Goal: Task Accomplishment & Management: Use online tool/utility

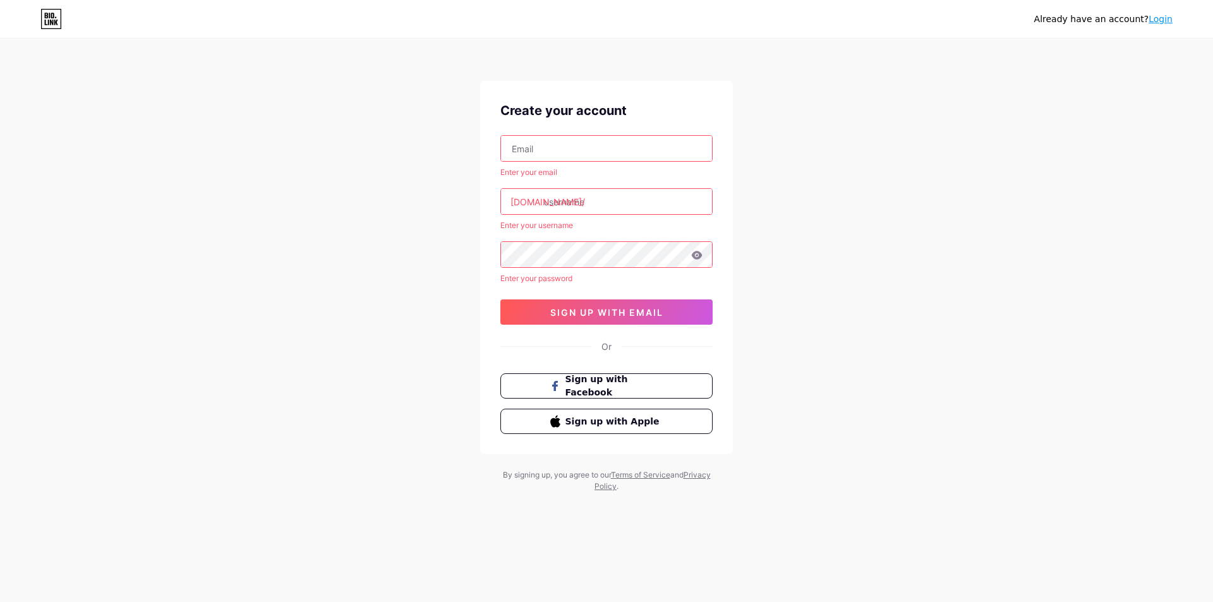
click at [572, 149] on input "text" at bounding box center [606, 148] width 211 height 25
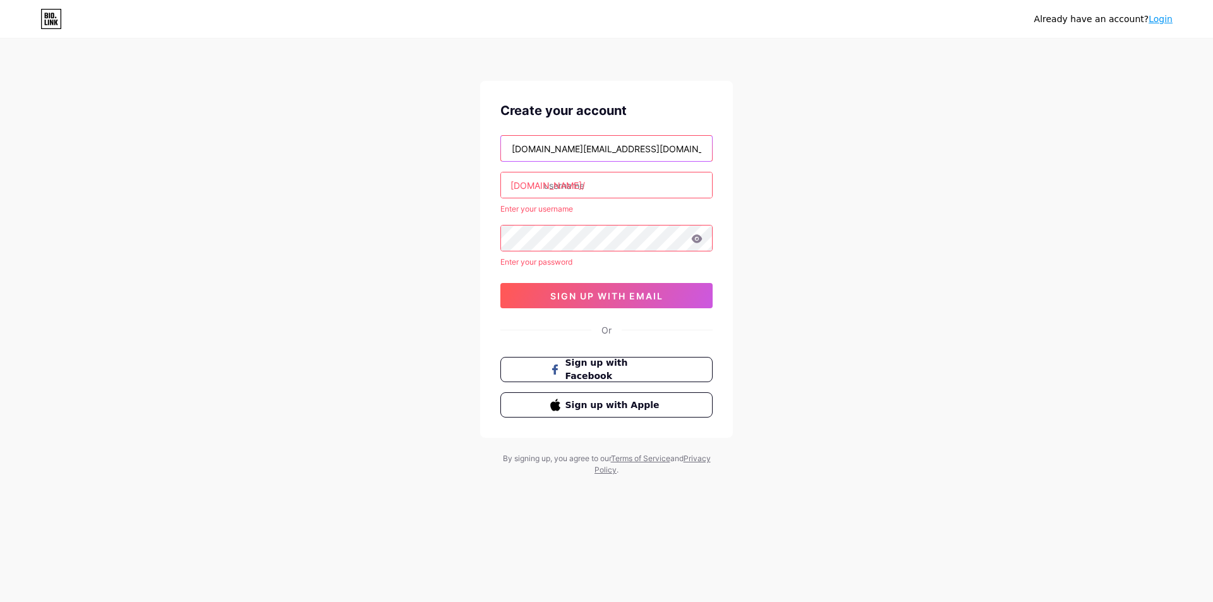
type input "[DOMAIN_NAME][EMAIL_ADDRESS][DOMAIN_NAME]"
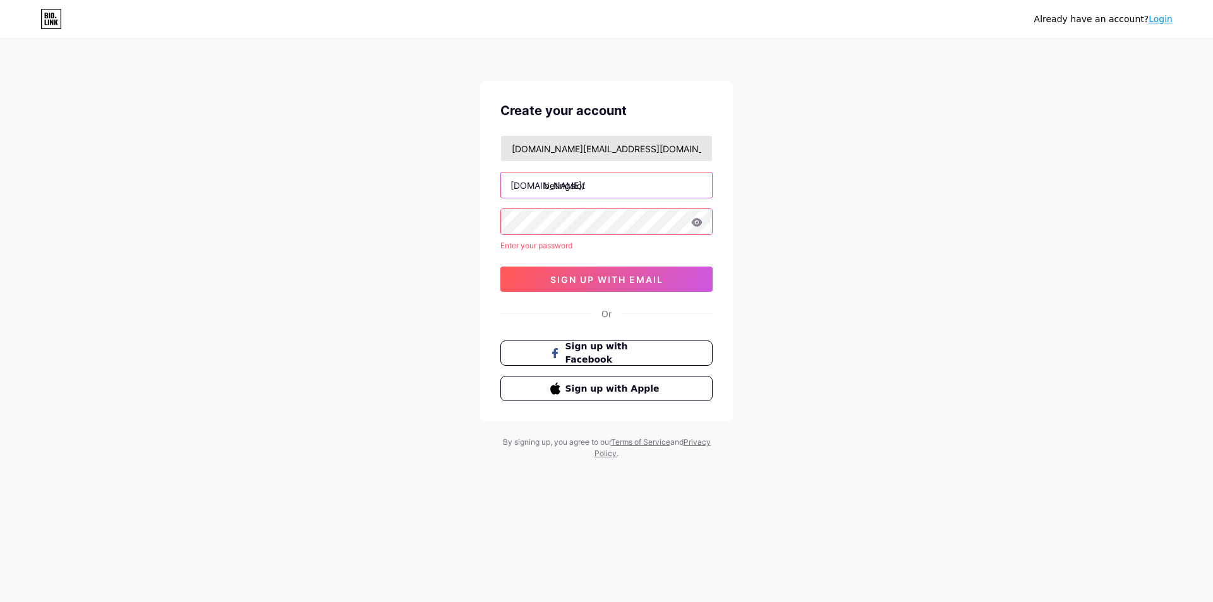
type input "betingslot"
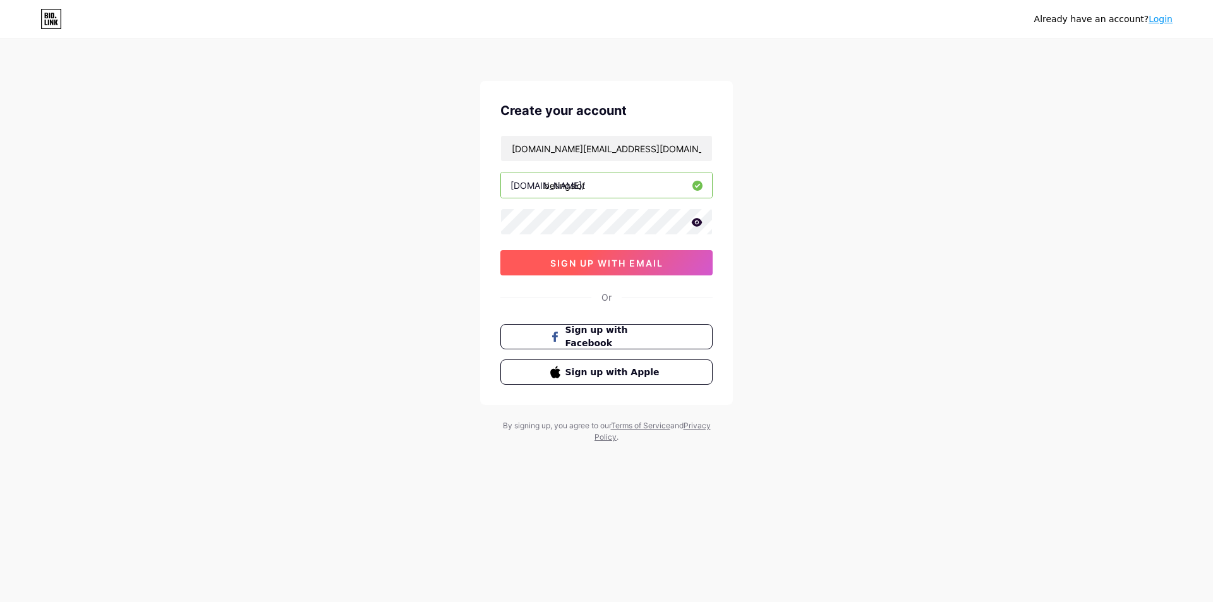
click at [621, 263] on span "sign up with email" at bounding box center [606, 263] width 113 height 11
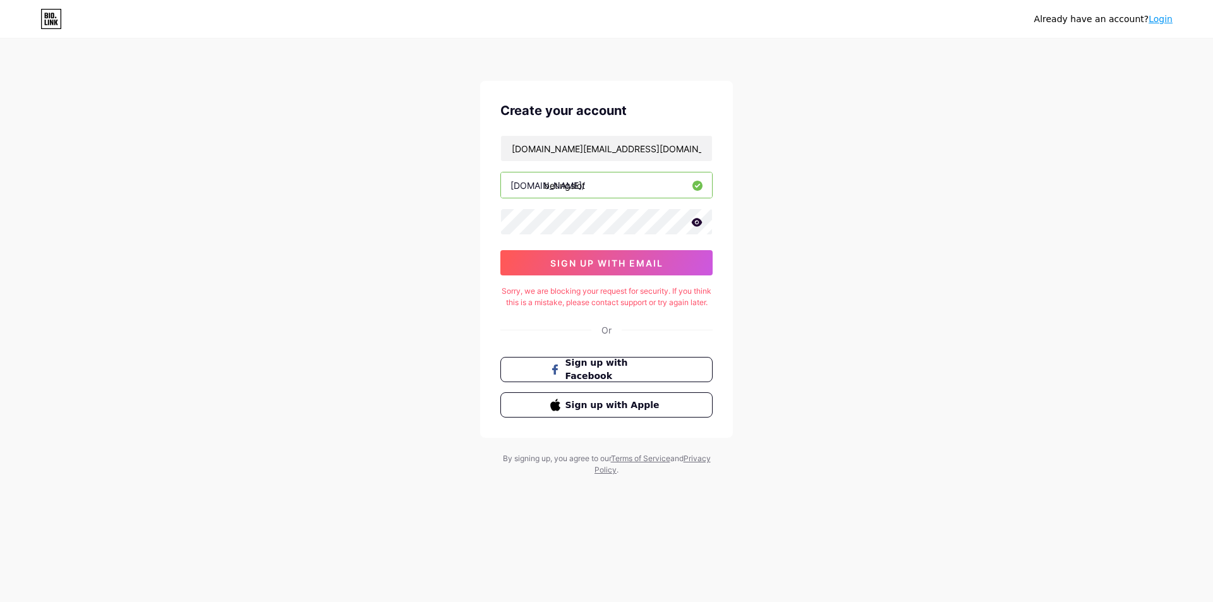
drag, startPoint x: 818, startPoint y: 514, endPoint x: 805, endPoint y: 497, distance: 21.1
click at [819, 514] on div "Already have an account? Login Create your account betingslot.marketing@gmail.c…" at bounding box center [606, 258] width 1213 height 516
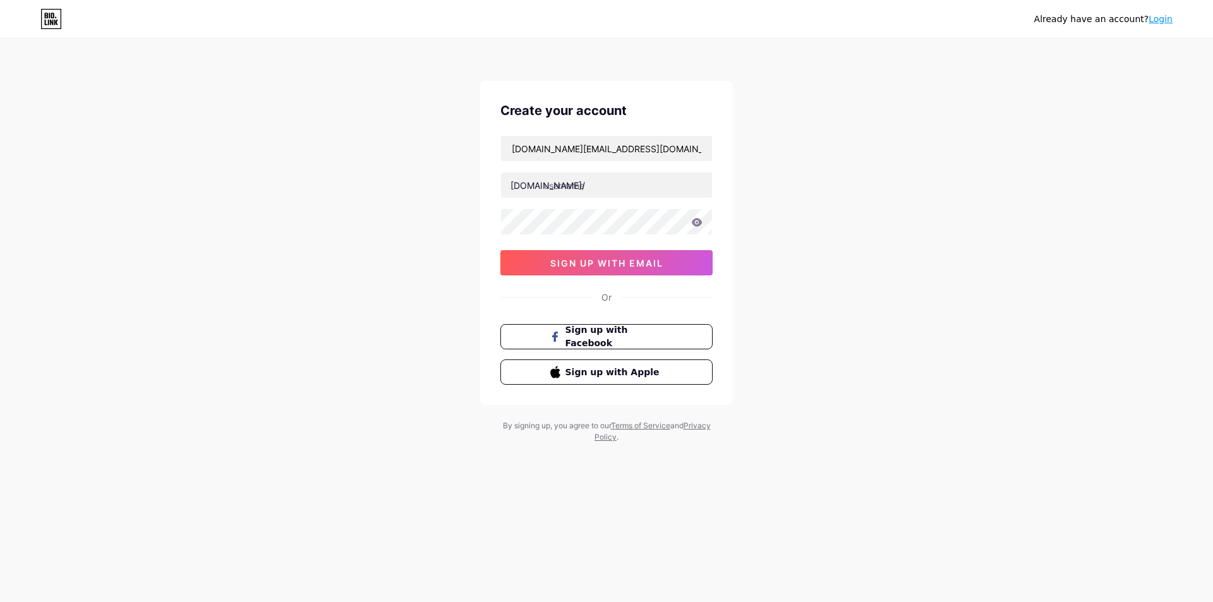
type input "[DOMAIN_NAME][EMAIL_ADDRESS][DOMAIN_NAME]"
type input "betingslot"
click at [691, 262] on button "sign up with email" at bounding box center [606, 262] width 212 height 25
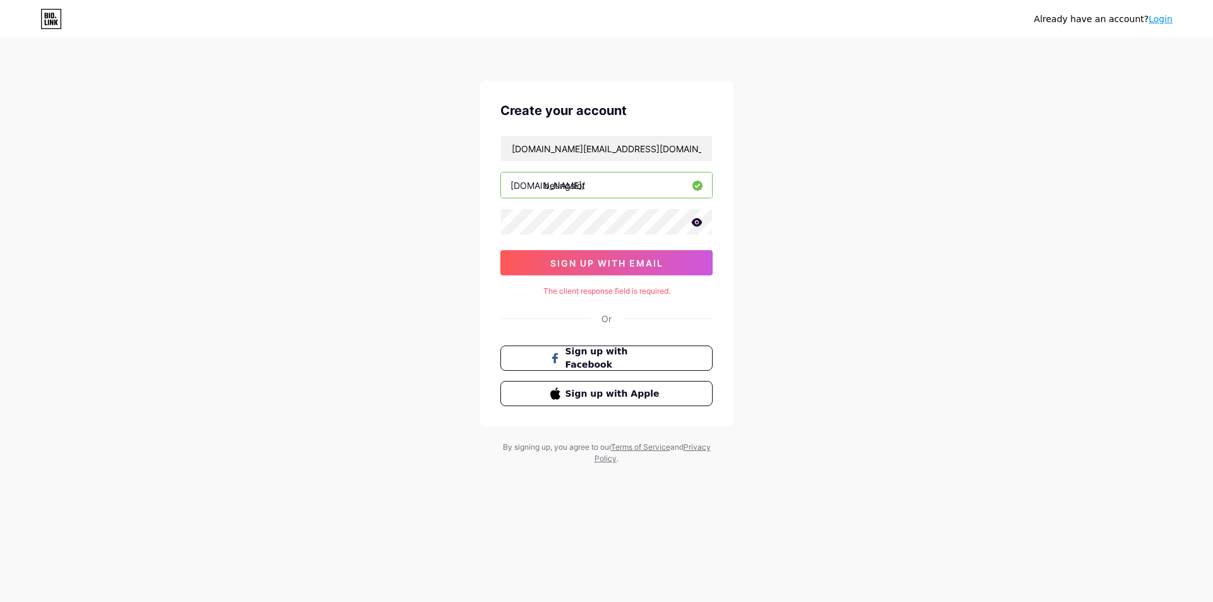
click at [233, 257] on div "Already have an account? Login Create your account betingslot.marketing@gmail.c…" at bounding box center [606, 252] width 1213 height 505
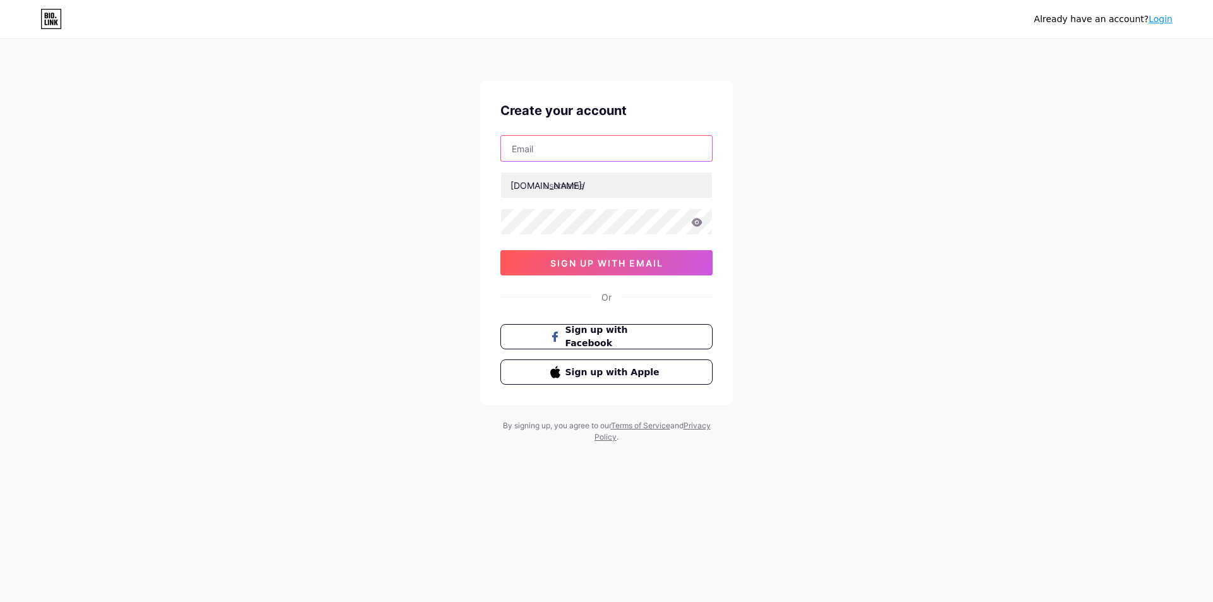
drag, startPoint x: 0, startPoint y: 0, endPoint x: 593, endPoint y: 154, distance: 612.5
click at [593, 154] on input "text" at bounding box center [606, 148] width 211 height 25
type input "[DOMAIN_NAME][EMAIL_ADDRESS][DOMAIN_NAME]"
type input "betingslot"
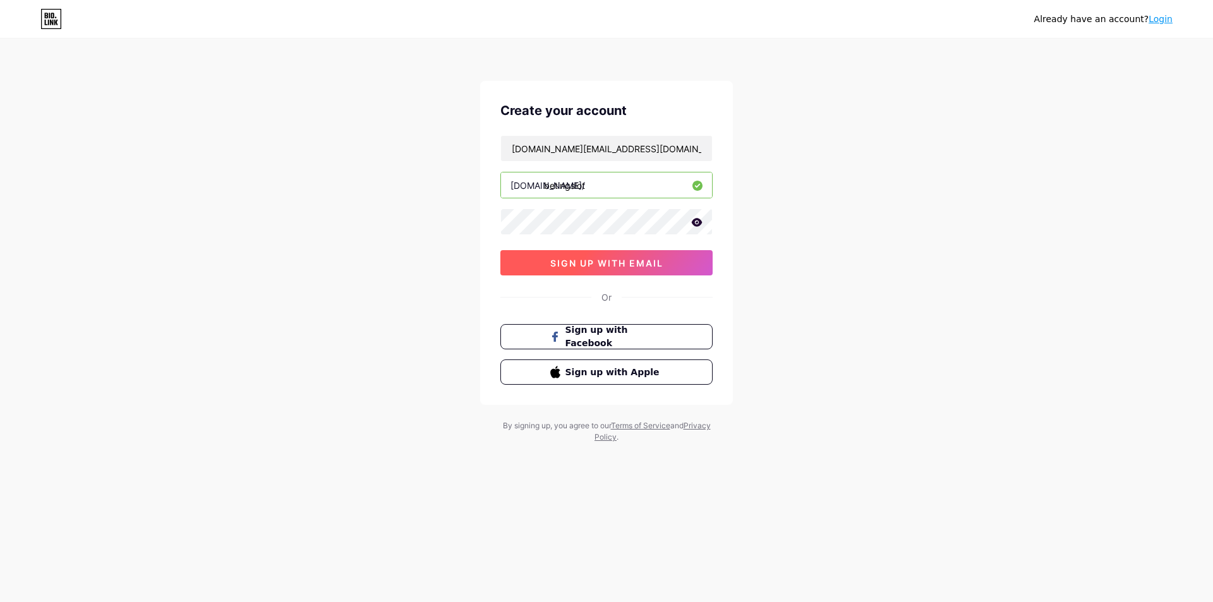
click at [621, 260] on span "sign up with email" at bounding box center [606, 263] width 113 height 11
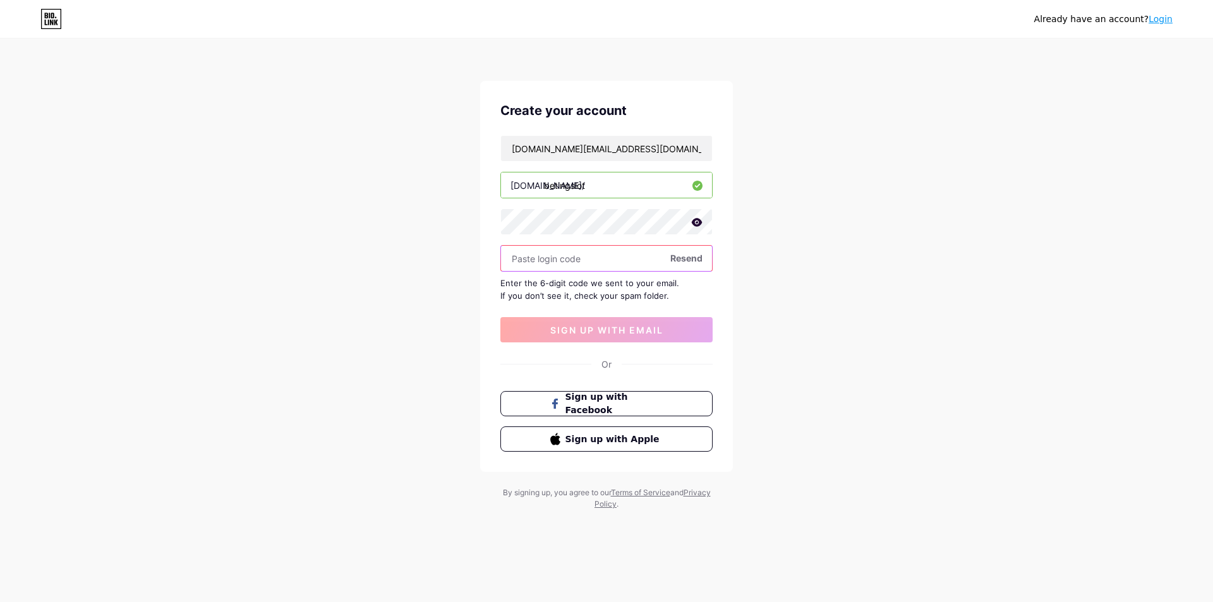
paste input "259156"
type input "259156"
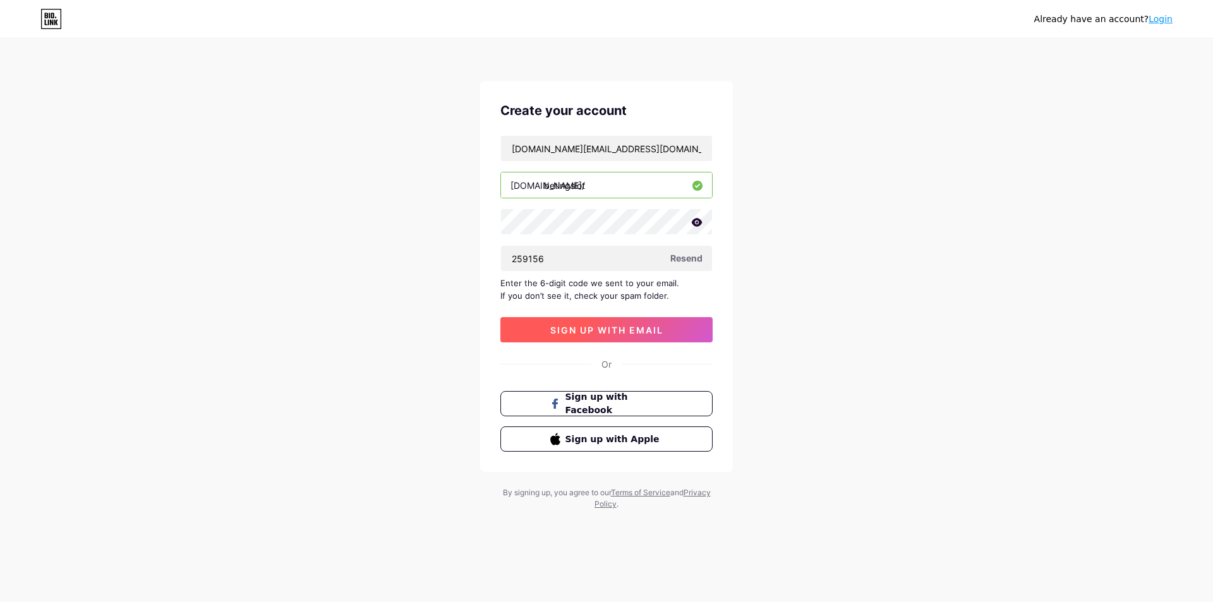
click at [619, 329] on span "sign up with email" at bounding box center [606, 330] width 113 height 11
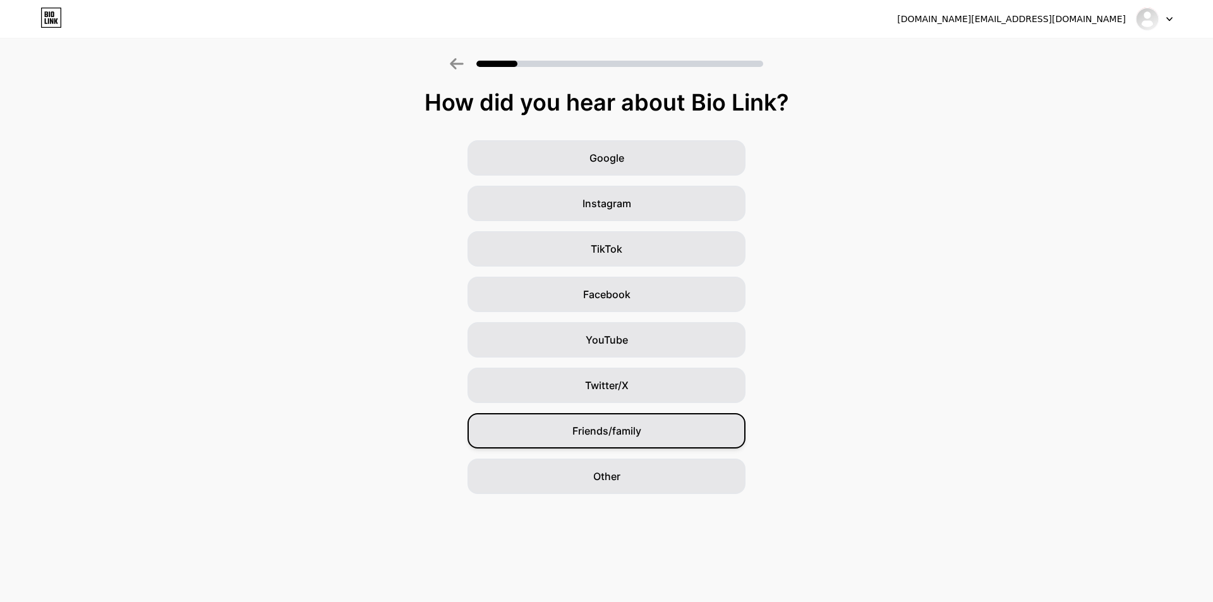
click at [613, 432] on span "Friends/family" at bounding box center [607, 430] width 69 height 15
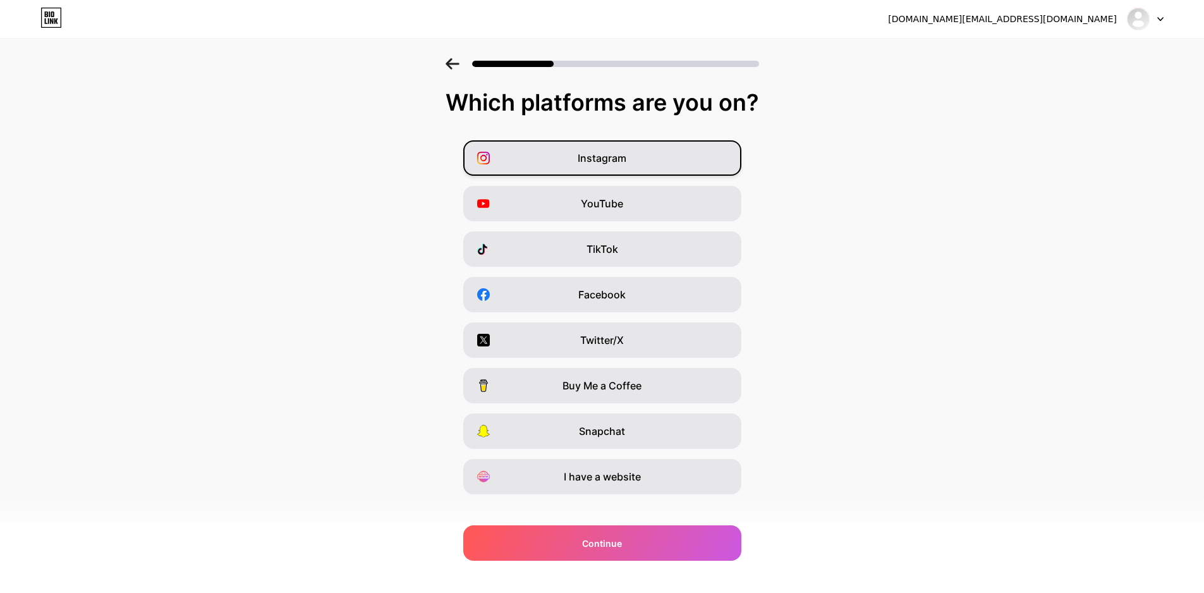
click at [621, 161] on span "Instagram" at bounding box center [602, 157] width 49 height 15
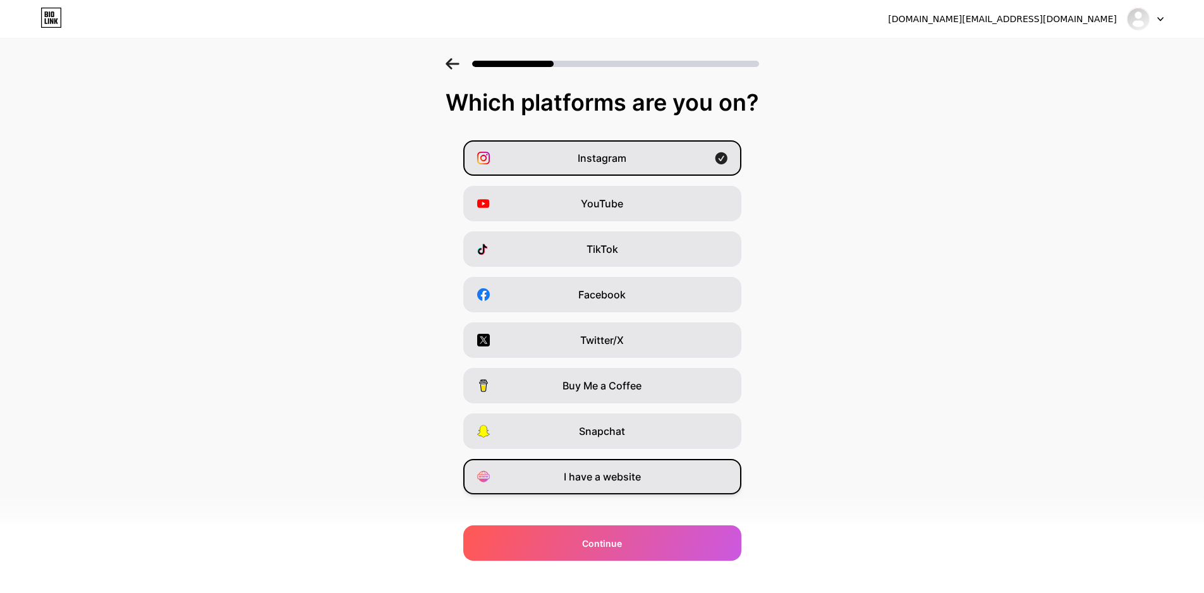
click at [619, 473] on span "I have a website" at bounding box center [602, 476] width 77 height 15
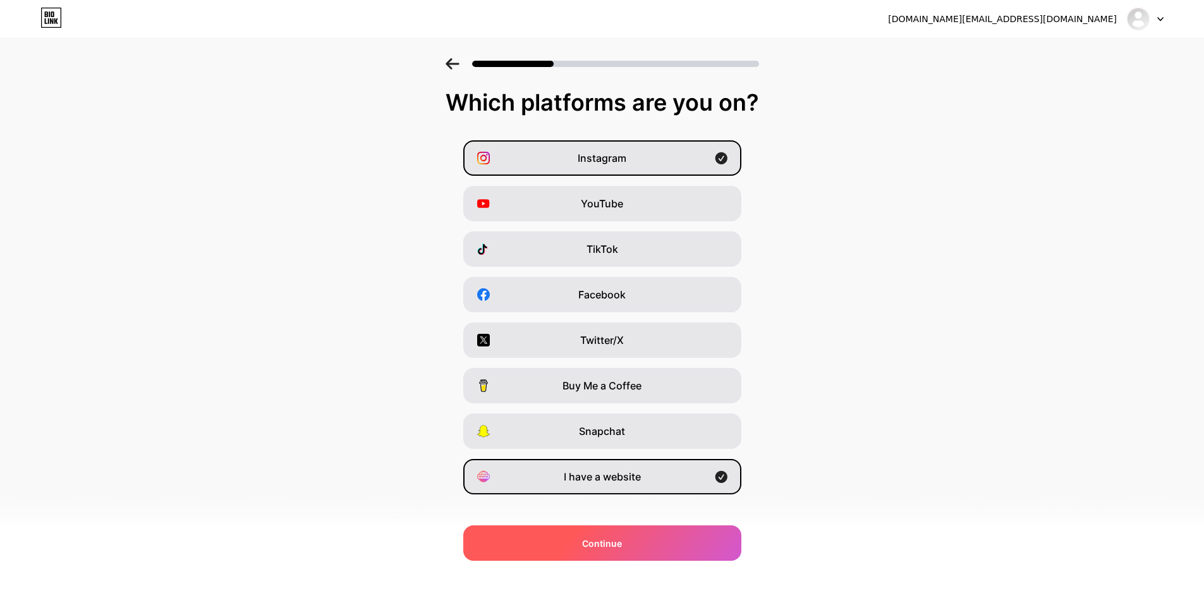
click at [612, 548] on span "Continue" at bounding box center [602, 543] width 40 height 13
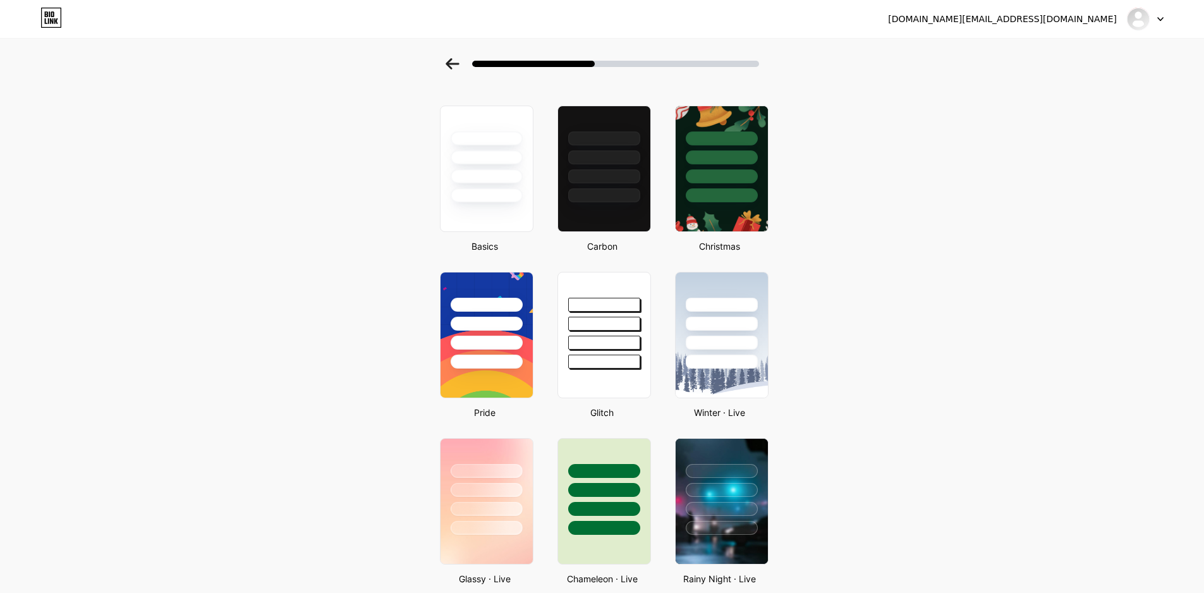
scroll to position [28, 0]
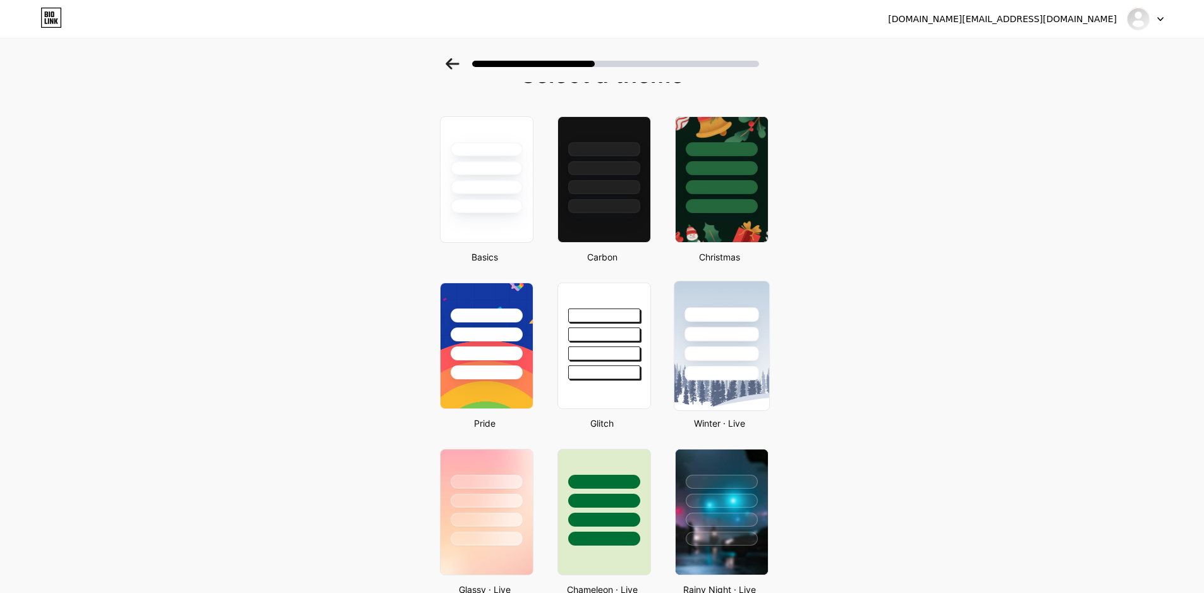
click at [727, 371] on div at bounding box center [721, 373] width 74 height 15
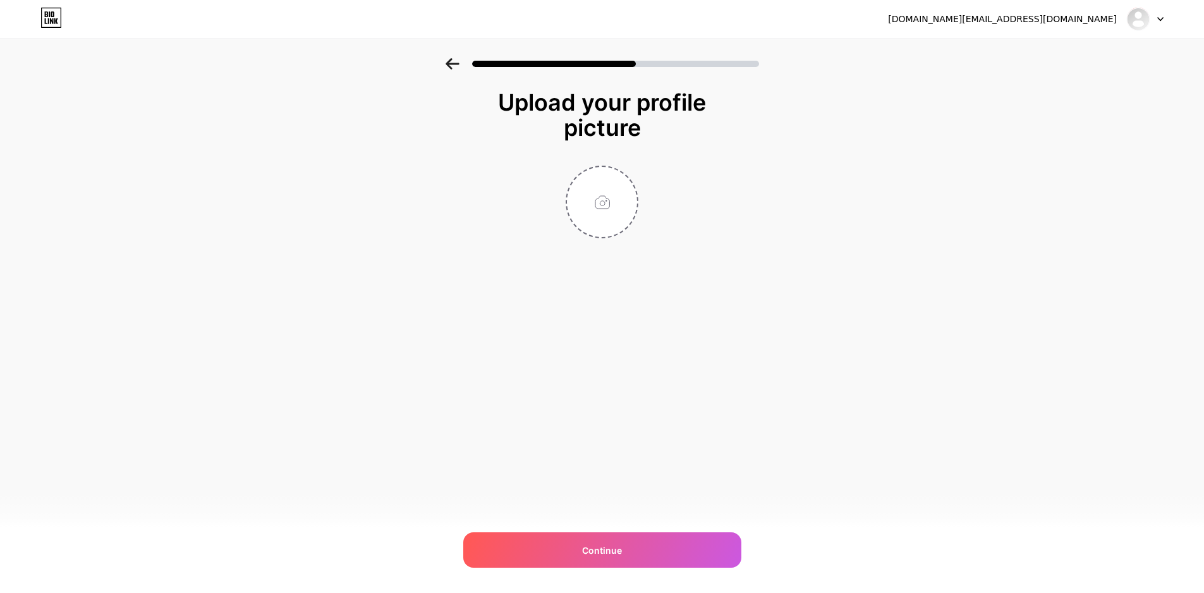
scroll to position [0, 0]
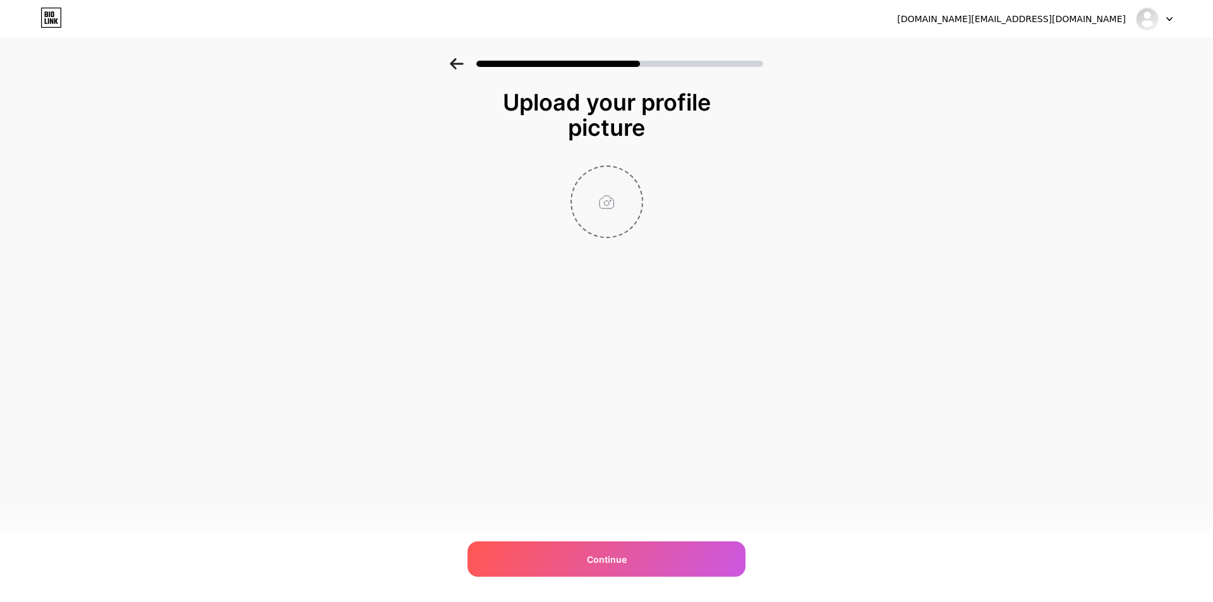
click at [613, 179] on input "file" at bounding box center [607, 202] width 70 height 70
type input "C:\fakepath\d342dd9c-a504-453f-bd29-edf6e35e2318.png"
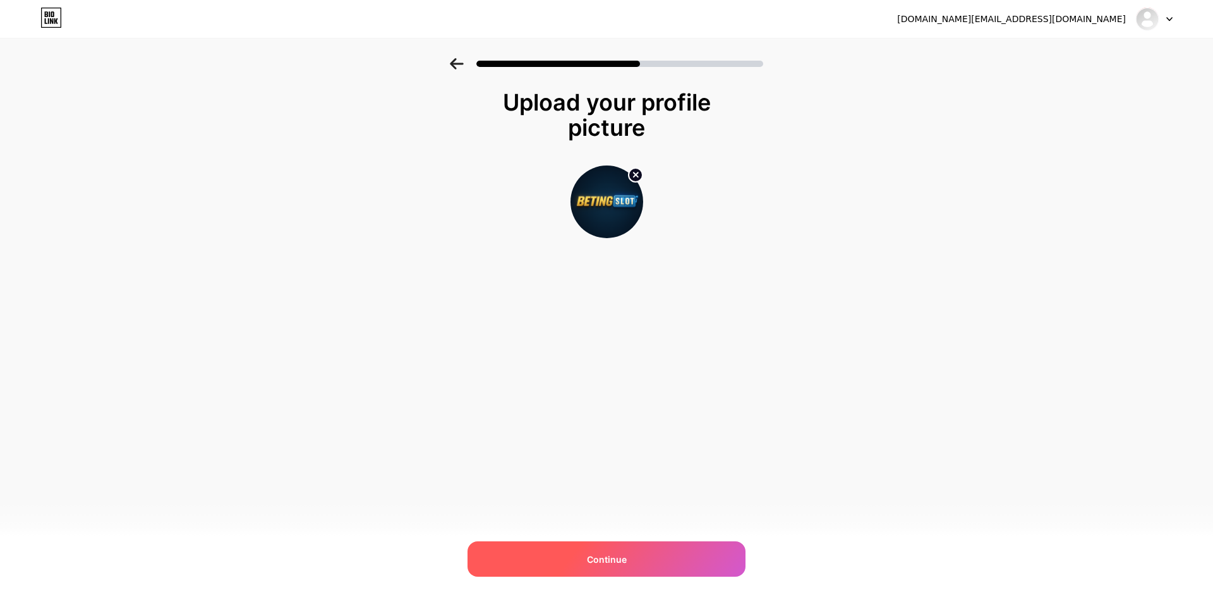
click at [600, 555] on span "Continue" at bounding box center [607, 559] width 40 height 13
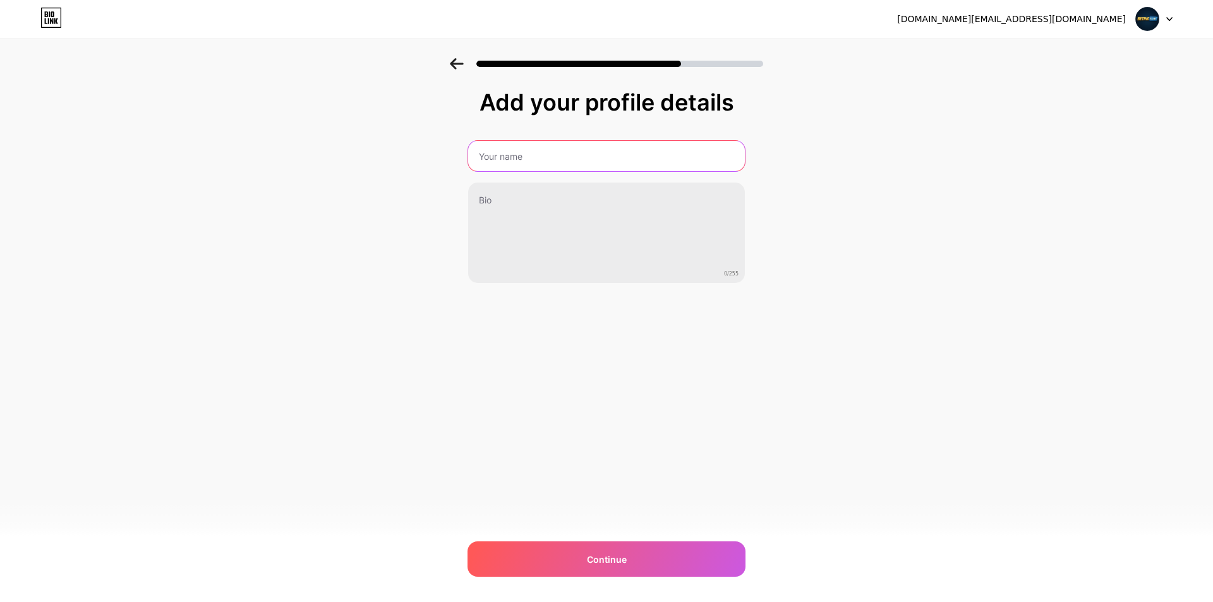
click at [576, 168] on input "text" at bounding box center [606, 156] width 277 height 30
type input "BETINGSLOT"
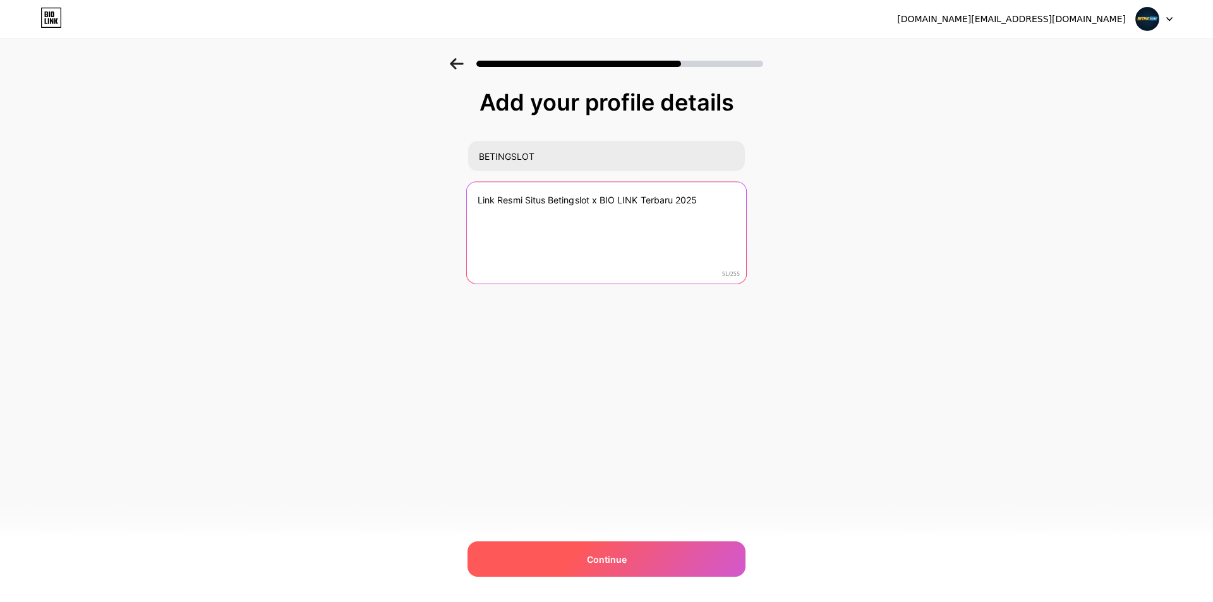
type textarea "Link Resmi Situs Betingslot x BIO LINK Terbaru 2025"
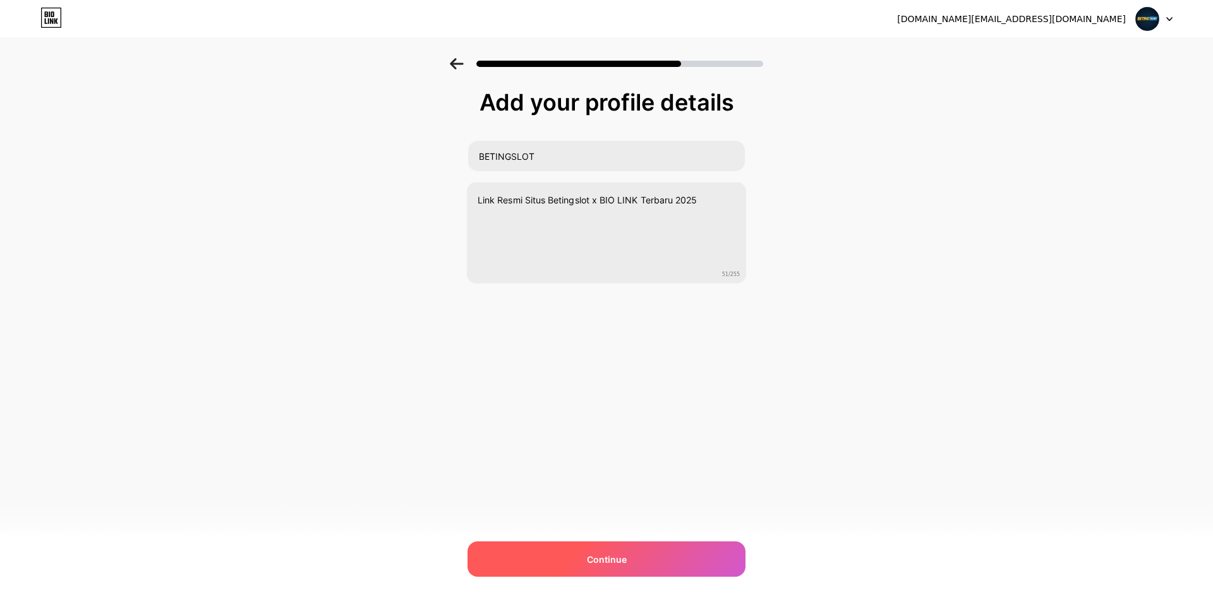
click at [626, 549] on div "Continue" at bounding box center [607, 559] width 278 height 35
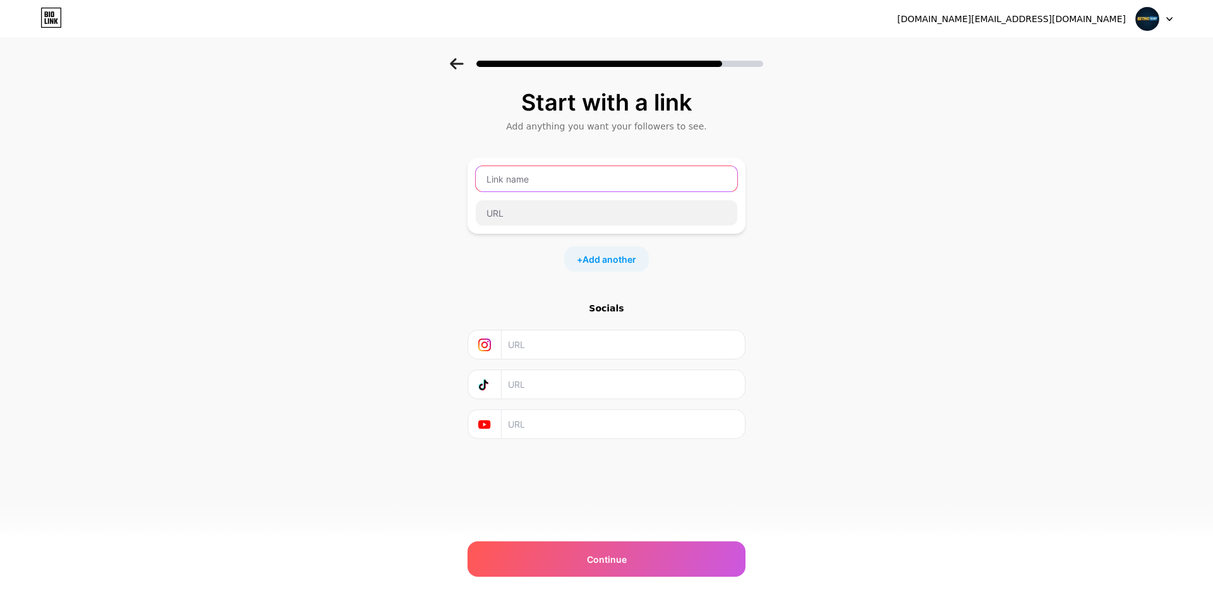
click at [581, 178] on input "text" at bounding box center [607, 178] width 262 height 25
click at [586, 175] on input "text" at bounding box center [607, 178] width 262 height 25
paste input "pinjemdulu100.lol"
type input "https://pinjemdulu100.lol/"
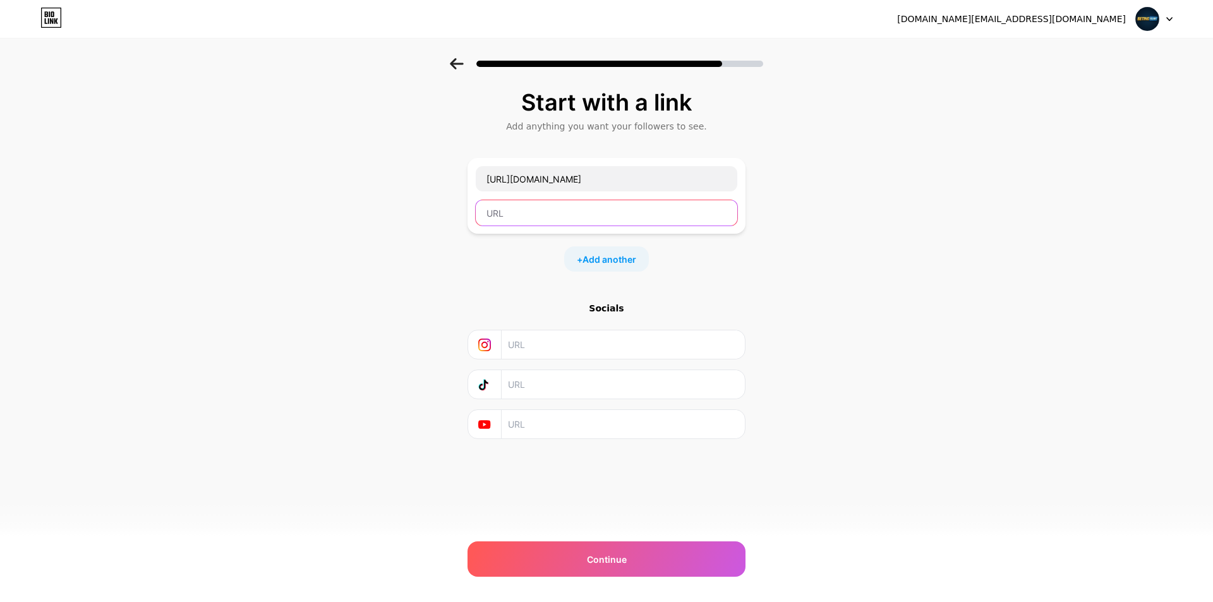
click at [586, 209] on input "text" at bounding box center [607, 212] width 262 height 25
paste input "https://pinjemdulu100.lol/"
type input "https://pinjemdulu100.lol/"
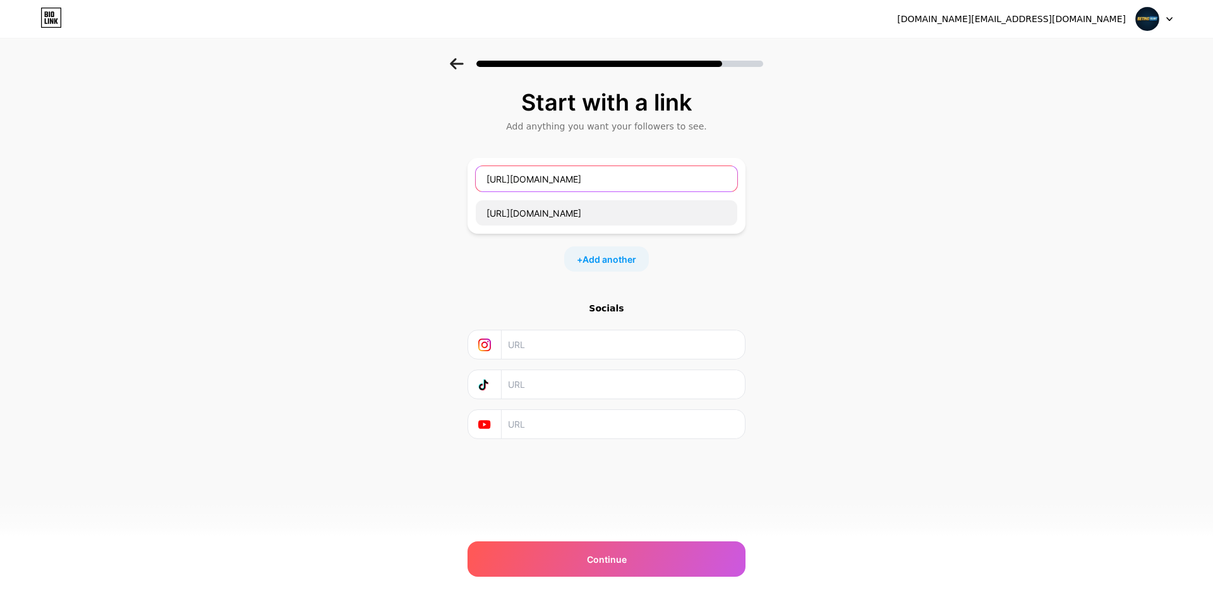
click at [614, 178] on input "https://pinjemdulu100.lol/" at bounding box center [607, 178] width 262 height 25
type input "Link Daftar Website Betingslot"
click at [601, 258] on span "Add another" at bounding box center [610, 259] width 54 height 13
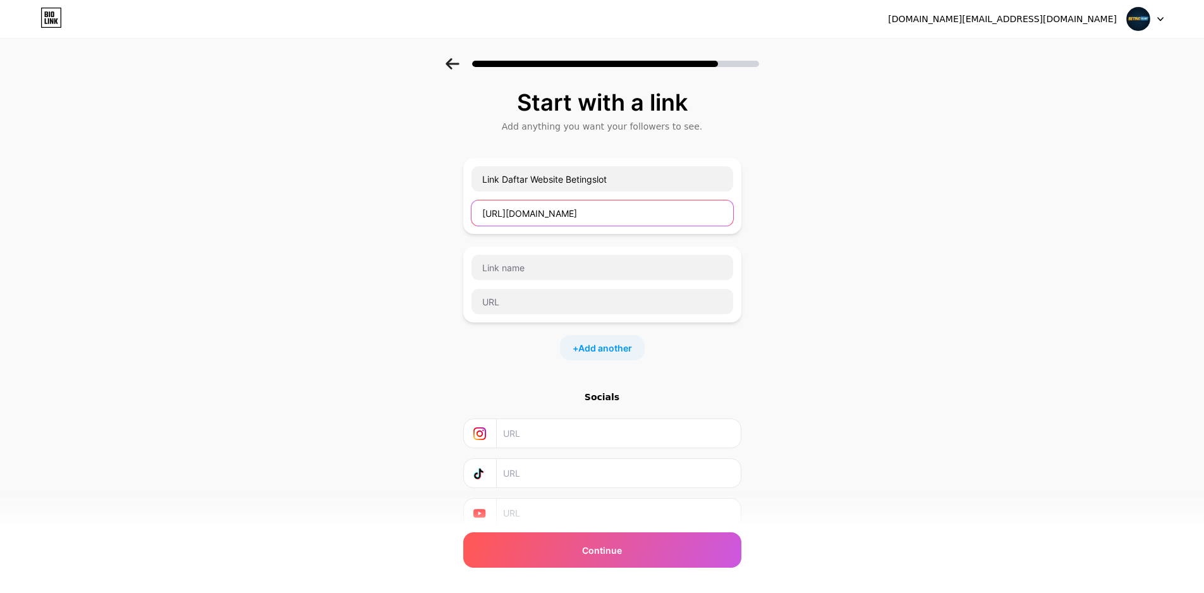
click at [571, 214] on input "https://pinjemdulu100.lol/" at bounding box center [602, 212] width 262 height 25
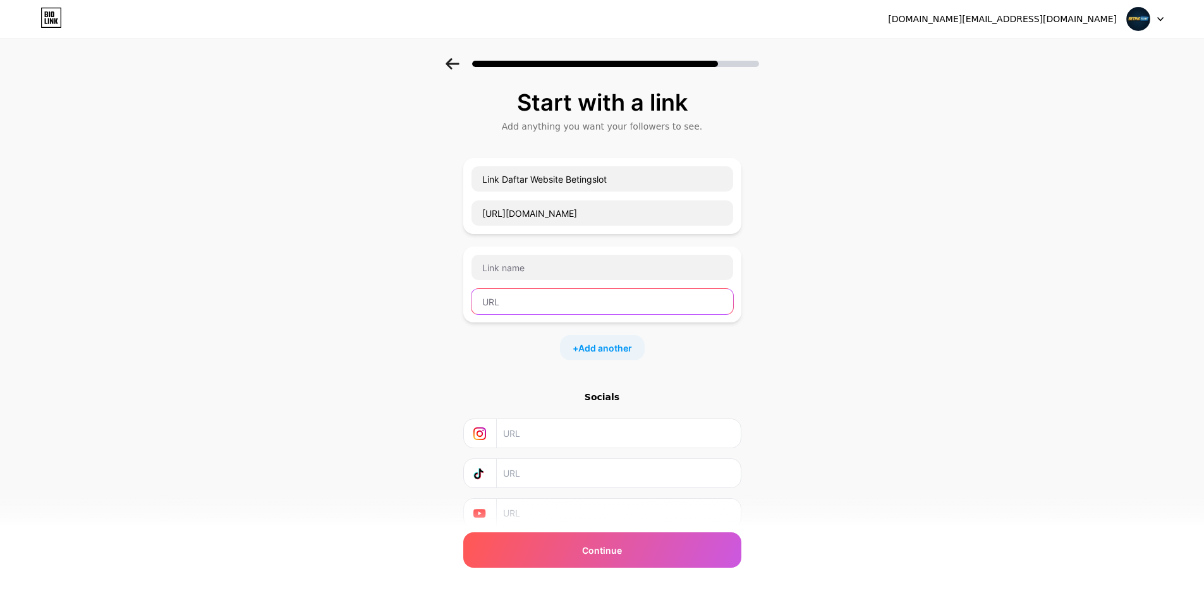
click at [567, 302] on input "text" at bounding box center [602, 301] width 262 height 25
paste input "https://pinjemdulu100.lol/"
type input "https://pinjemdulu100.lol/"
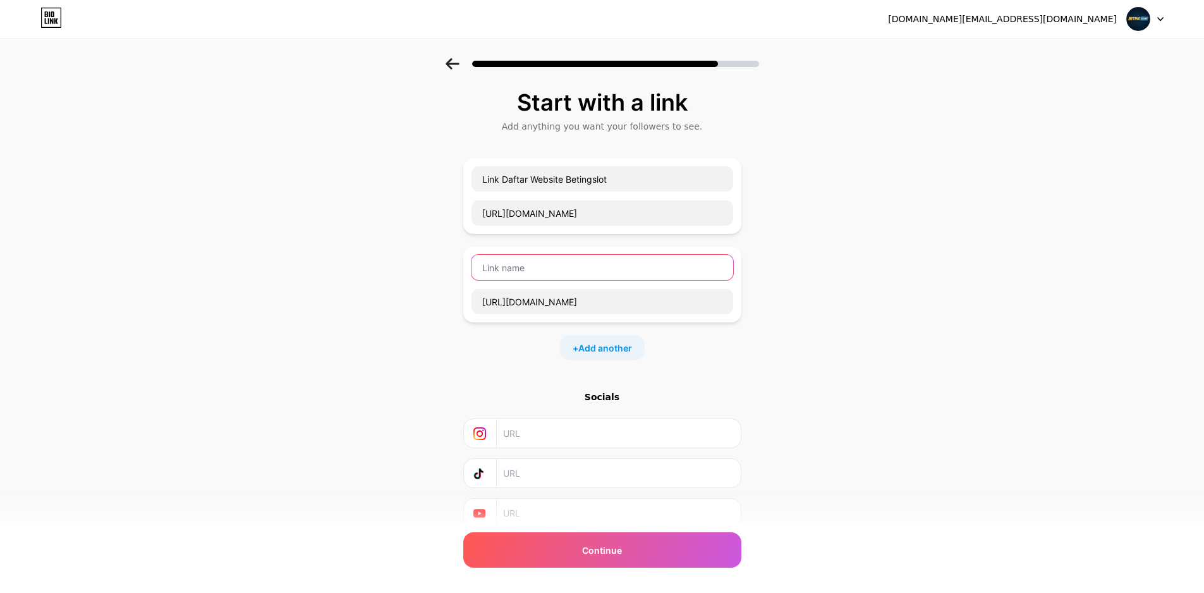
click at [552, 263] on input "text" at bounding box center [602, 267] width 262 height 25
type input "Link Daftar Website Betingslot"
click at [608, 357] on div "+ Add another" at bounding box center [602, 347] width 85 height 25
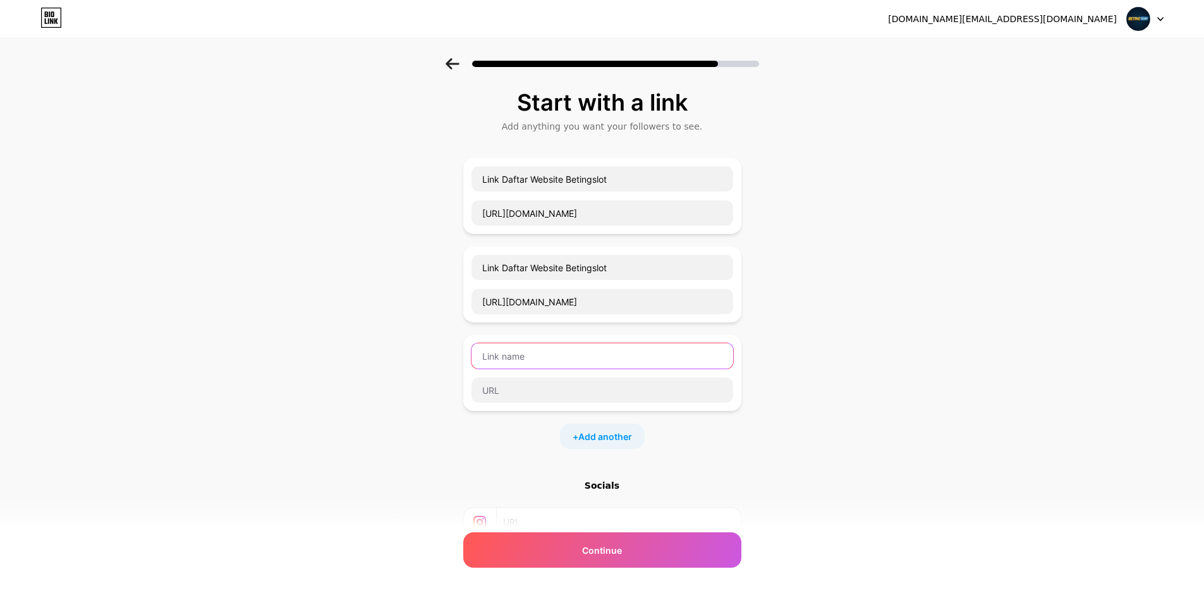
click at [566, 352] on input "text" at bounding box center [602, 355] width 262 height 25
type input "Bu"
type input "Review Kemenangan Member"
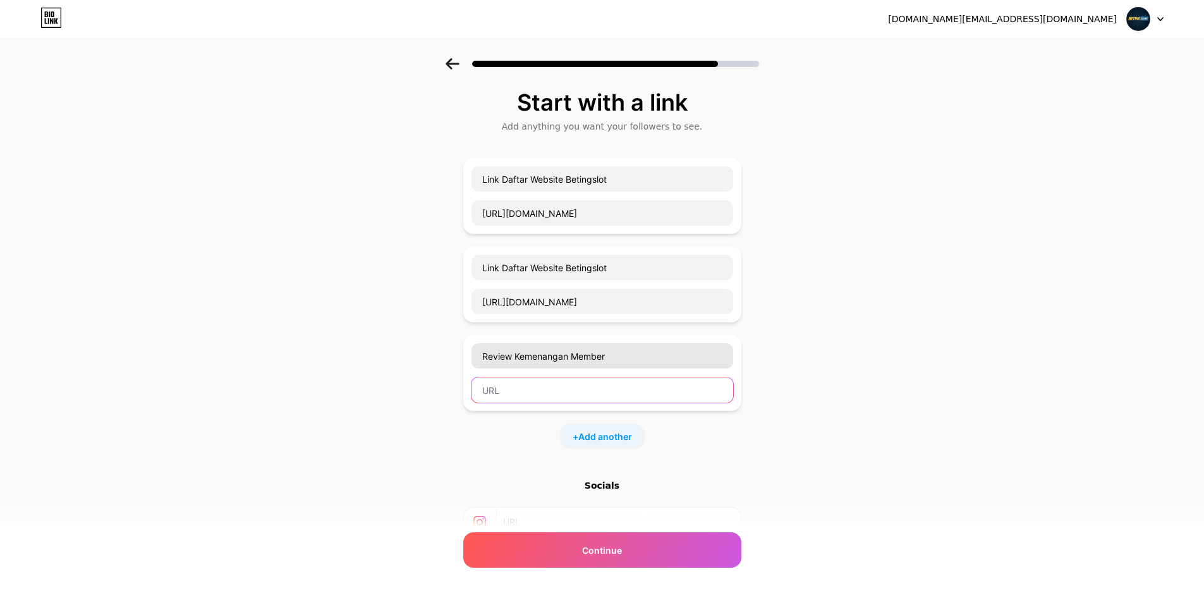
paste input "https://pinjemdulu100.lol/"
type input "https://pinjemdulu100.lol/"
click at [610, 441] on span "Add another" at bounding box center [605, 436] width 54 height 13
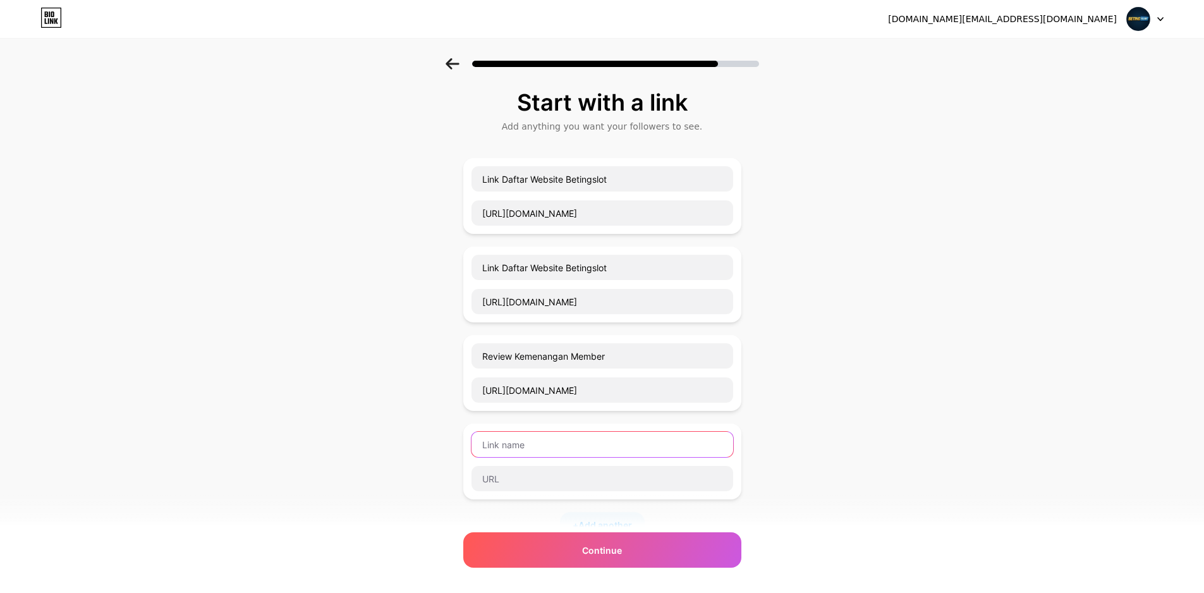
click at [576, 437] on input "text" at bounding box center [602, 444] width 262 height 25
type input "About Us"
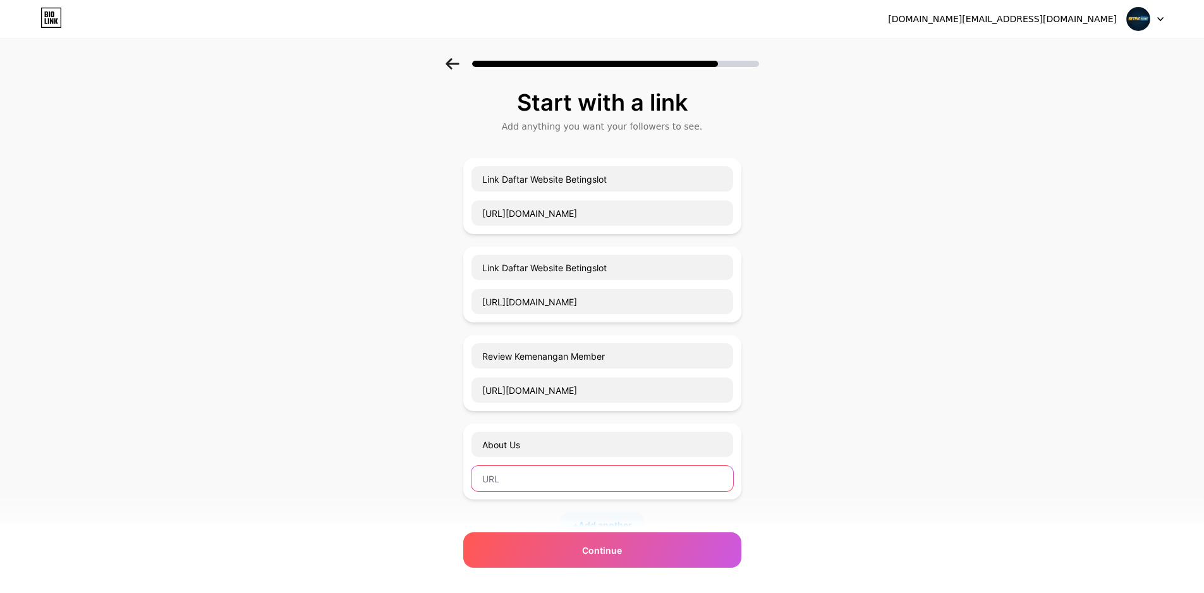
click at [543, 485] on input "text" at bounding box center [602, 478] width 262 height 25
paste input "https://pinjemdulu100.lol/"
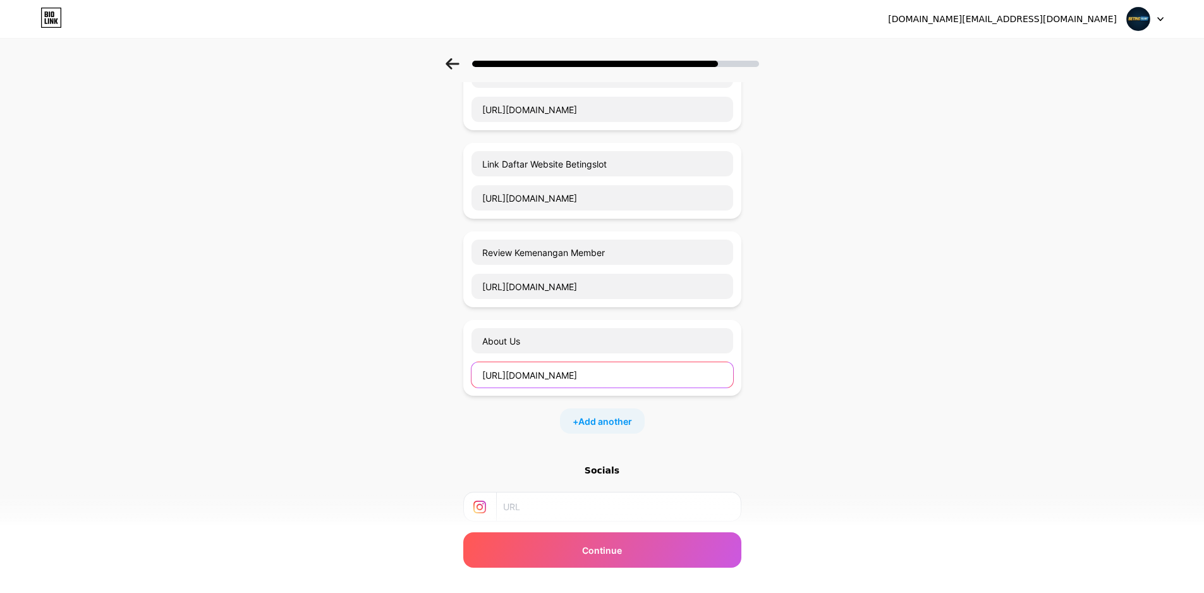
scroll to position [126, 0]
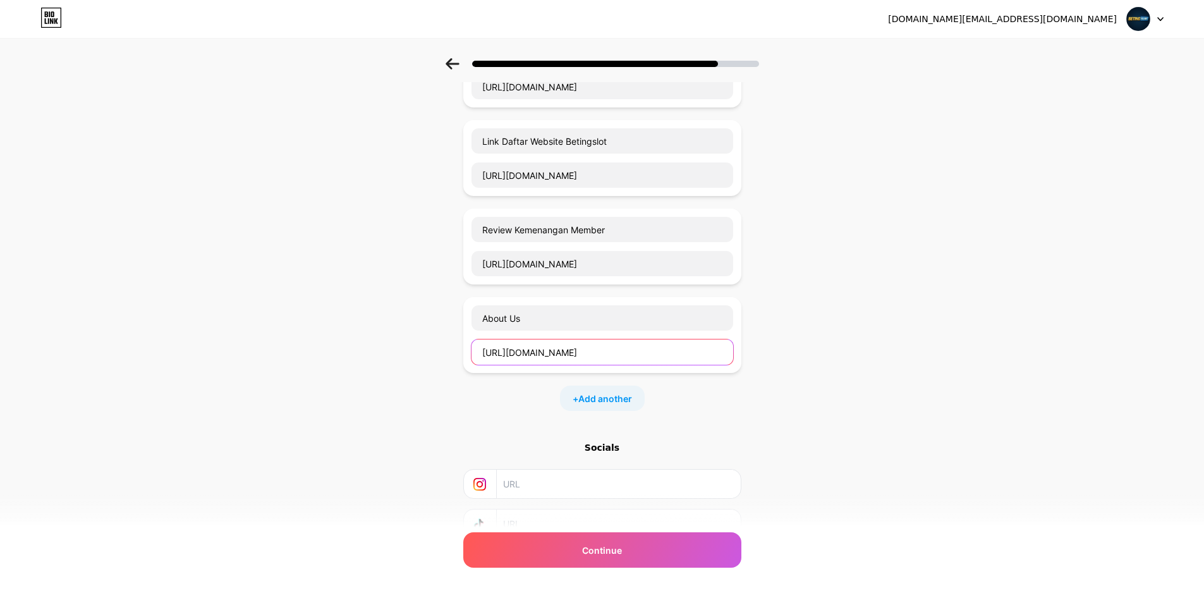
type input "https://pinjemdulu100.lol/"
drag, startPoint x: 545, startPoint y: 487, endPoint x: 562, endPoint y: 474, distance: 21.2
click at [545, 486] on input "text" at bounding box center [617, 484] width 229 height 28
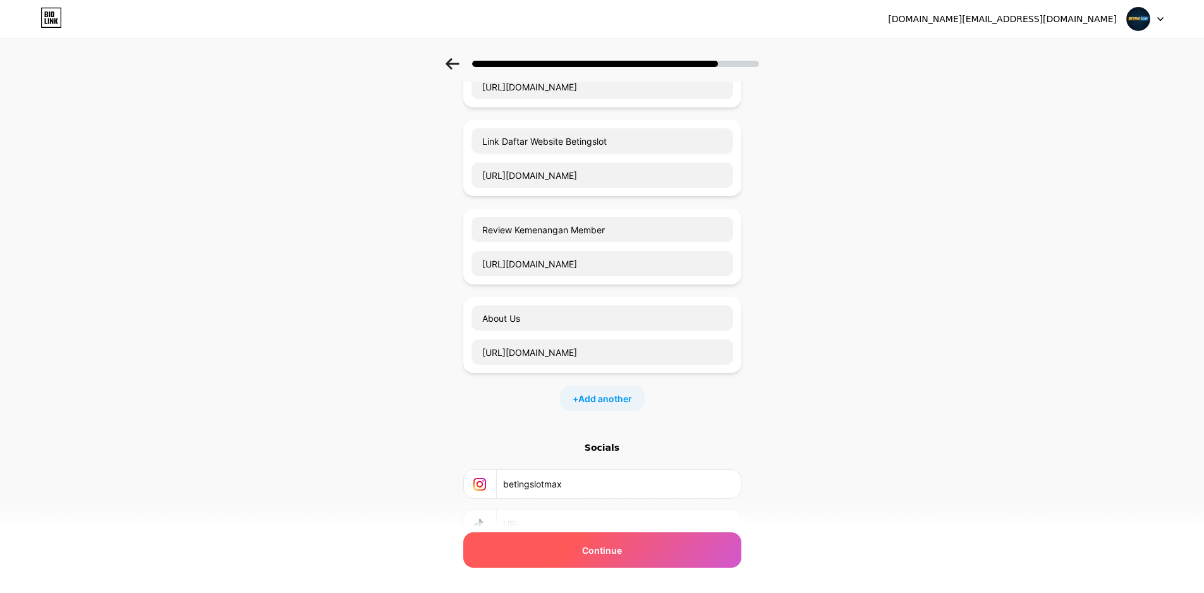
type input "betingslotmax"
click at [562, 542] on div "Continue" at bounding box center [602, 549] width 278 height 35
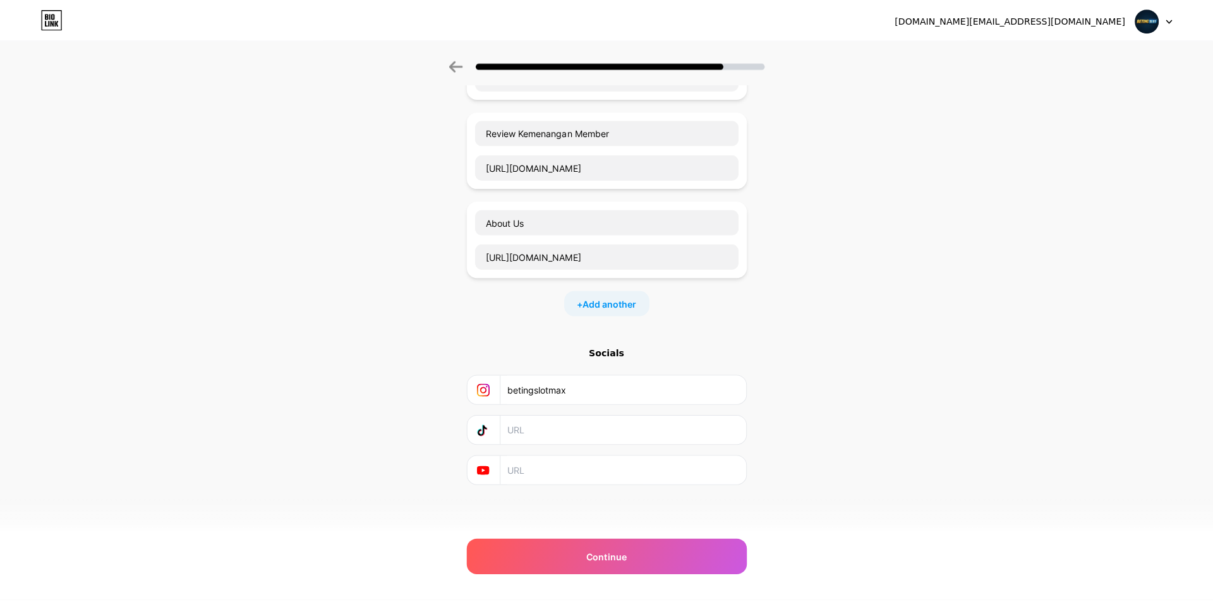
scroll to position [0, 0]
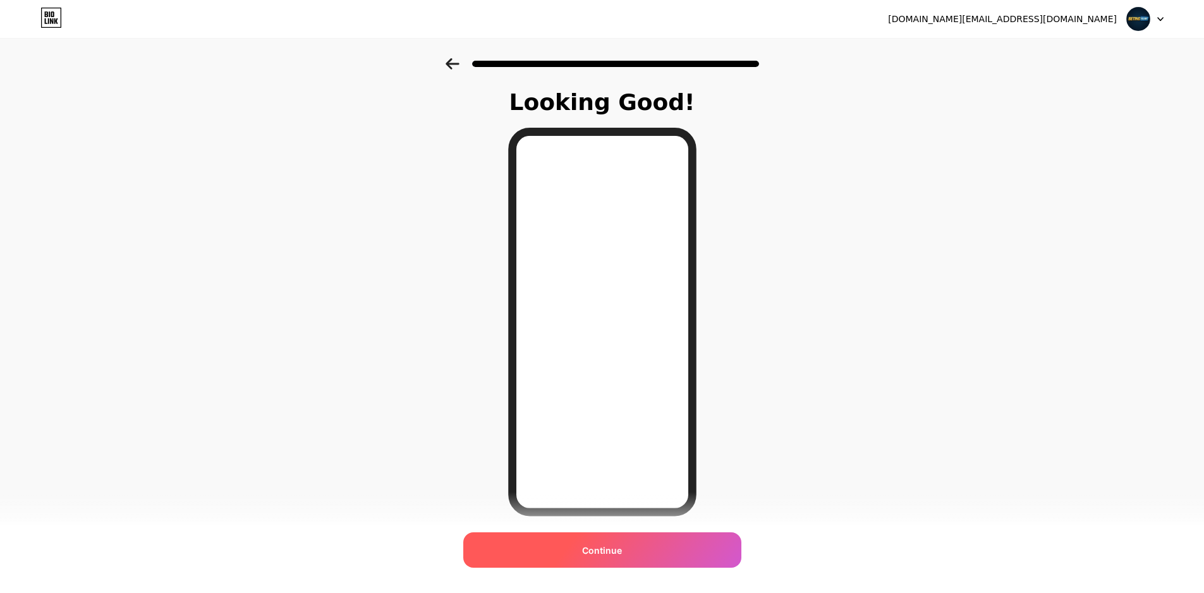
click at [610, 552] on span "Continue" at bounding box center [602, 549] width 40 height 13
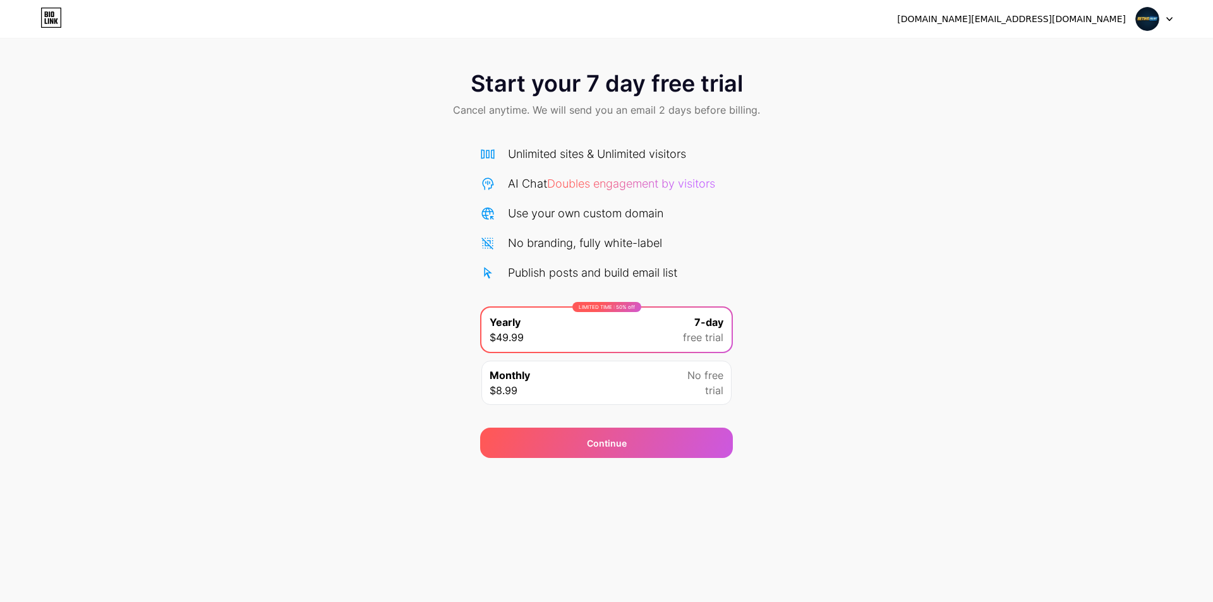
click at [1150, 21] on img at bounding box center [1148, 19] width 24 height 24
drag, startPoint x: 944, startPoint y: 130, endPoint x: 853, endPoint y: 109, distance: 93.4
click at [943, 130] on div "Start your 7 day free trial Cancel anytime. We will send you an email 2 days be…" at bounding box center [606, 95] width 1213 height 75
click at [46, 14] on icon at bounding box center [46, 14] width 3 height 6
click at [415, 254] on div "Start your 7 day free trial Cancel anytime. We will send you an email 2 days be…" at bounding box center [606, 258] width 1213 height 400
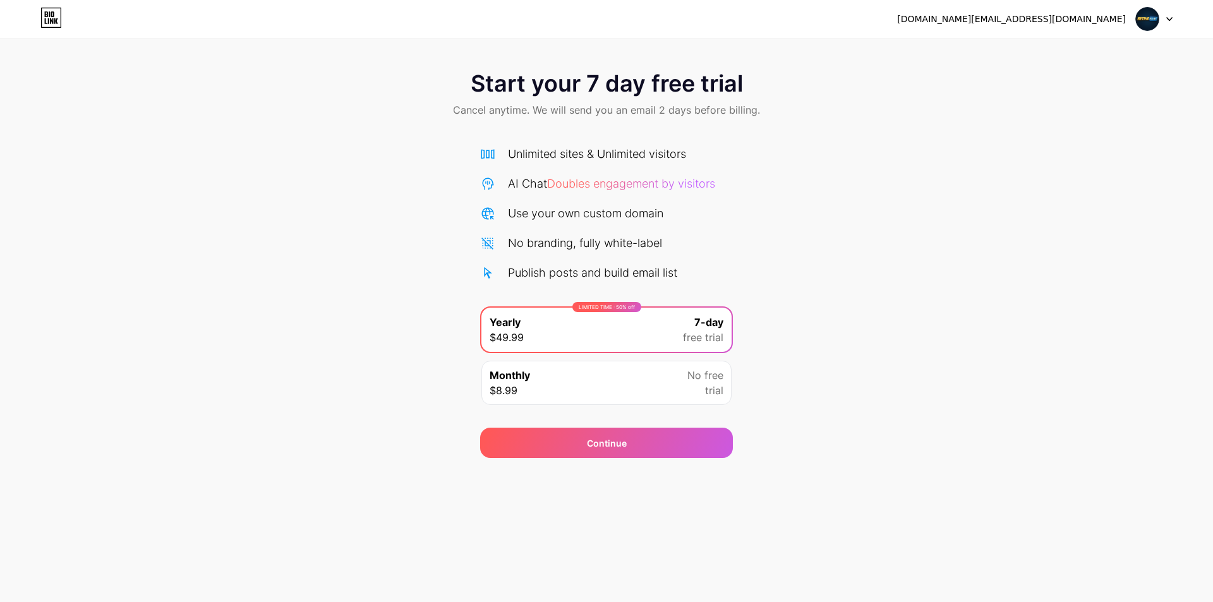
click at [549, 369] on div "Monthly $8.99 No free trial" at bounding box center [607, 383] width 250 height 44
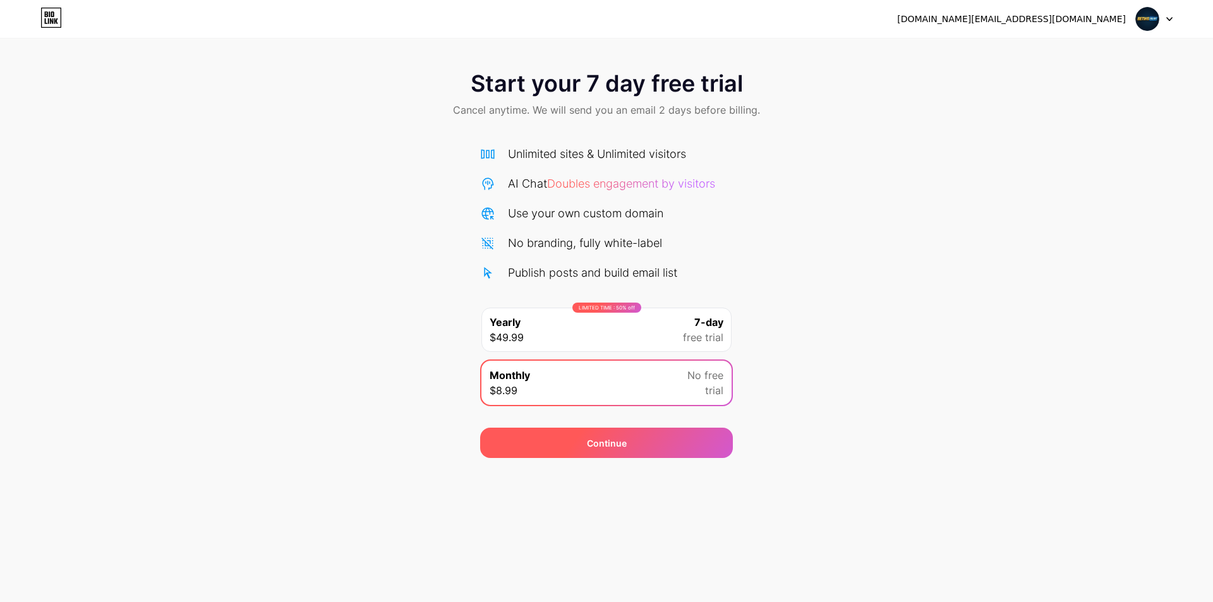
click at [573, 437] on div "Continue" at bounding box center [606, 443] width 253 height 30
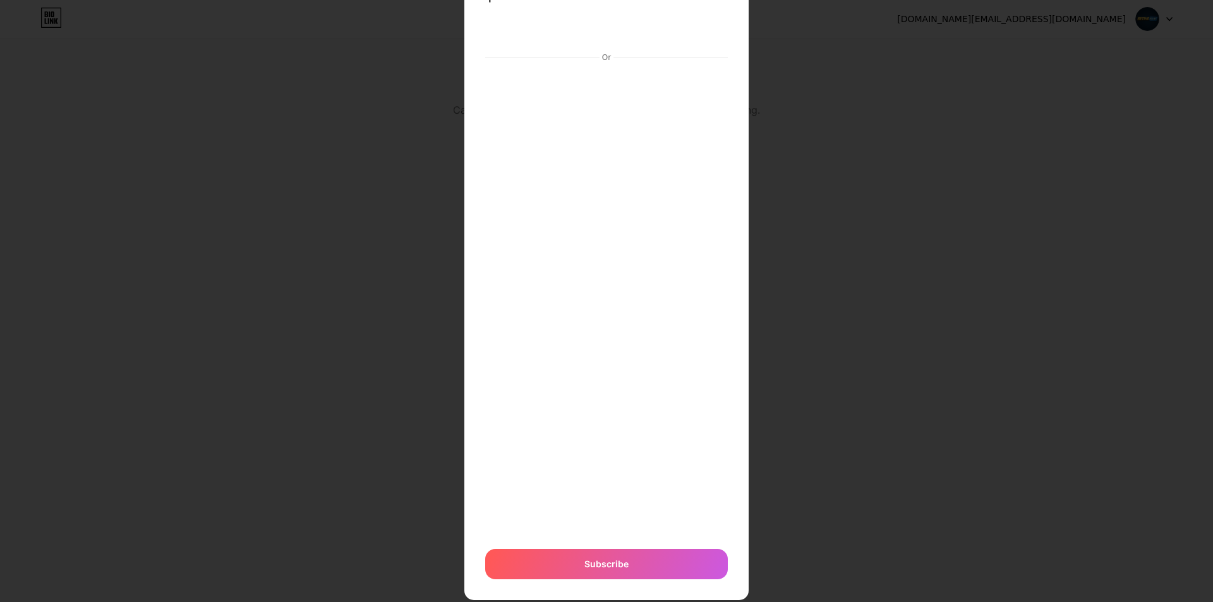
scroll to position [89, 0]
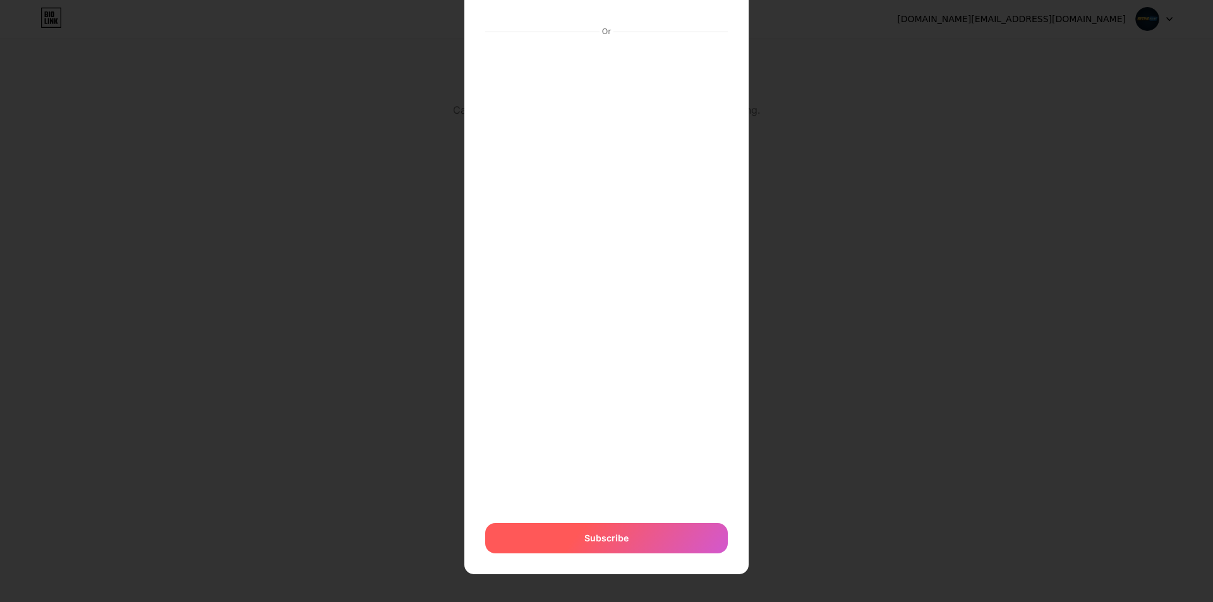
click at [586, 530] on div "Subscribe" at bounding box center [606, 538] width 243 height 30
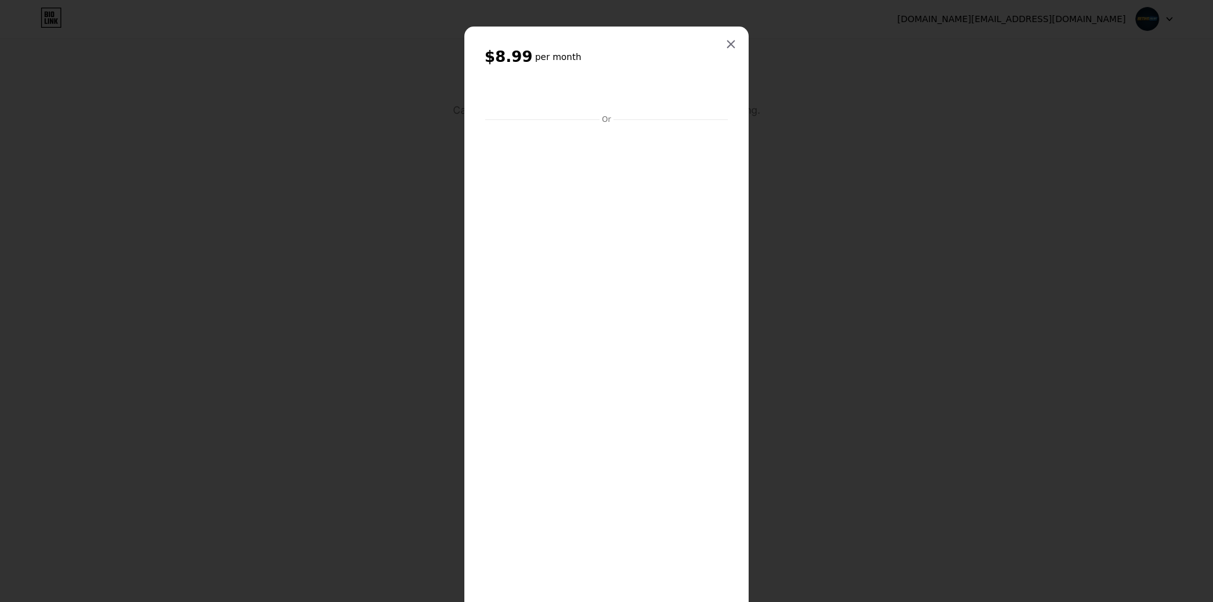
scroll to position [0, 0]
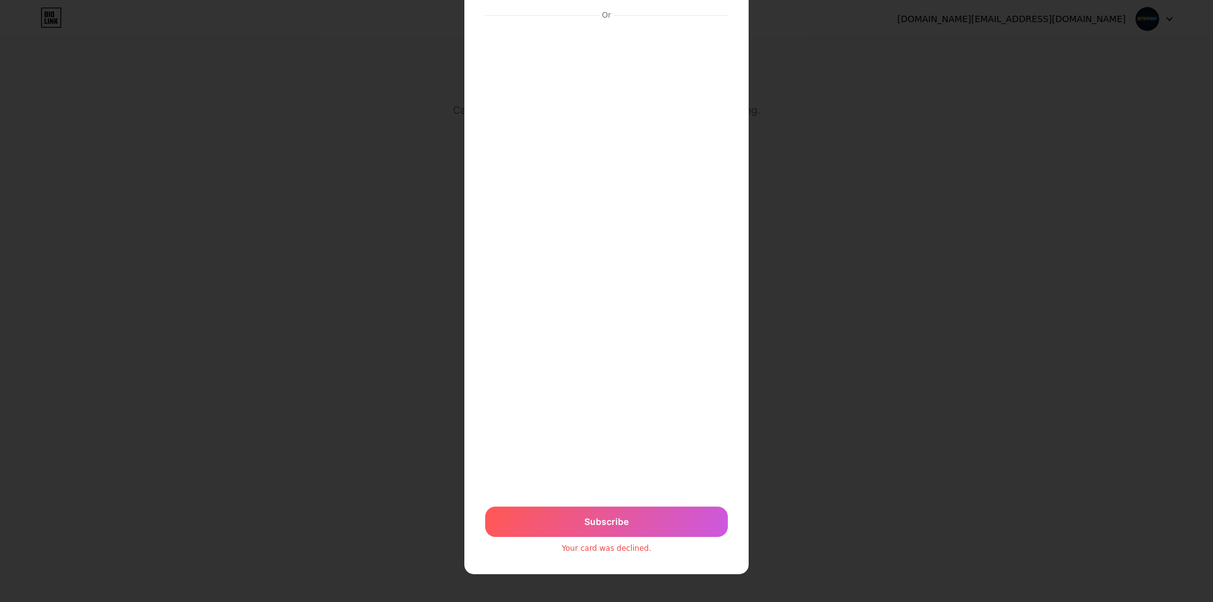
click at [619, 511] on div "Subscribe" at bounding box center [606, 522] width 243 height 30
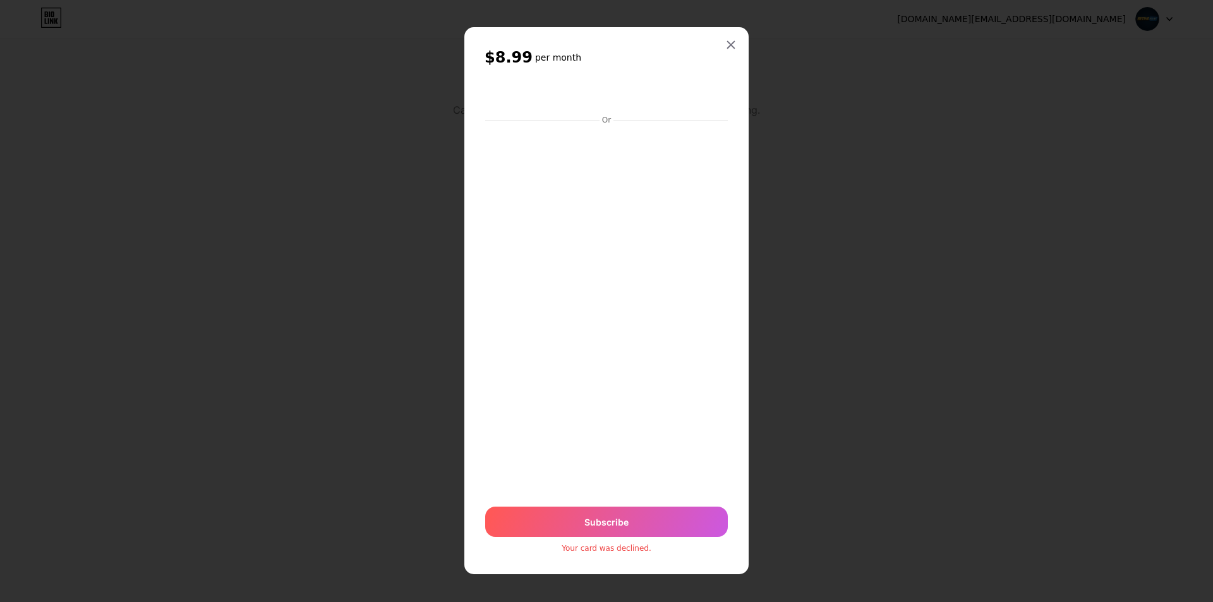
scroll to position [1, 0]
click at [727, 47] on icon at bounding box center [731, 45] width 10 height 10
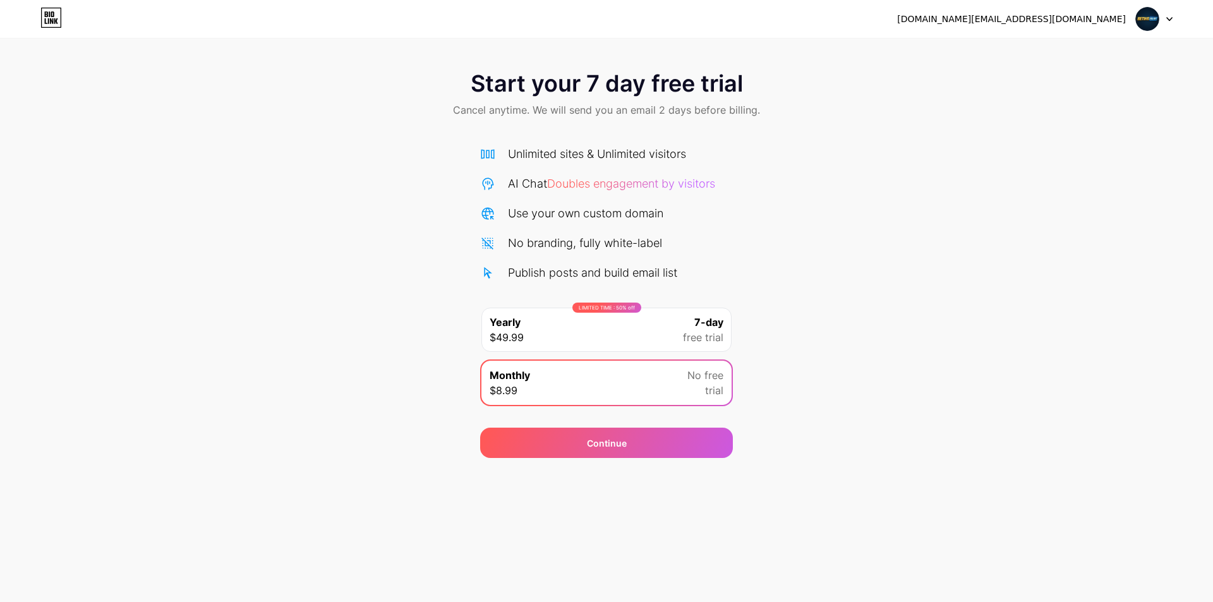
drag, startPoint x: 867, startPoint y: 121, endPoint x: 857, endPoint y: 121, distance: 10.1
click at [866, 121] on div "Start your 7 day free trial Cancel anytime. We will send you an email 2 days be…" at bounding box center [606, 95] width 1213 height 75
click at [633, 380] on div "Monthly $8.99 No free trial" at bounding box center [607, 383] width 250 height 44
click at [632, 441] on div "Continue" at bounding box center [606, 443] width 253 height 30
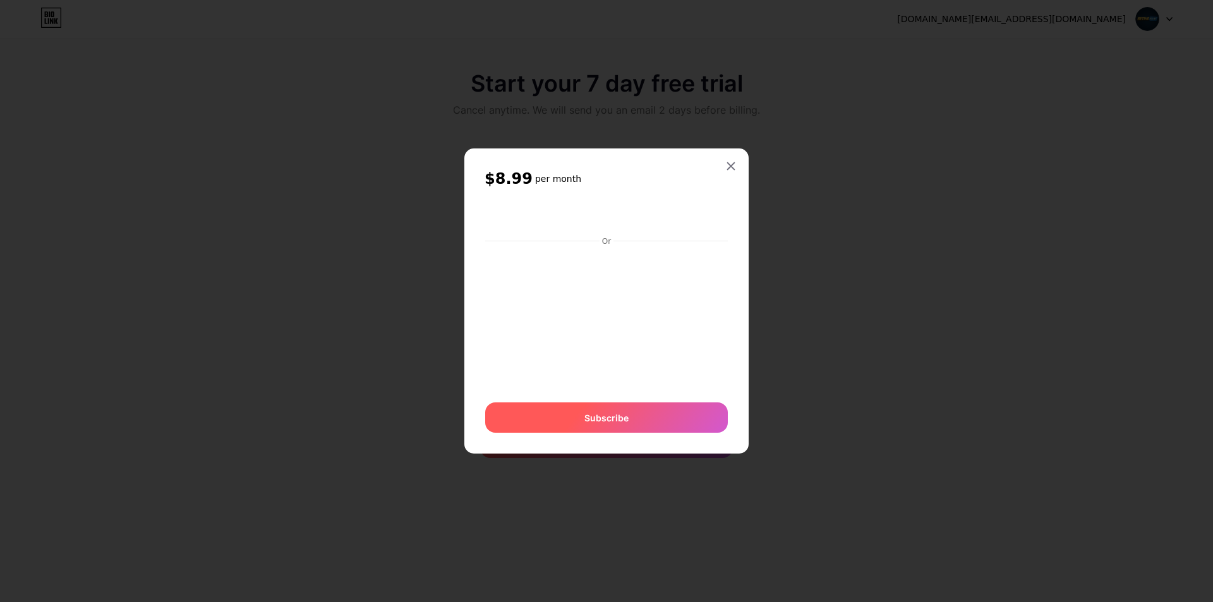
click at [619, 425] on div "Subscribe" at bounding box center [606, 418] width 243 height 30
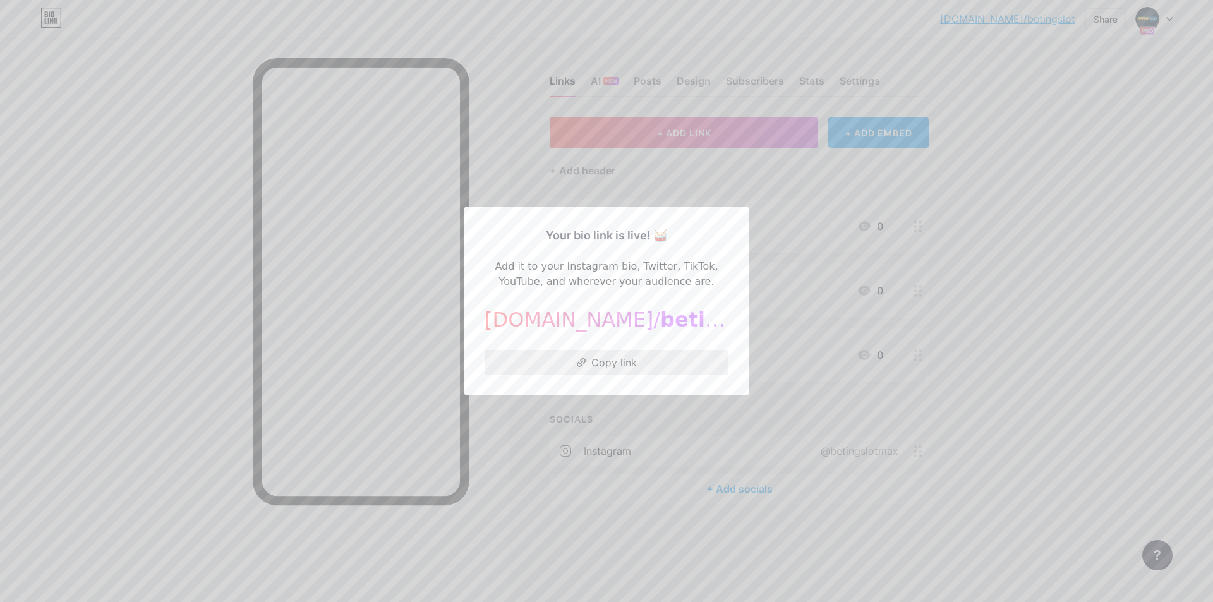
click at [631, 364] on button "Copy link" at bounding box center [607, 362] width 244 height 25
click at [592, 432] on div at bounding box center [606, 301] width 1213 height 602
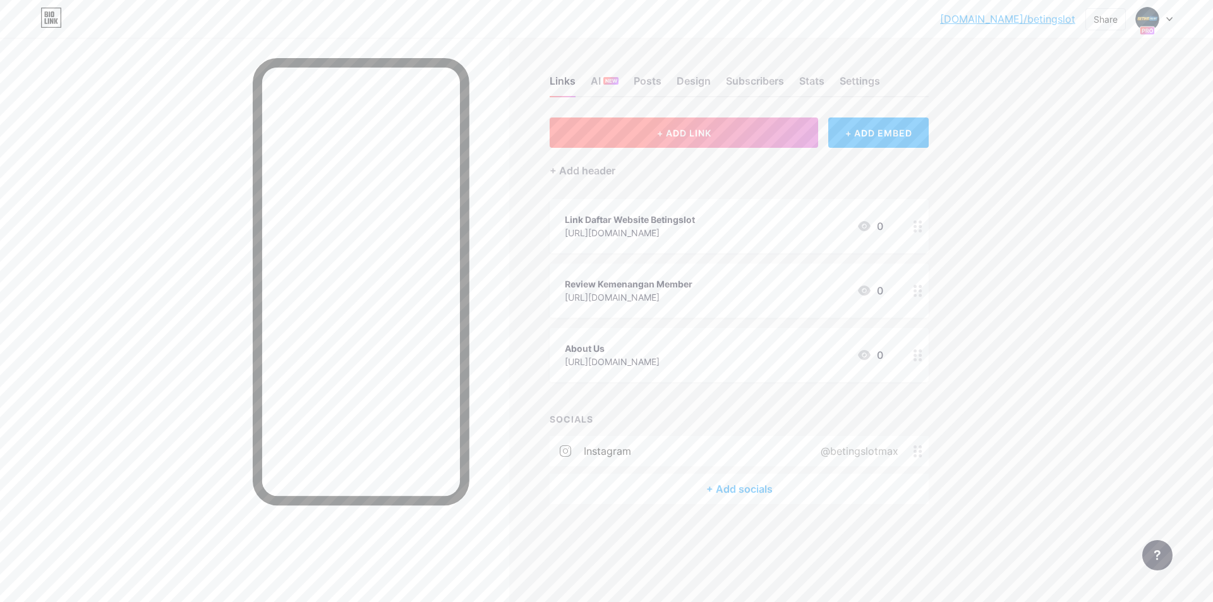
click at [619, 134] on button "+ ADD LINK" at bounding box center [684, 133] width 269 height 30
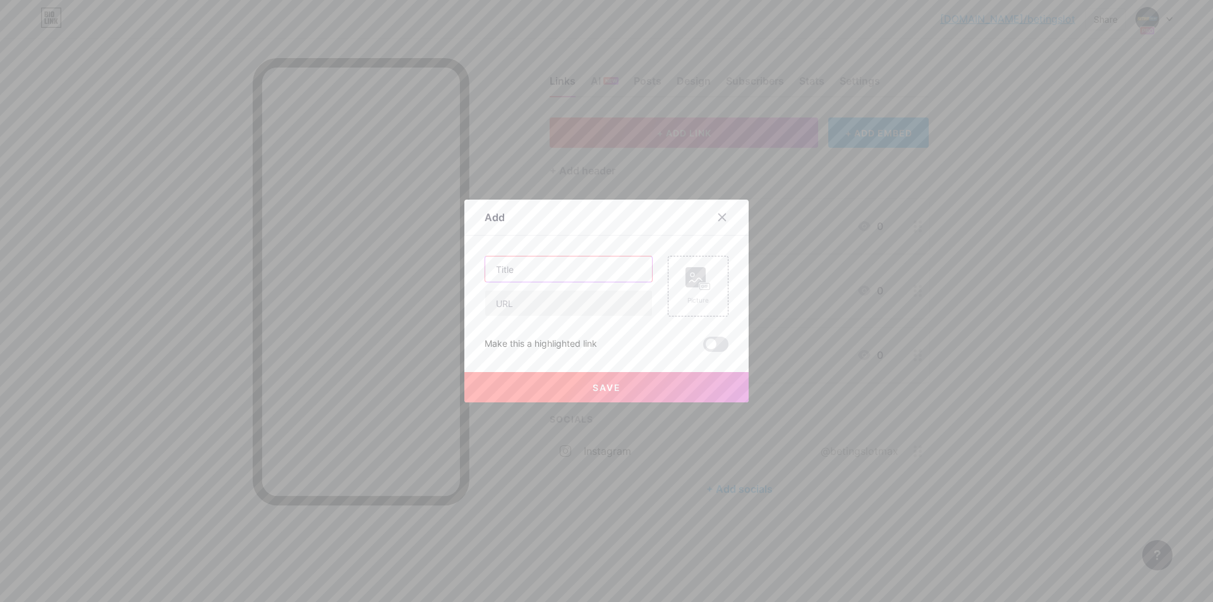
click at [551, 267] on input "text" at bounding box center [568, 269] width 167 height 25
type input "Link Login Situs Betingslot"
click at [717, 218] on icon at bounding box center [722, 217] width 10 height 10
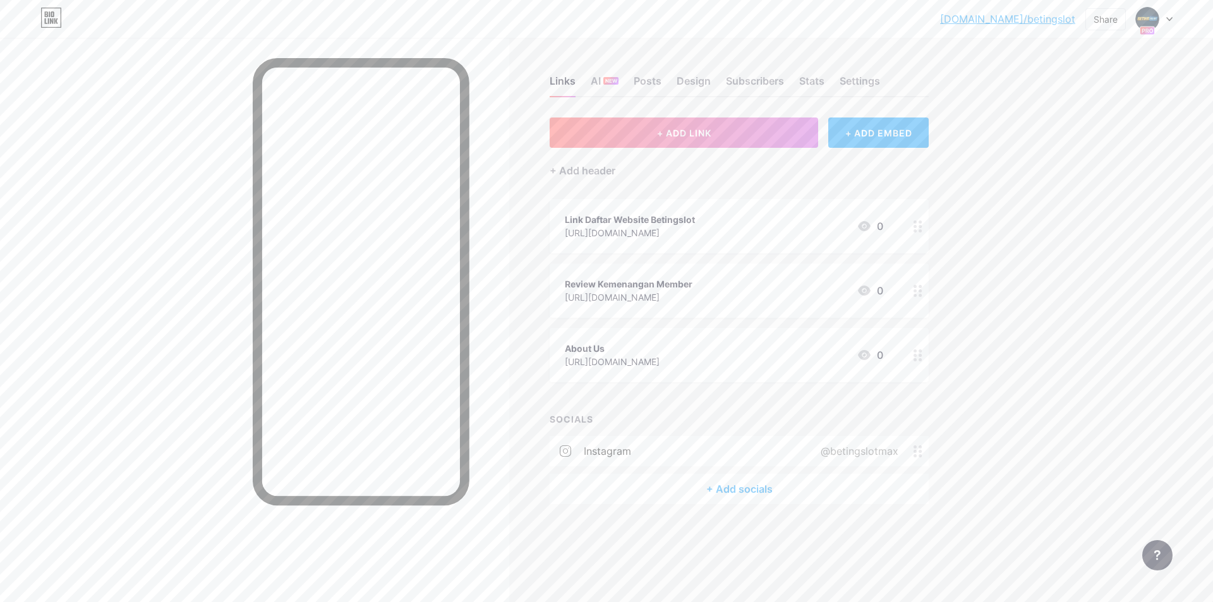
click at [713, 227] on div "Link Daftar Website Betingslot https://pinjemdulu100.lol/ 0" at bounding box center [724, 226] width 318 height 29
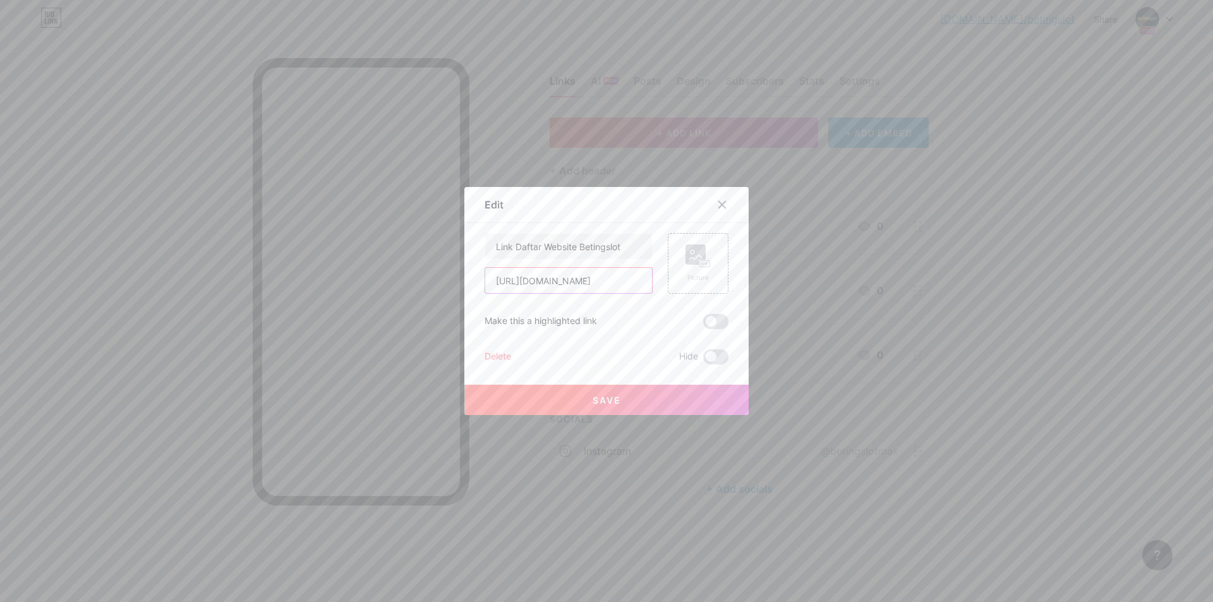
click at [556, 274] on input "https://pinjemdulu100.lol/" at bounding box center [568, 280] width 167 height 25
click at [727, 203] on icon at bounding box center [722, 205] width 10 height 10
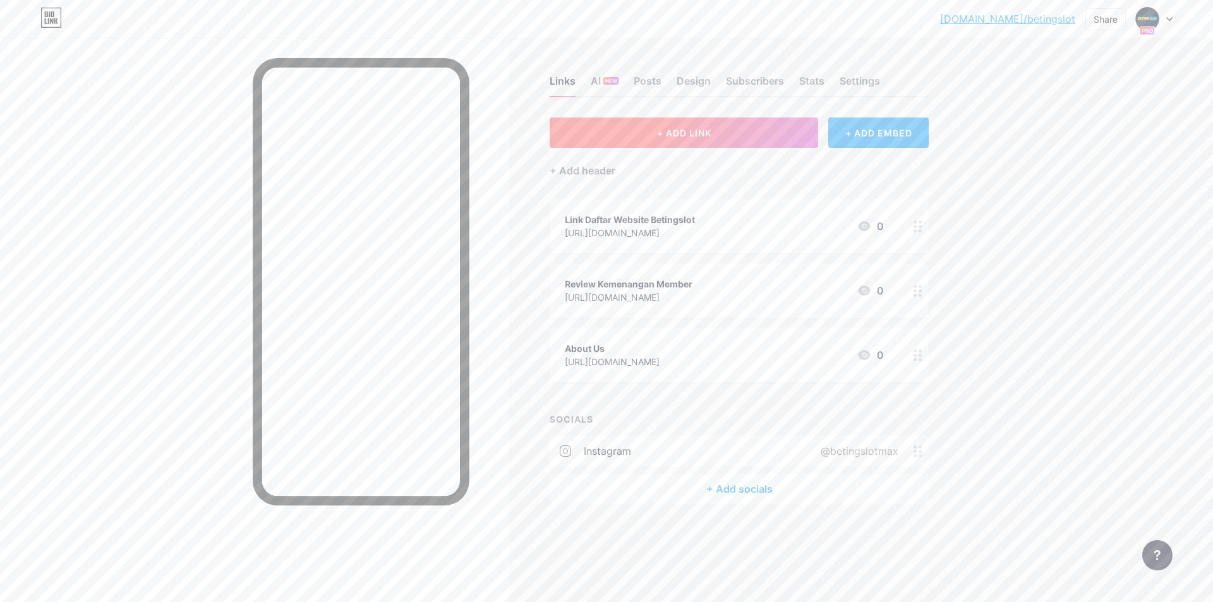
click at [719, 143] on button "+ ADD LINK" at bounding box center [684, 133] width 269 height 30
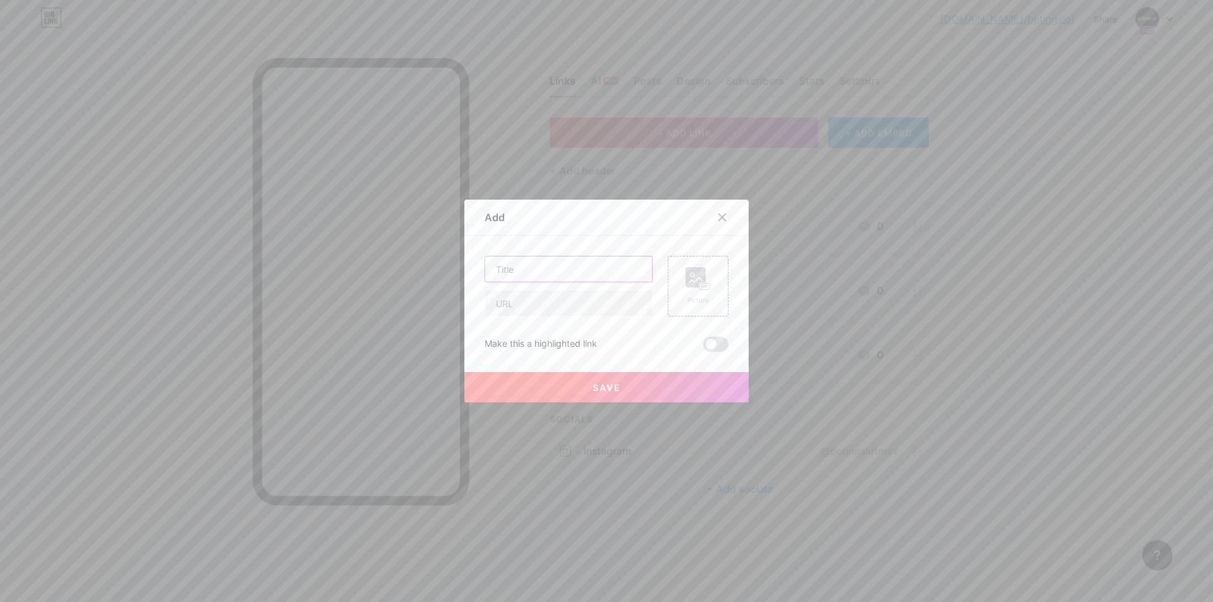
click at [586, 273] on input "text" at bounding box center [568, 269] width 167 height 25
type input "Link Login Situs Betingslot"
paste input "https://pinjemdulu100.lol/"
type input "https://pinjemdulu100.lol/"
click at [615, 375] on button "Save" at bounding box center [606, 387] width 284 height 30
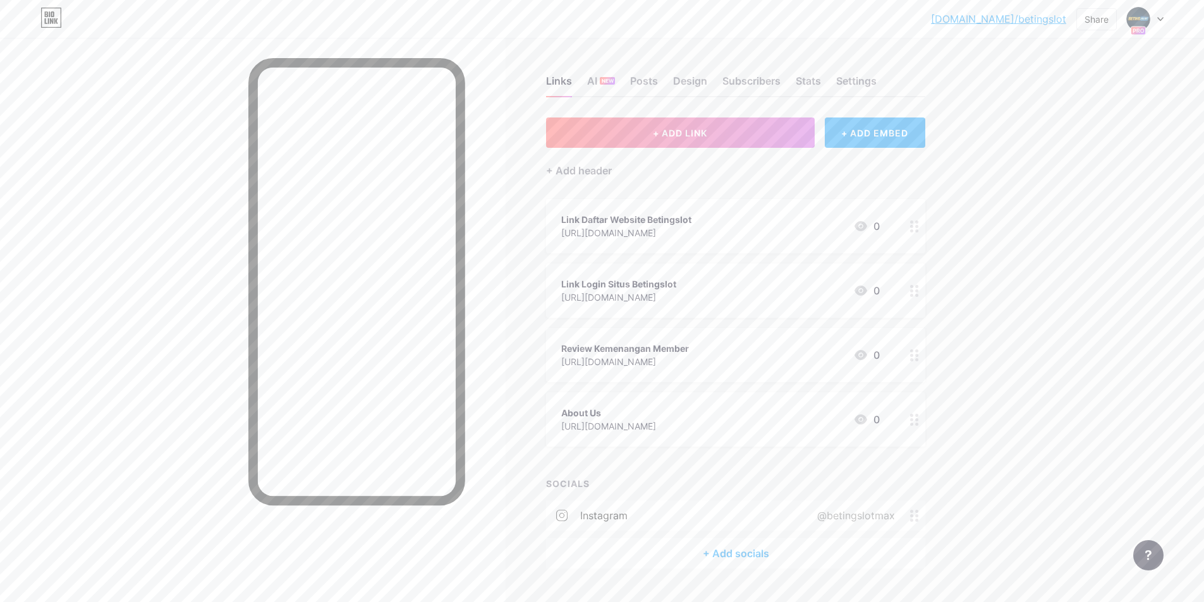
click at [996, 281] on div "bio.link/beting... bio.link/betingslot Share Switch accounts BETINGSLOT bio.lin…" at bounding box center [602, 316] width 1204 height 632
click at [593, 166] on div "+ Add header" at bounding box center [579, 170] width 66 height 15
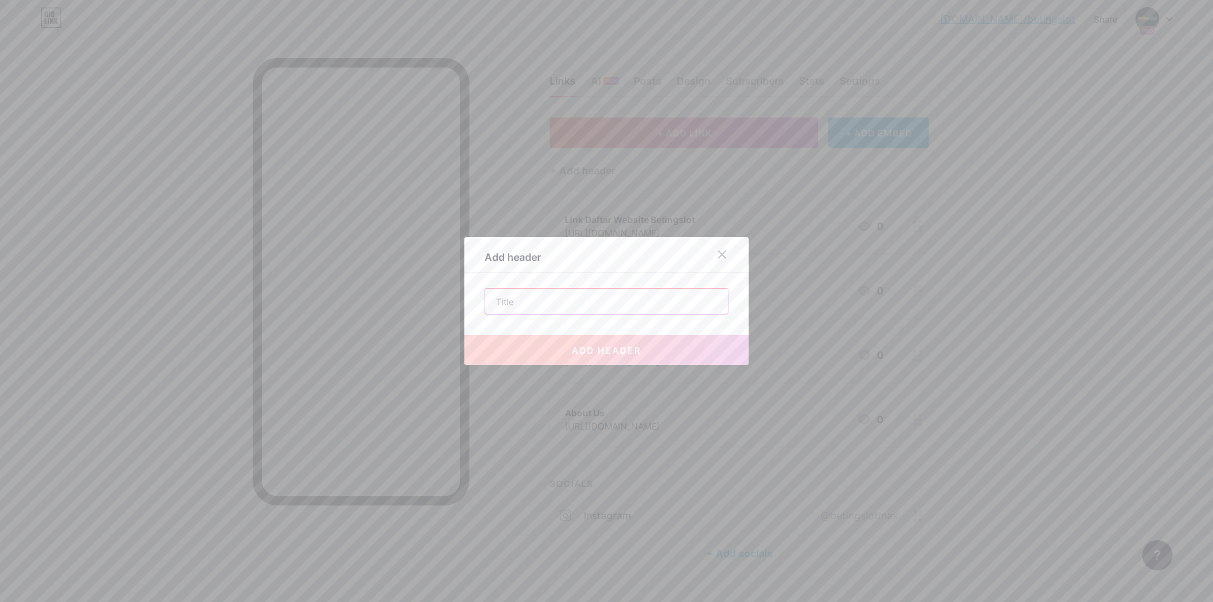
click at [601, 301] on input "text" at bounding box center [606, 301] width 243 height 25
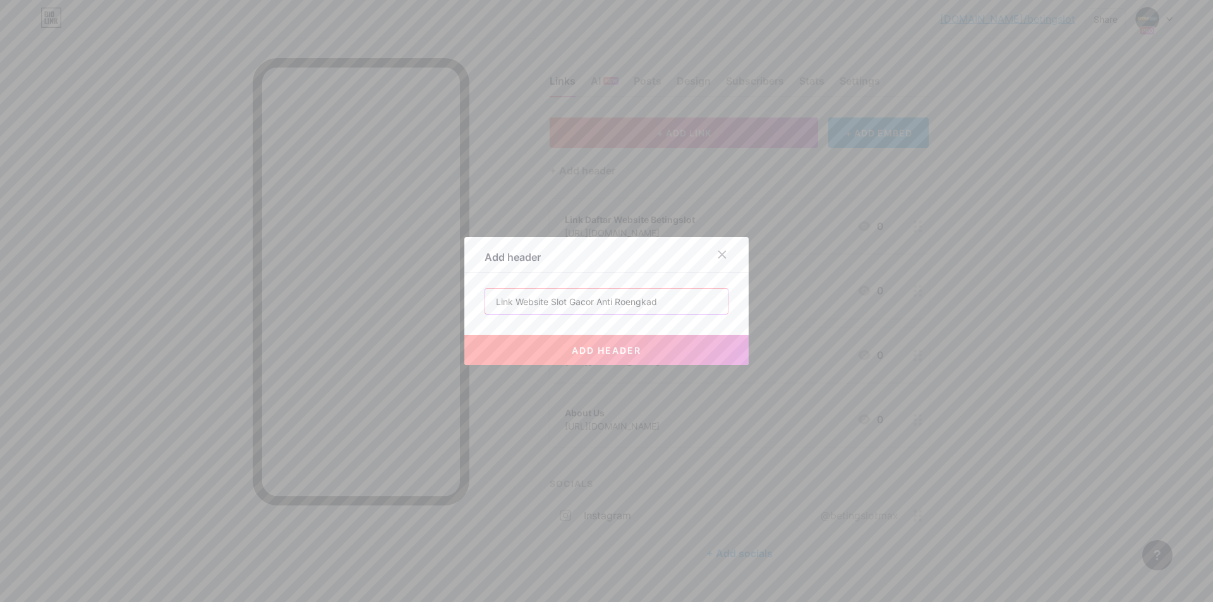
type input "Link Website Slot Gacor Anti Roengkad"
click at [610, 348] on span "add header" at bounding box center [607, 350] width 70 height 11
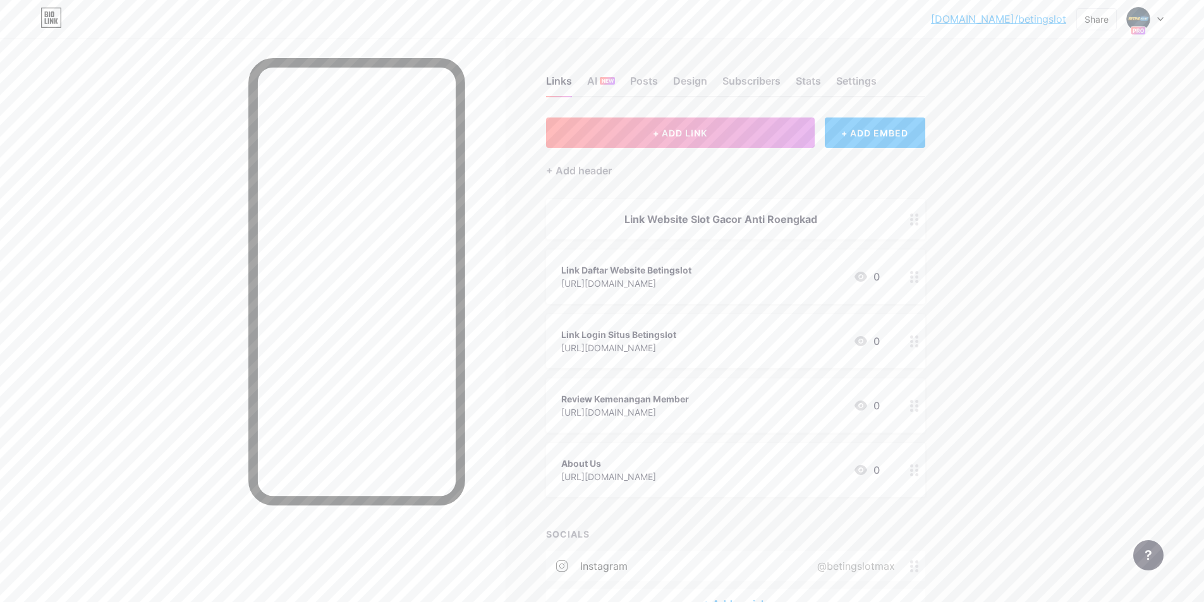
click at [1032, 224] on div "bio.link/beting... bio.link/betingslot Share Switch accounts BETINGSLOT bio.lin…" at bounding box center [602, 341] width 1204 height 682
click at [593, 80] on div "AI NEW" at bounding box center [601, 84] width 28 height 23
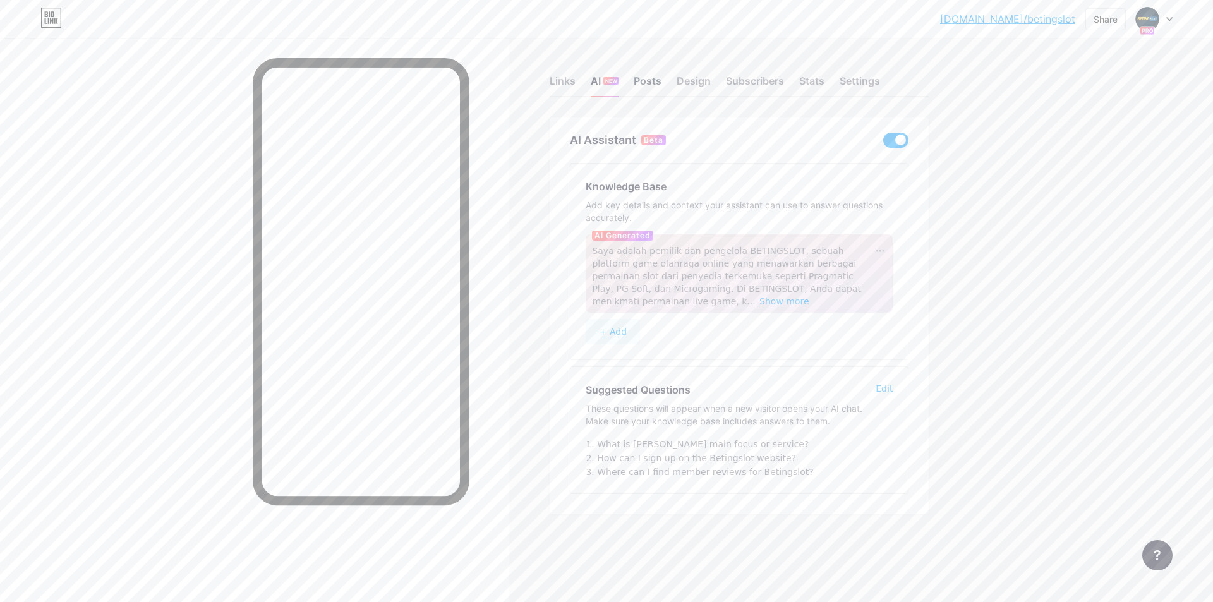
click at [636, 78] on div "Posts" at bounding box center [648, 84] width 28 height 23
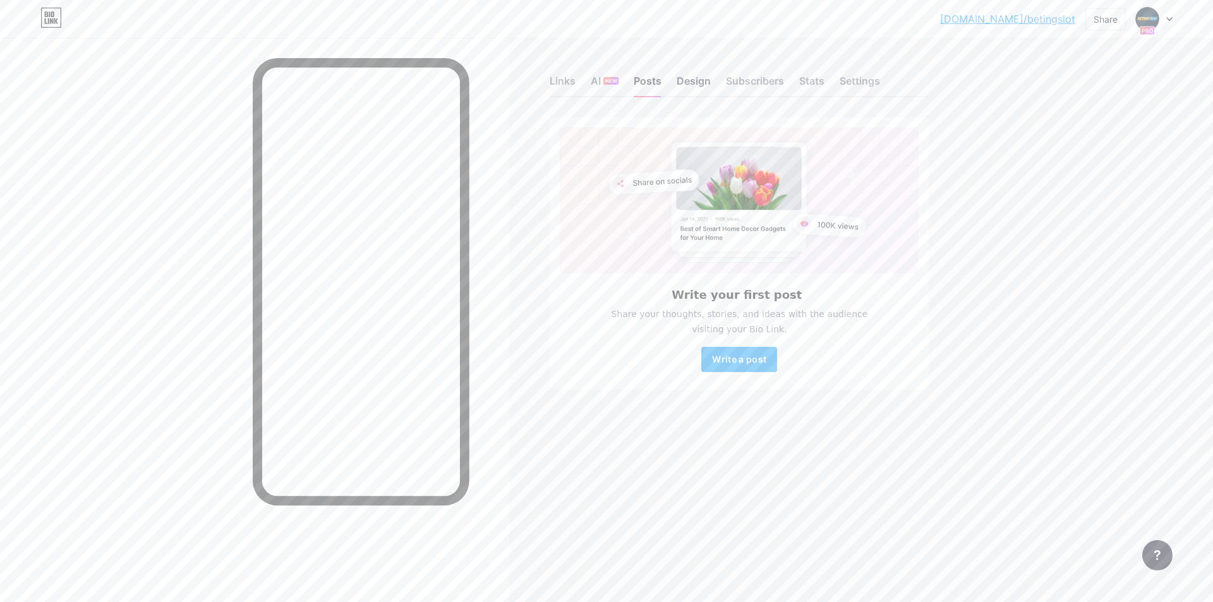
click at [686, 81] on div "Design" at bounding box center [694, 84] width 34 height 23
click at [706, 58] on div "Links AI NEW Posts Design Subscribers Stats Settings" at bounding box center [739, 75] width 379 height 44
click at [693, 85] on div "Design" at bounding box center [694, 84] width 34 height 23
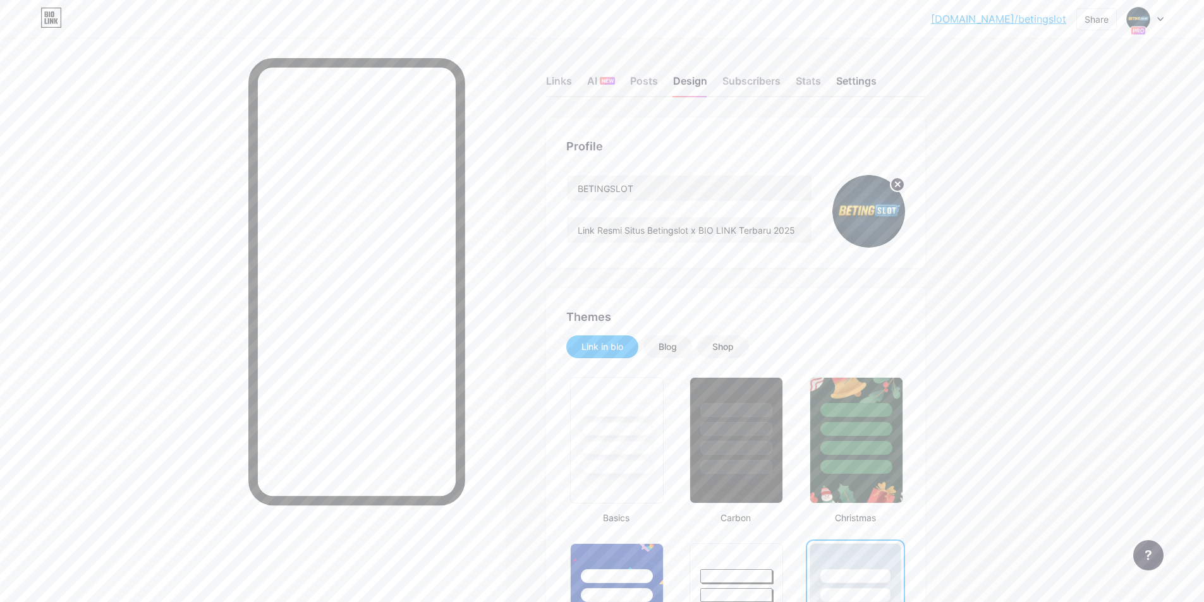
click at [849, 83] on div "Settings" at bounding box center [856, 84] width 40 height 23
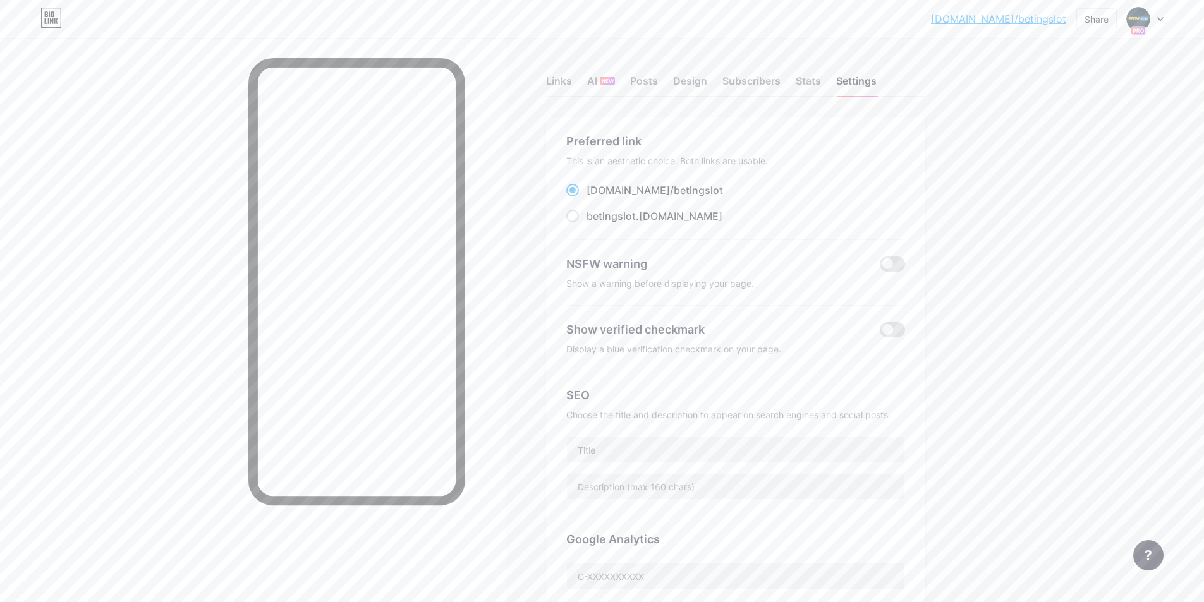
click at [1046, 197] on div "bio.link/beting... bio.link/betingslot Share Switch accounts BETINGSLOT bio.lin…" at bounding box center [602, 532] width 1204 height 1065
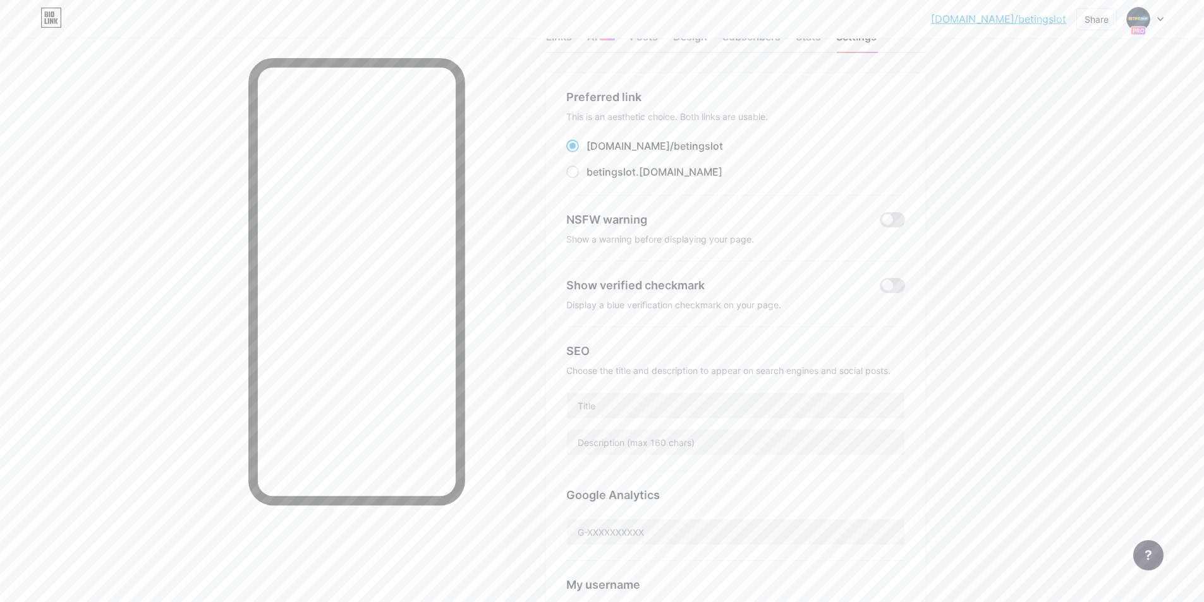
scroll to position [126, 0]
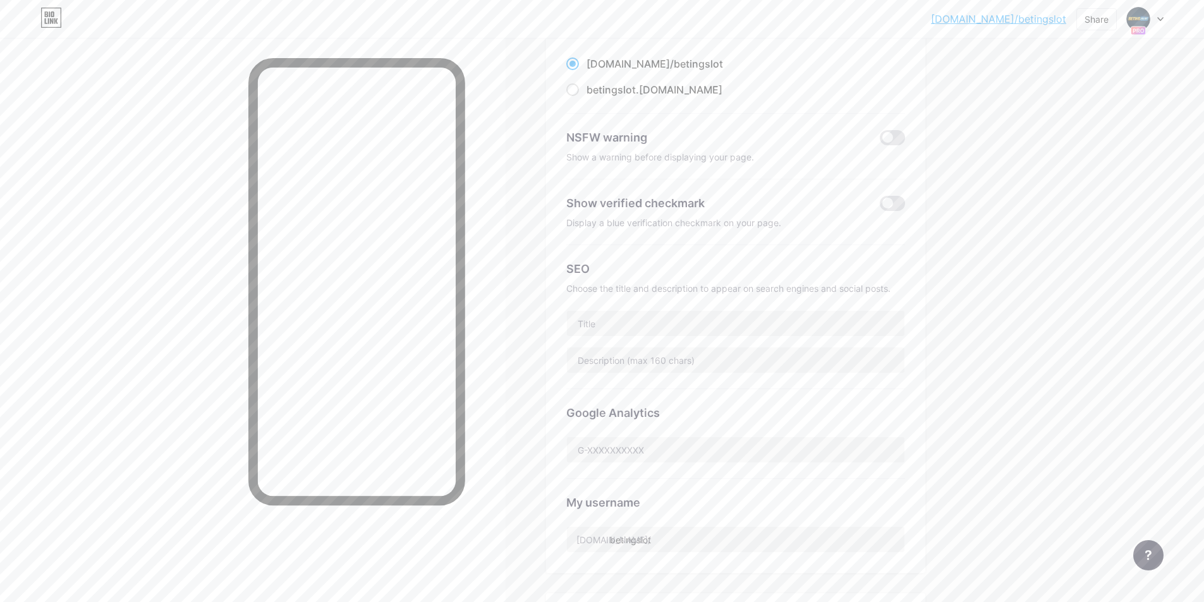
click at [1059, 367] on div "bio.link/beting... bio.link/betingslot Share Switch accounts BETINGSLOT bio.lin…" at bounding box center [602, 406] width 1204 height 1065
click at [677, 317] on input "text" at bounding box center [735, 323] width 337 height 25
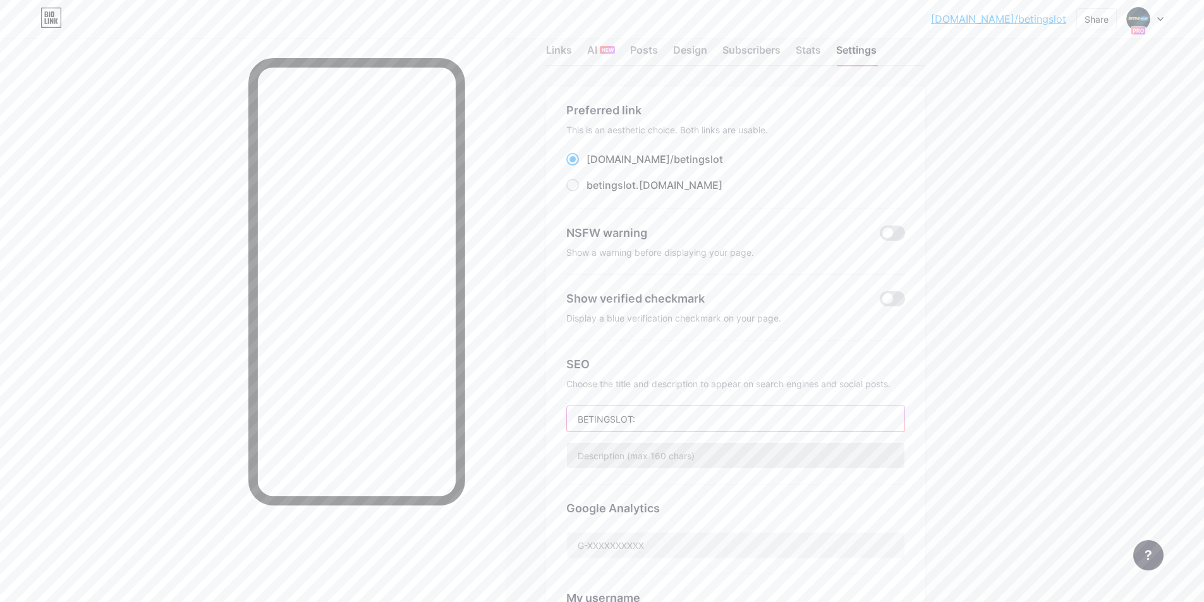
scroll to position [1, 0]
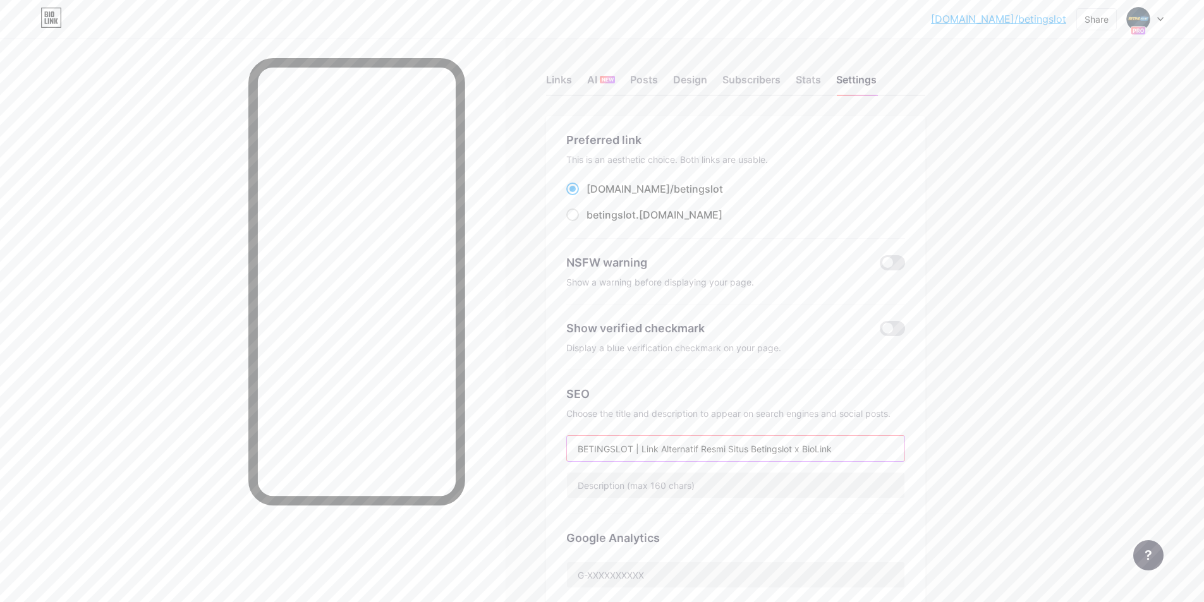
type input "BETINGSLOT | Link Alternatif Resmi Situs Betingslot x BioLink"
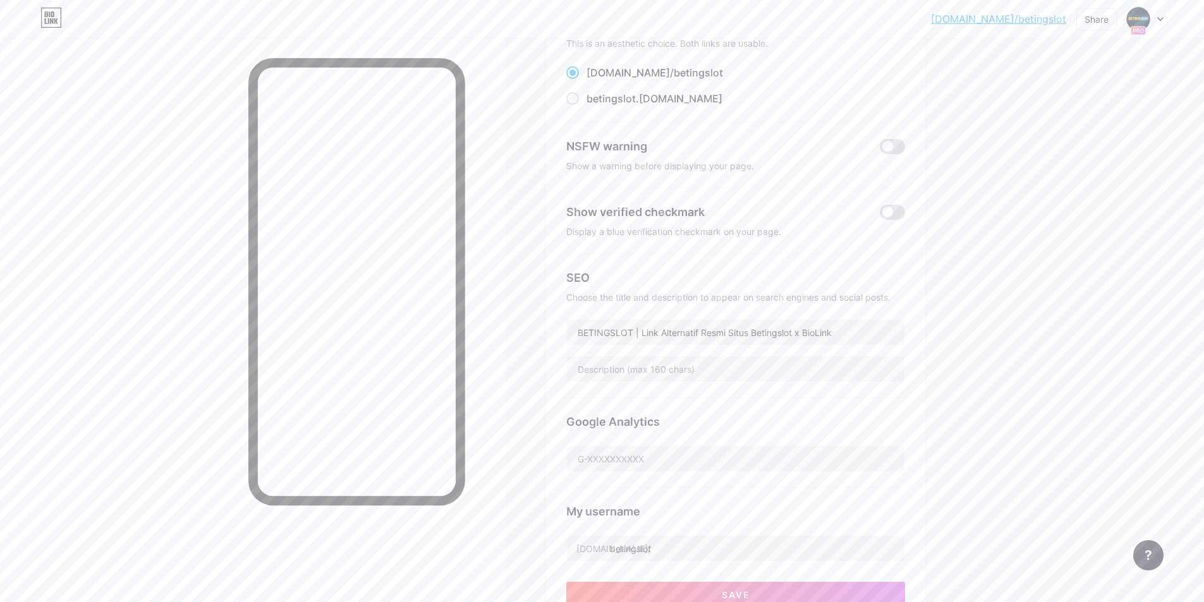
scroll to position [128, 0]
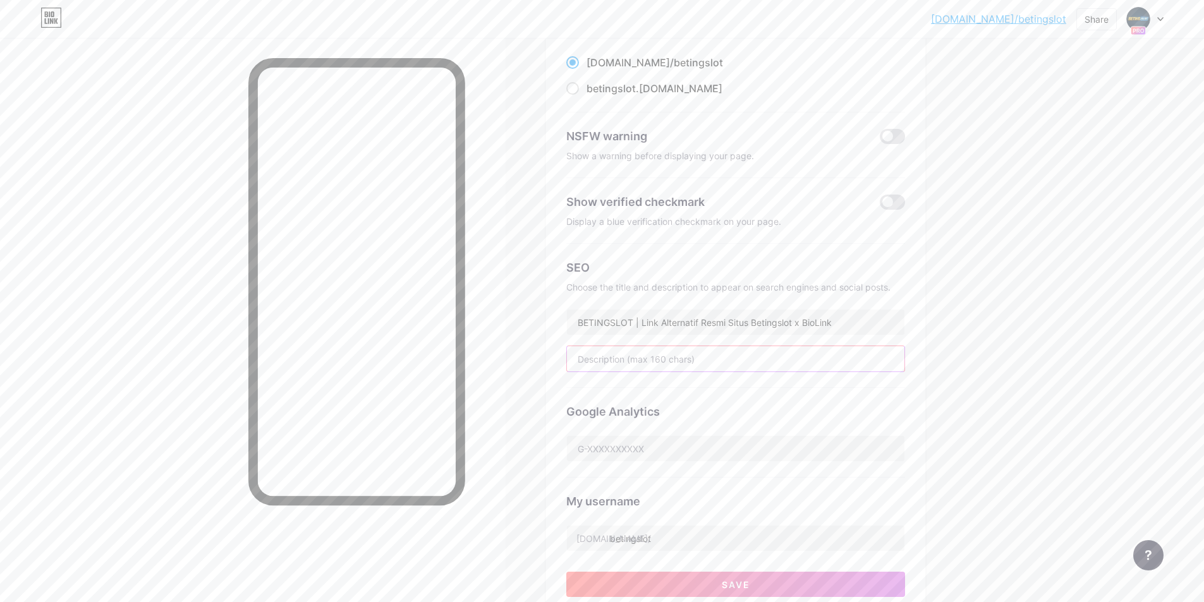
click at [772, 357] on input "text" at bounding box center [735, 358] width 337 height 25
click at [780, 361] on input "Betingslot bersama dengan BioLink kini bekerjasama untuk" at bounding box center [735, 358] width 337 height 25
click at [857, 360] on input "Betingslot bersama dengan BioLink kini bekerja sama untuk" at bounding box center [735, 358] width 337 height 25
type input "Betingslot bersama dengan BioLink kini bekerja sama untuk"
click at [775, 322] on input "BETINGSLOT | Link Alternatif Resmi Situs Betingslot x BioLink" at bounding box center [735, 322] width 337 height 25
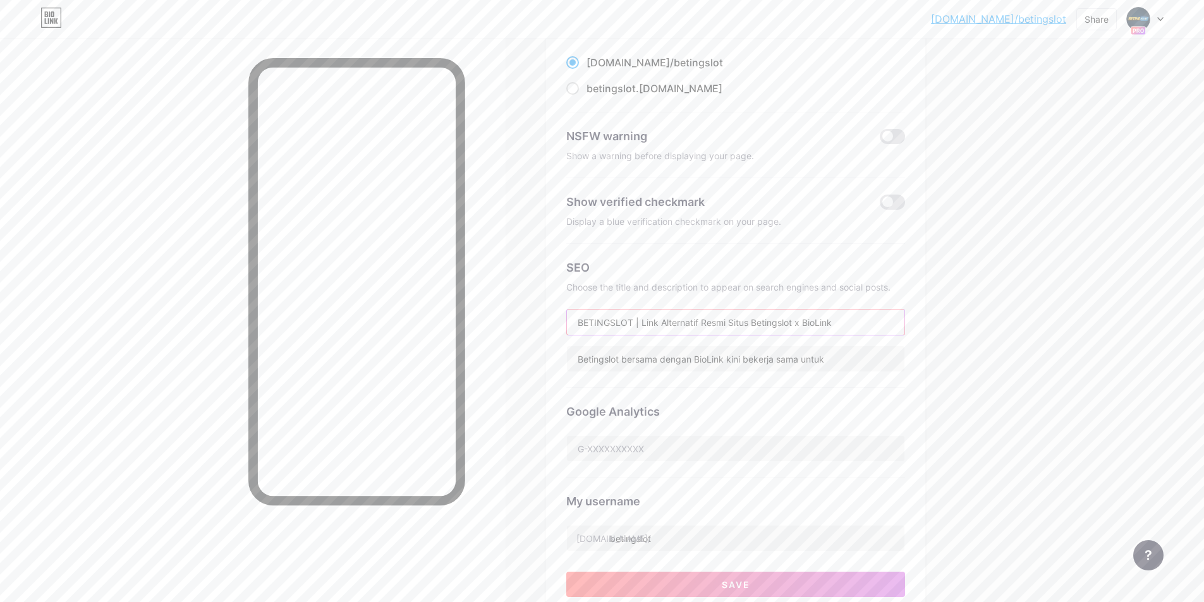
drag, startPoint x: 775, startPoint y: 322, endPoint x: 840, endPoint y: 320, distance: 65.1
click at [840, 320] on input "BETINGSLOT | Link Alternatif Resmi Situs Betingslot x BioLink" at bounding box center [735, 322] width 337 height 25
type input "BETINGSLOT | Link Alternatif Resmi Situs Slot"
click at [810, 361] on input "Betingslot bersama dengan BioLink kini bekerja sama untuk" at bounding box center [735, 358] width 337 height 25
paste input "meluncurkan link alternatif resmi terbaru dengan fitur slot dana deposit pulsa …"
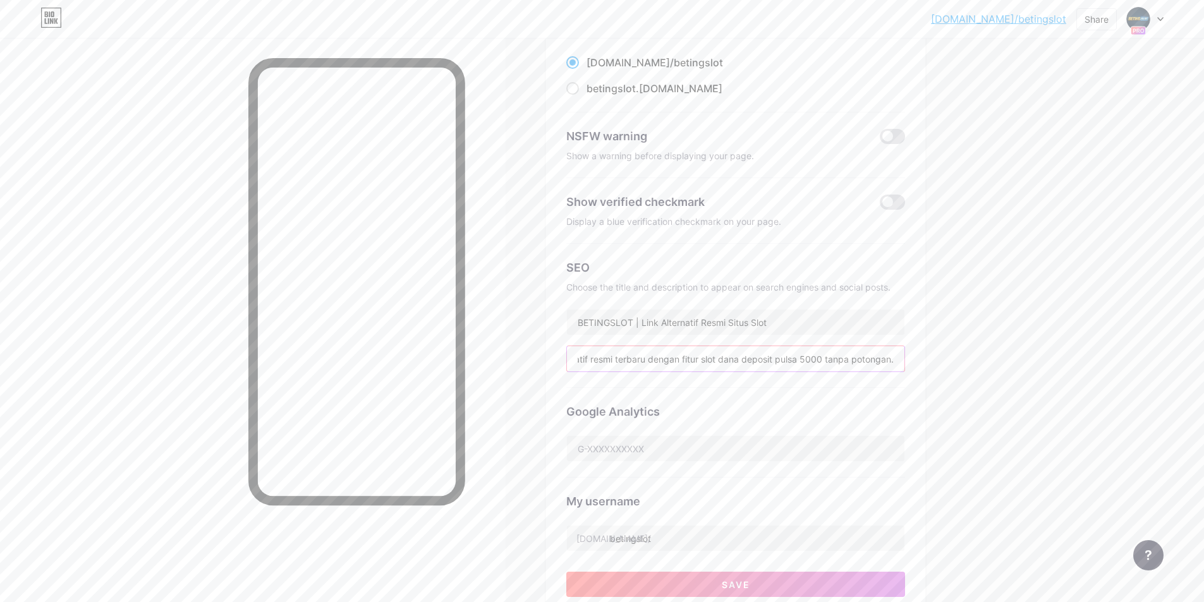
scroll to position [0, 351]
type input "Betingslot bersama dengan BioLink kini bekerja sama untuk meluncurkan link alte…"
click at [800, 324] on input "BETINGSLOT | Link Alternatif Resmi Situs Slot" at bounding box center [735, 322] width 337 height 25
click at [815, 326] on input "BETINGSLOT | Link Alternatif Resmi Situs Slot" at bounding box center [735, 322] width 337 height 25
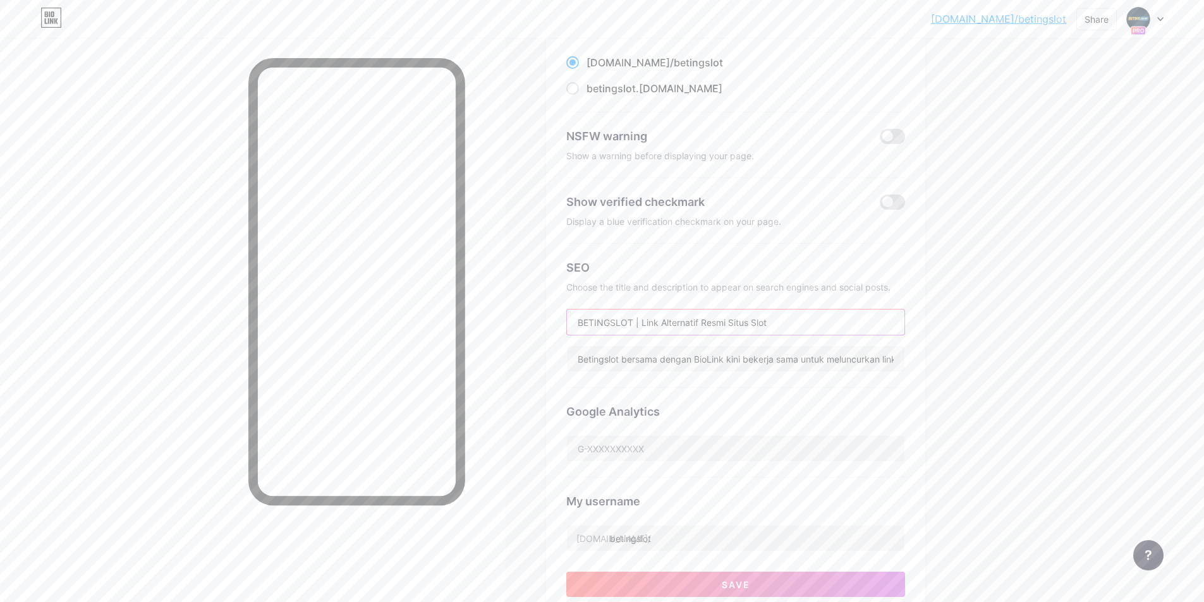
paste input "Dana Pulsa 5000 Terpercaya"
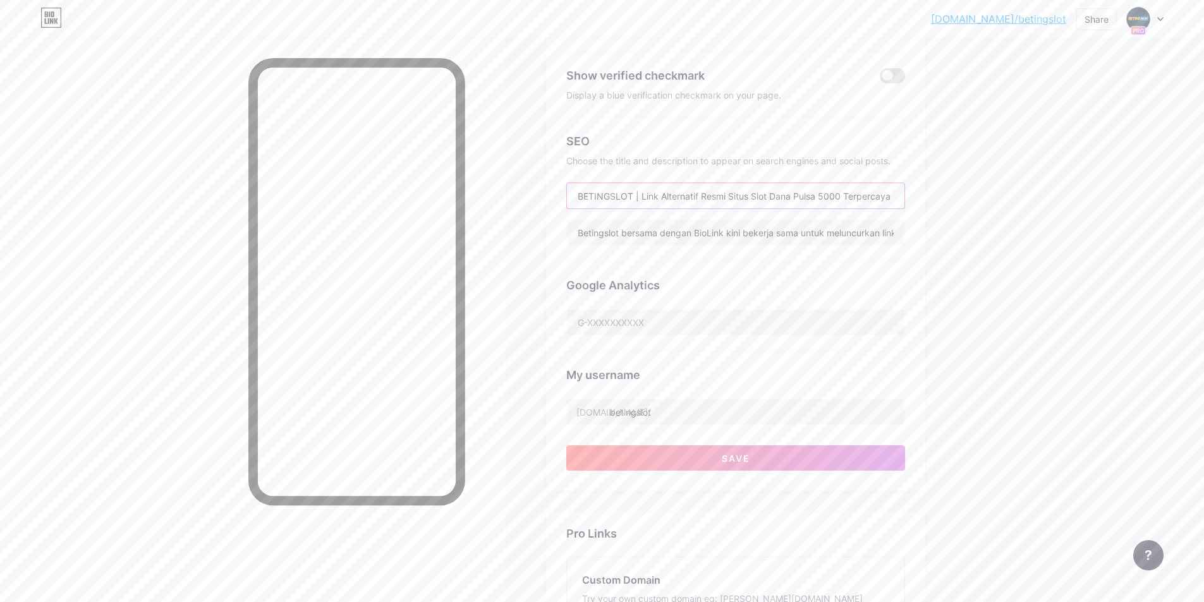
scroll to position [317, 0]
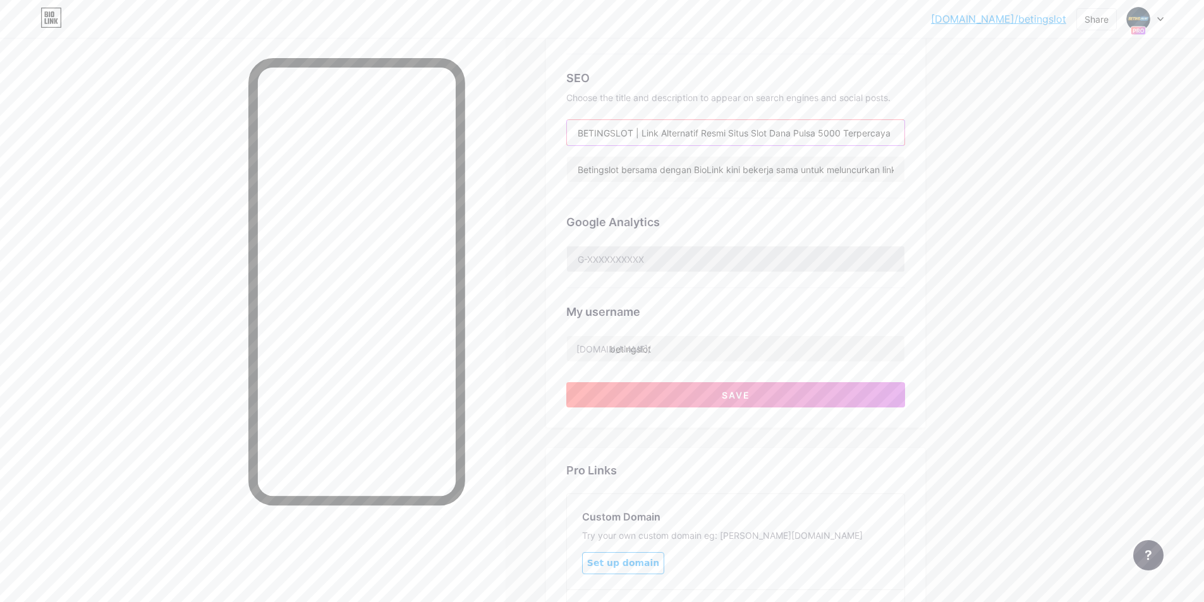
type input "BETINGSLOT | Link Alternatif Resmi Situs Slot Dana Pulsa 5000 Terpercaya"
click at [680, 248] on input "text" at bounding box center [735, 258] width 337 height 25
click at [723, 215] on div "Google Analytics" at bounding box center [735, 222] width 339 height 17
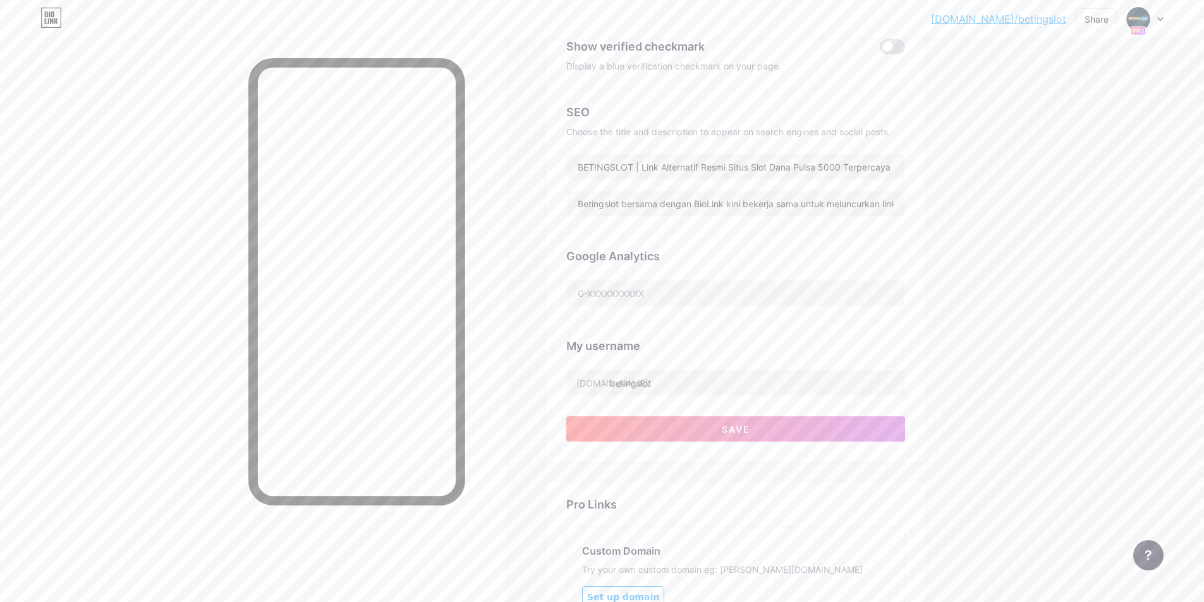
scroll to position [316, 0]
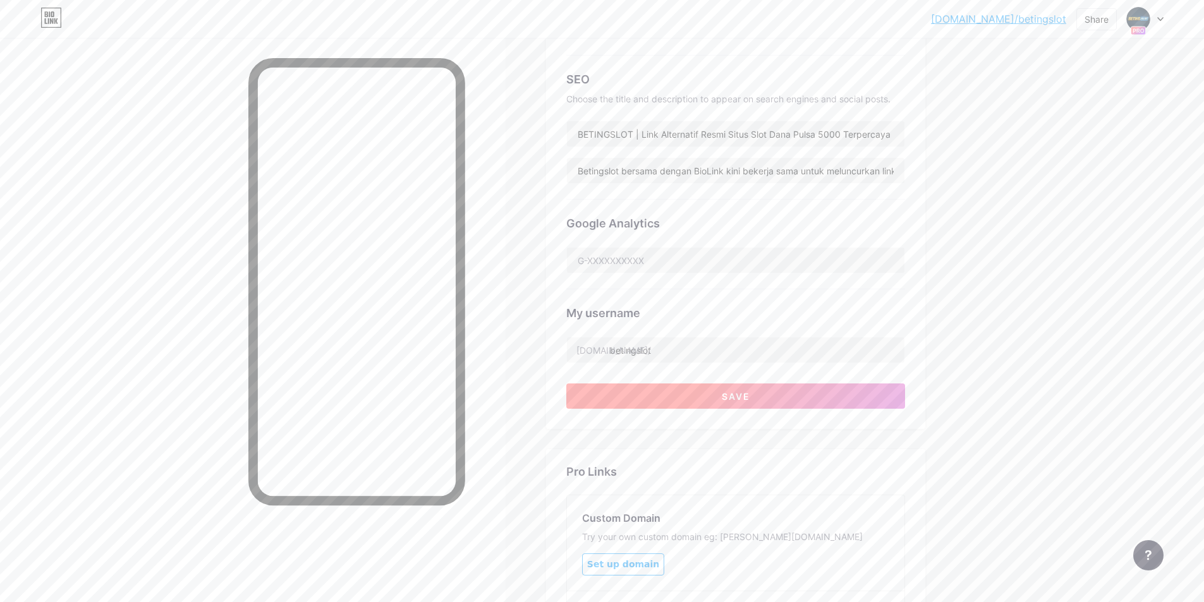
click at [737, 395] on span "Save" at bounding box center [736, 396] width 28 height 11
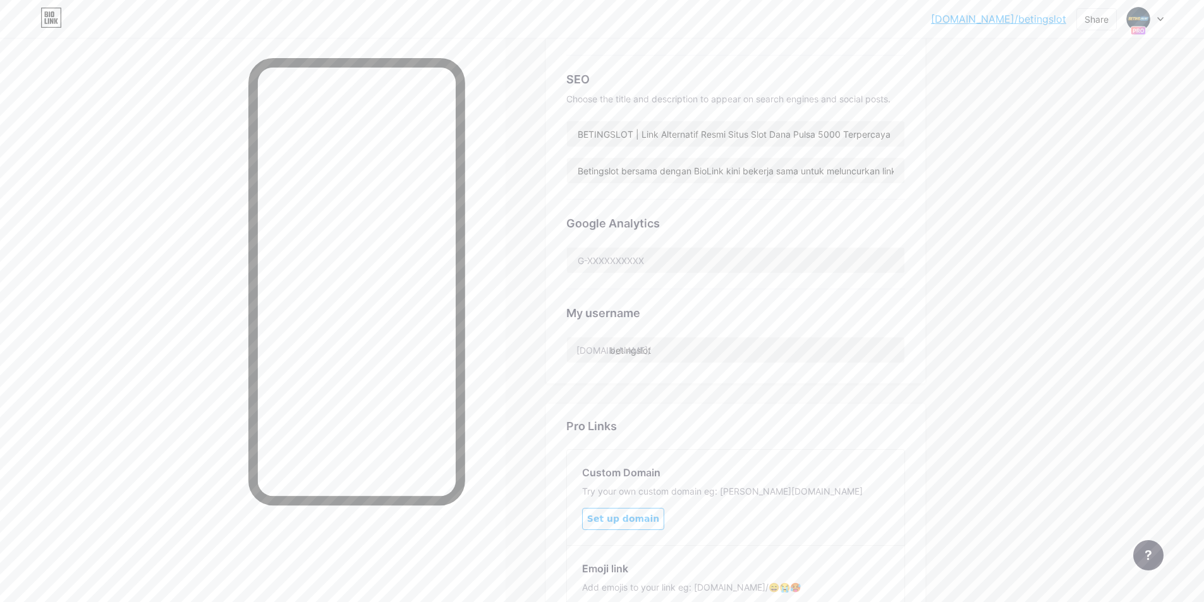
click at [545, 300] on div "Links AI NEW Posts Design Subscribers Stats Settings Preferred link This is an …" at bounding box center [489, 235] width 978 height 1027
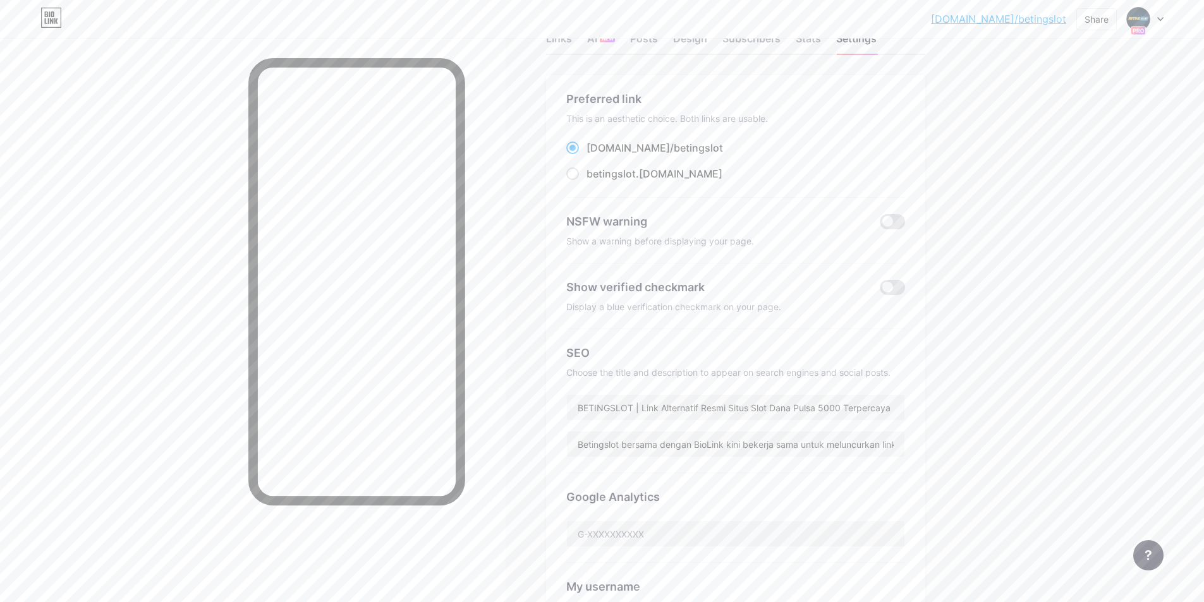
scroll to position [0, 0]
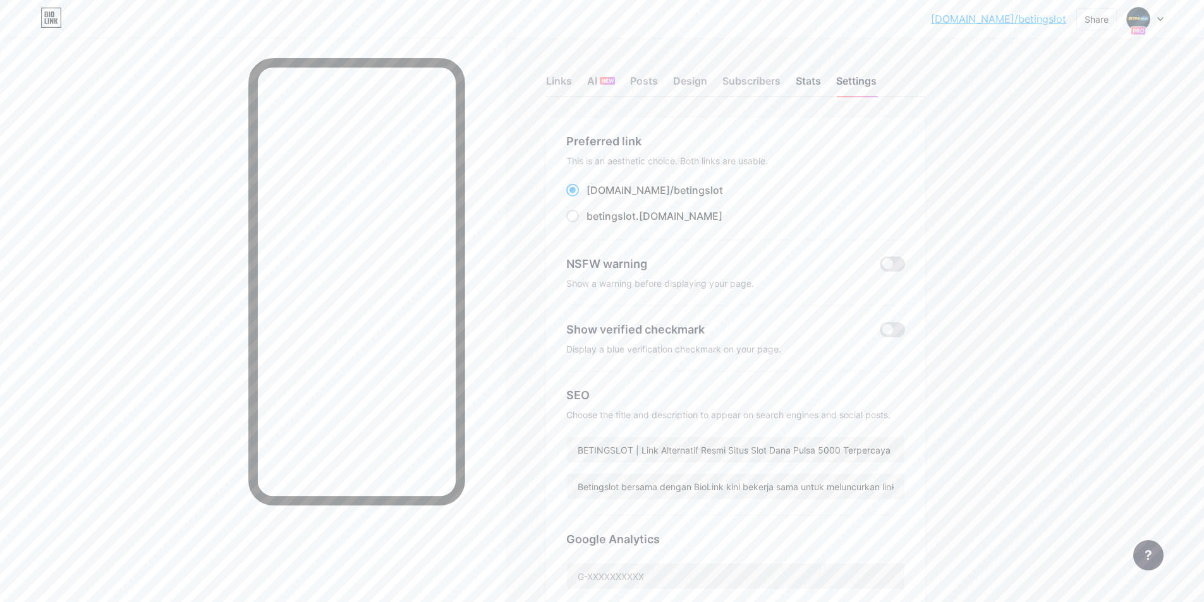
click at [815, 83] on div "Stats" at bounding box center [808, 84] width 25 height 23
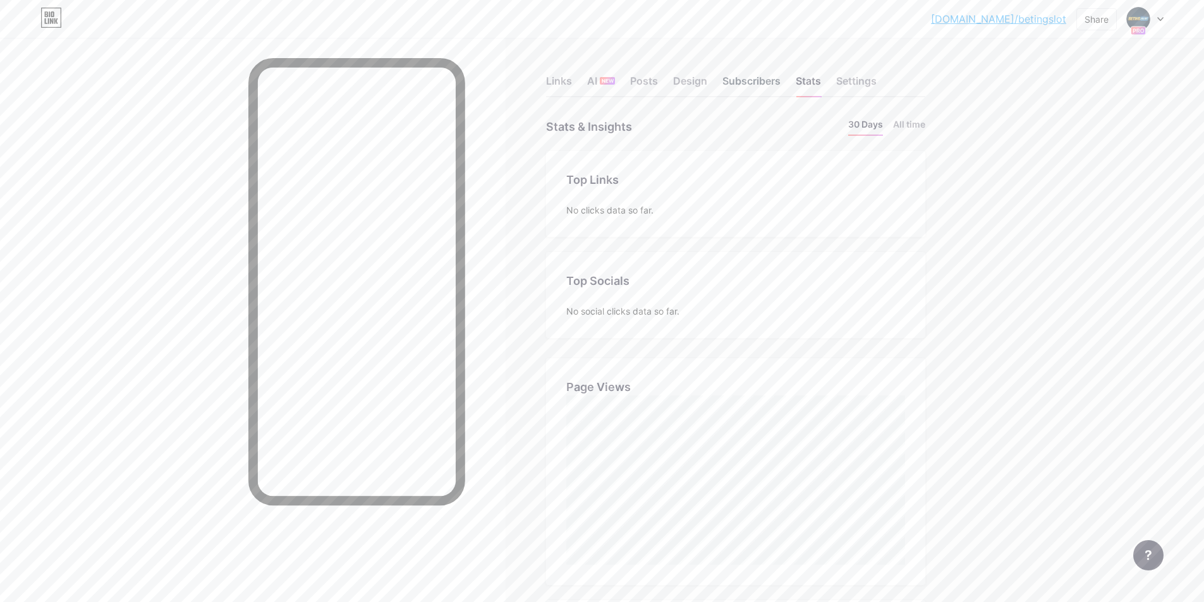
click at [763, 74] on div "Subscribers" at bounding box center [751, 84] width 58 height 23
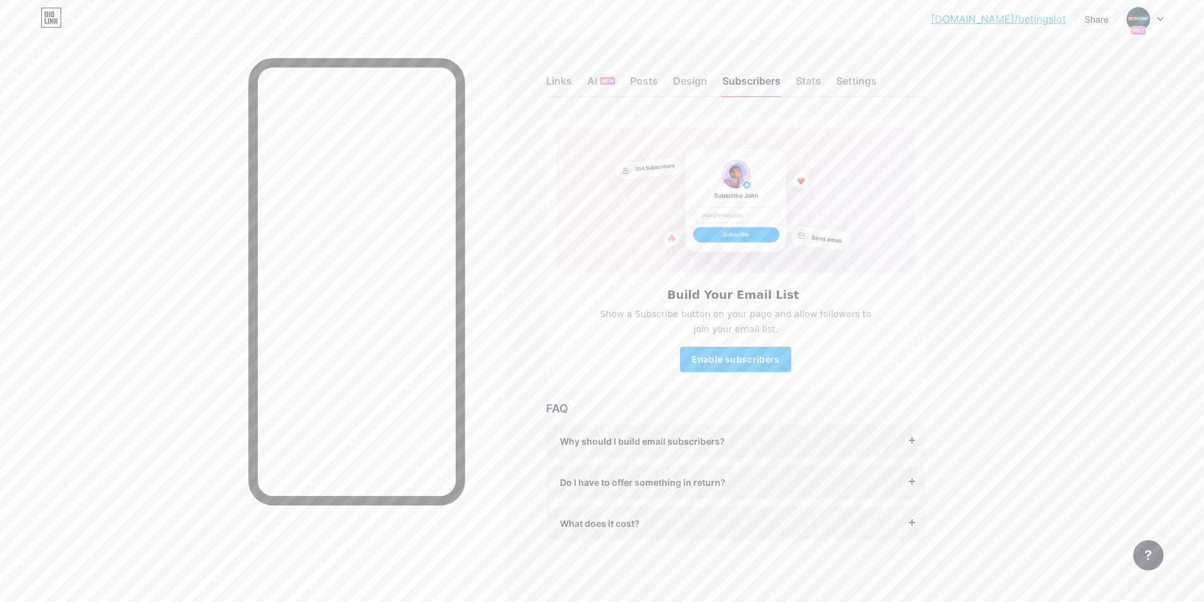
scroll to position [1, 0]
click at [694, 76] on div "Design" at bounding box center [690, 83] width 34 height 23
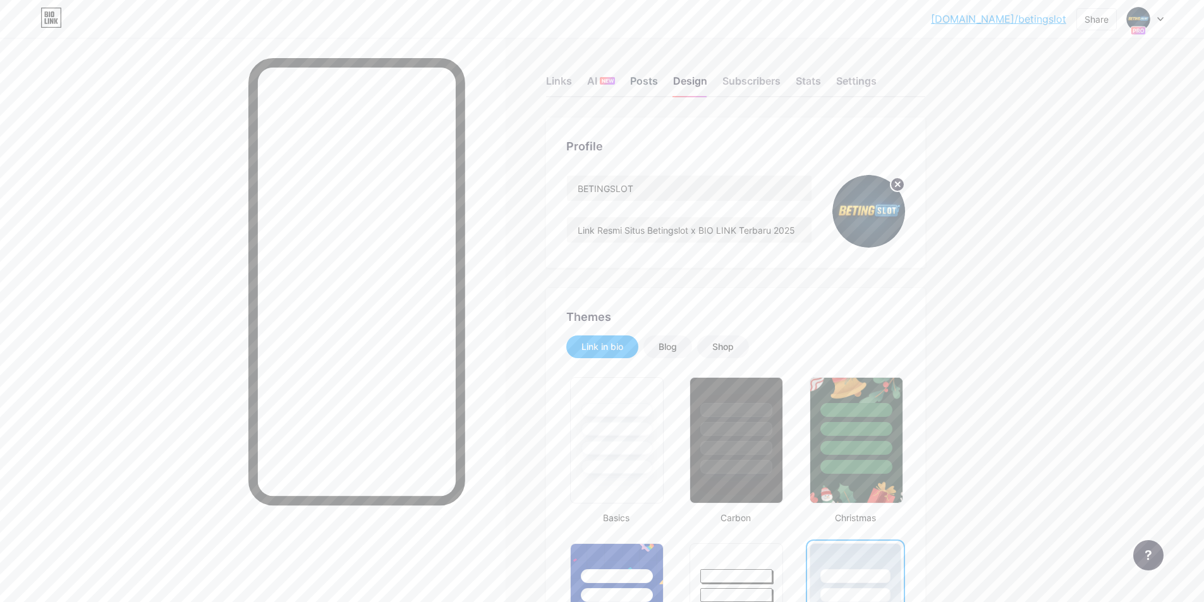
click at [657, 90] on div "Posts" at bounding box center [644, 84] width 28 height 23
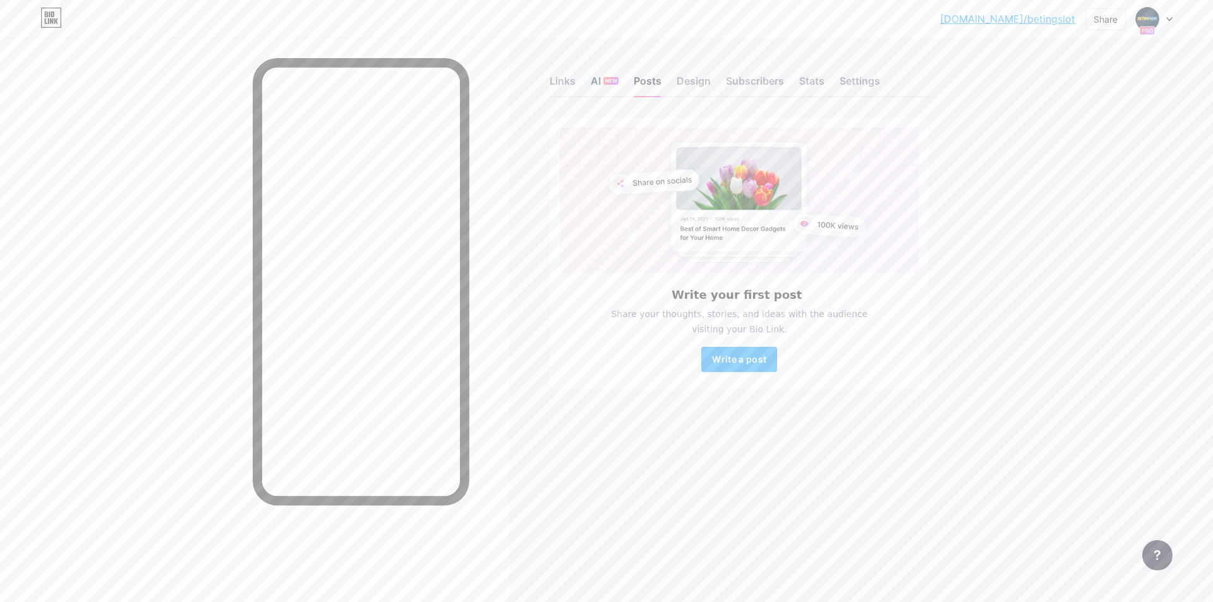
click at [600, 85] on div "AI NEW" at bounding box center [605, 84] width 28 height 23
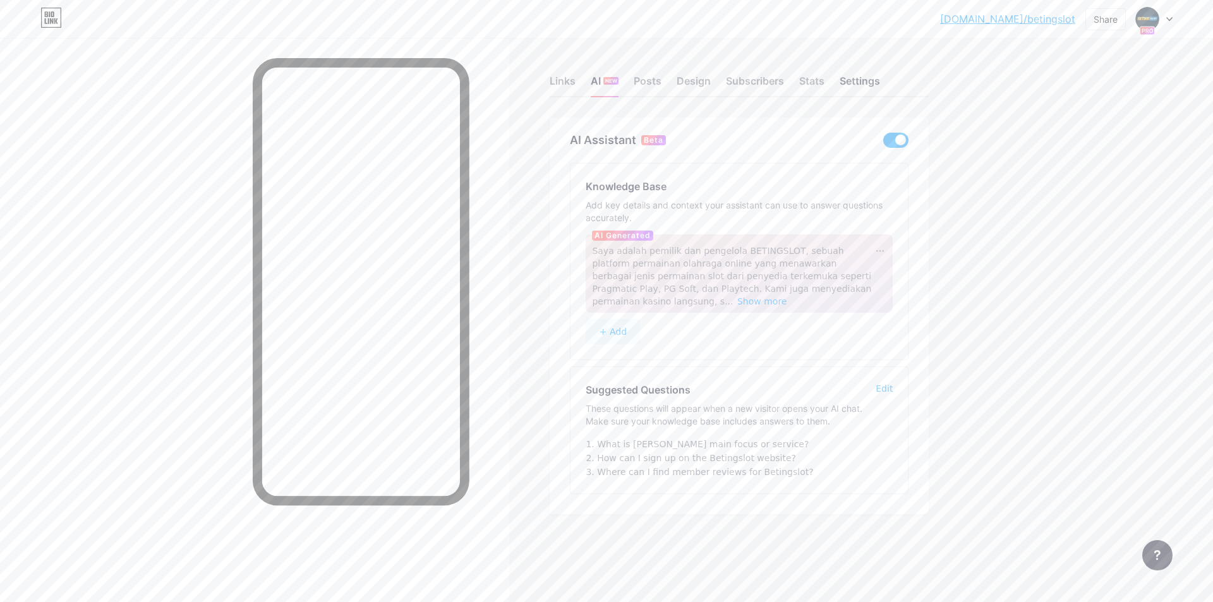
click at [852, 79] on div "Settings" at bounding box center [860, 84] width 40 height 23
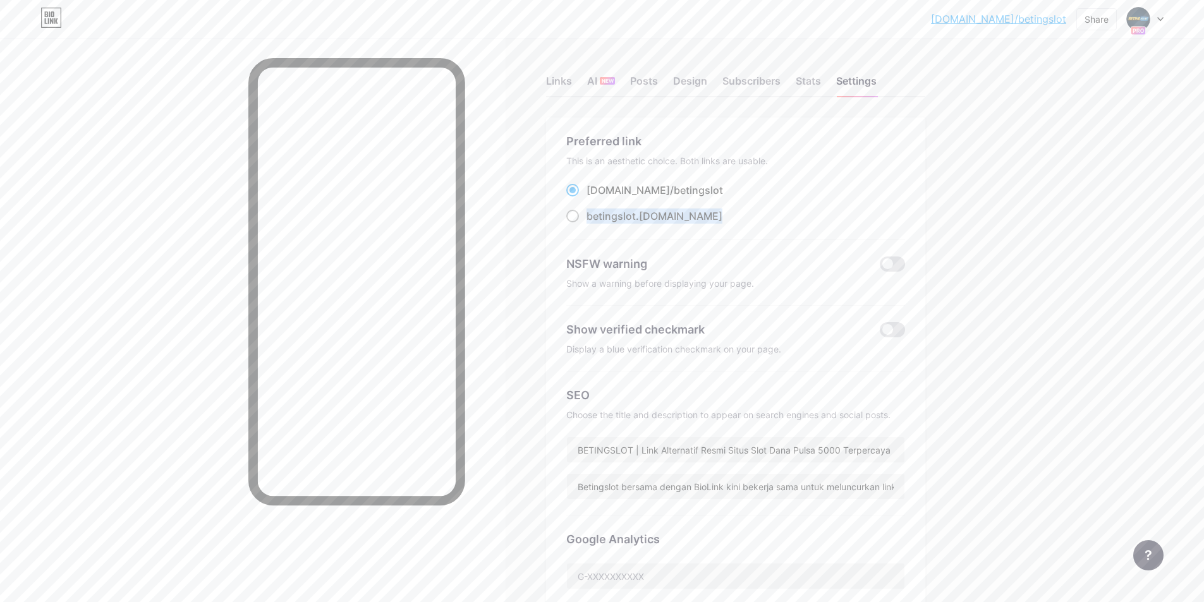
drag, startPoint x: 681, startPoint y: 217, endPoint x: 586, endPoint y: 216, distance: 94.2
click at [586, 216] on div "betingslot .bio.link" at bounding box center [735, 217] width 339 height 16
copy label "betingslot .bio.link"
click at [983, 166] on div "bio.link/beting... bio.link/betingslot Share Switch accounts BETINGSLOT bio.lin…" at bounding box center [602, 532] width 1204 height 1065
click at [604, 217] on span "betingslot" at bounding box center [610, 216] width 49 height 13
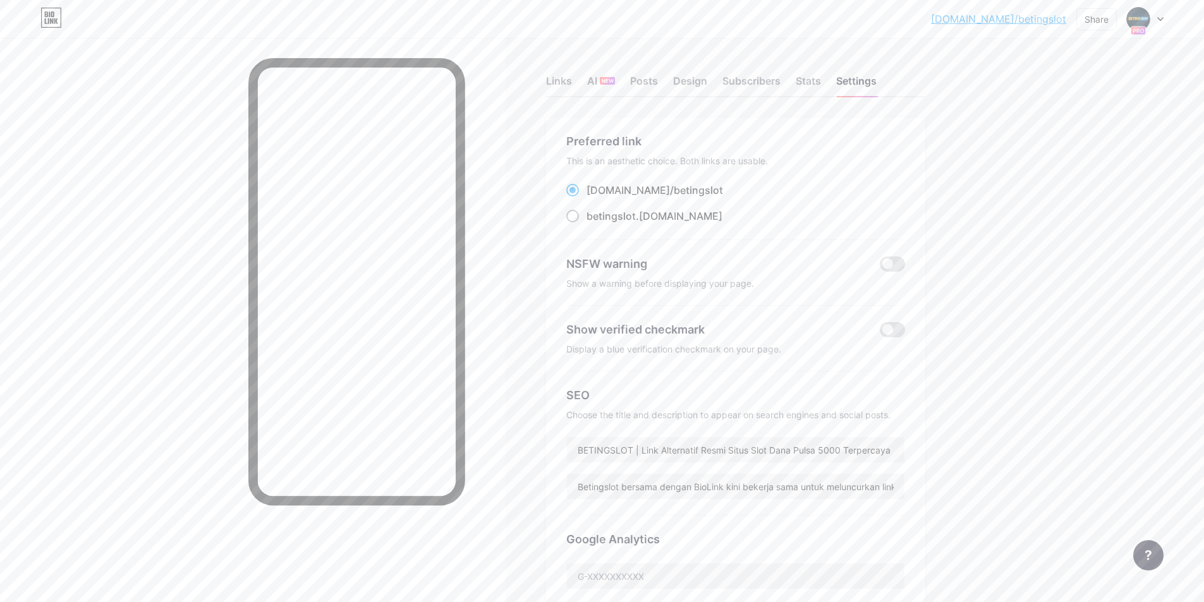
click at [595, 224] on input "betingslot .bio.link" at bounding box center [590, 228] width 8 height 8
radio input "true"
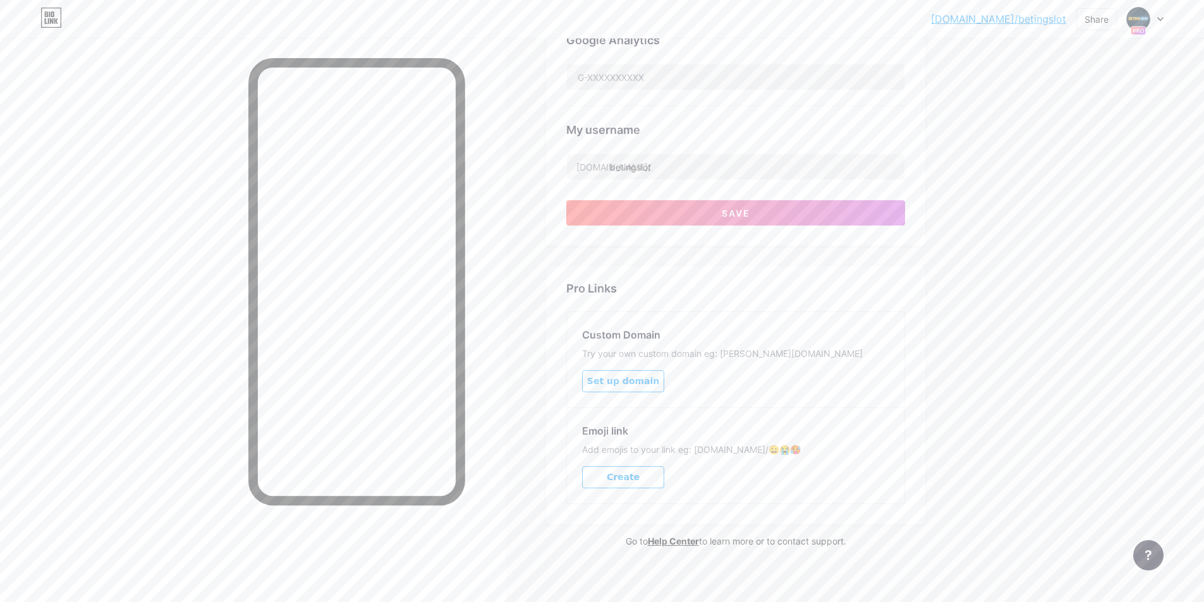
scroll to position [507, 0]
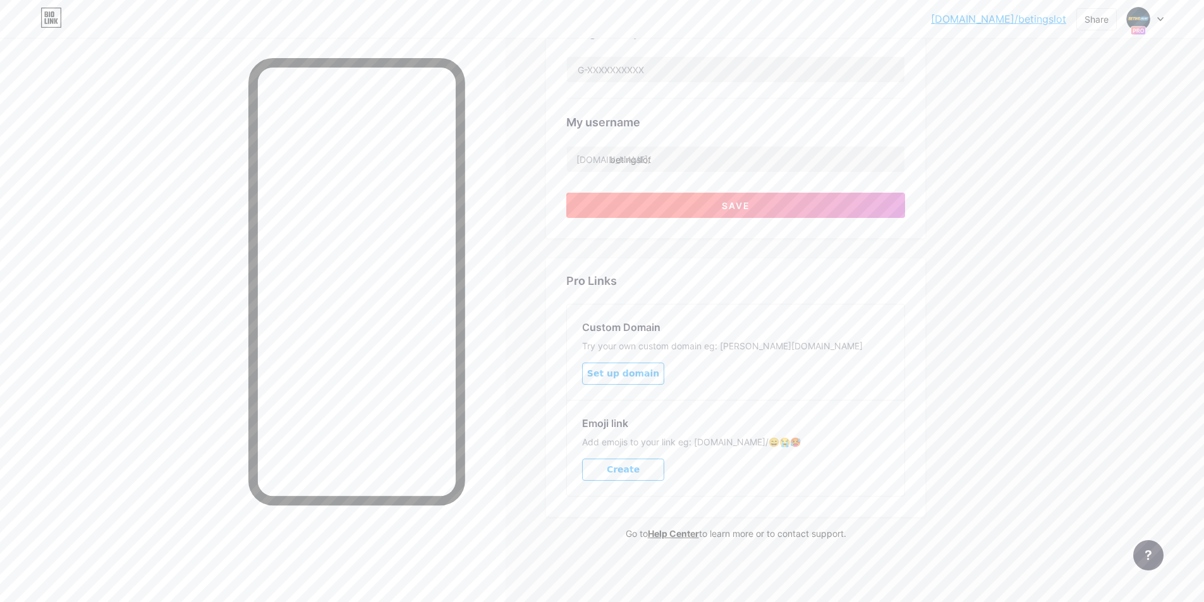
click at [689, 206] on button "Save" at bounding box center [735, 205] width 339 height 25
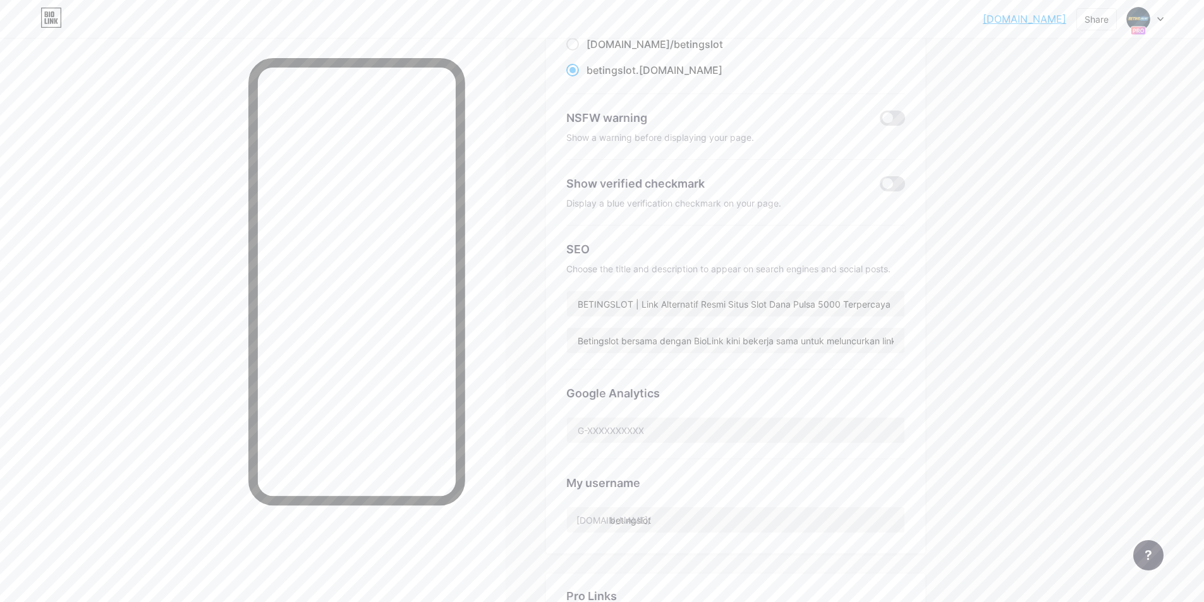
scroll to position [145, 0]
drag, startPoint x: 945, startPoint y: 131, endPoint x: 955, endPoint y: 95, distance: 37.2
click at [955, 95] on div "Links AI NEW Posts Design Subscribers Stats Settings Preferred link This is an …" at bounding box center [489, 406] width 978 height 1027
drag, startPoint x: 964, startPoint y: 21, endPoint x: 1067, endPoint y: 15, distance: 103.2
click at [1067, 15] on div "betingslot.bio.... betingslot.bio.link Share Switch accounts BETINGSLOT bio.lin…" at bounding box center [602, 19] width 1204 height 23
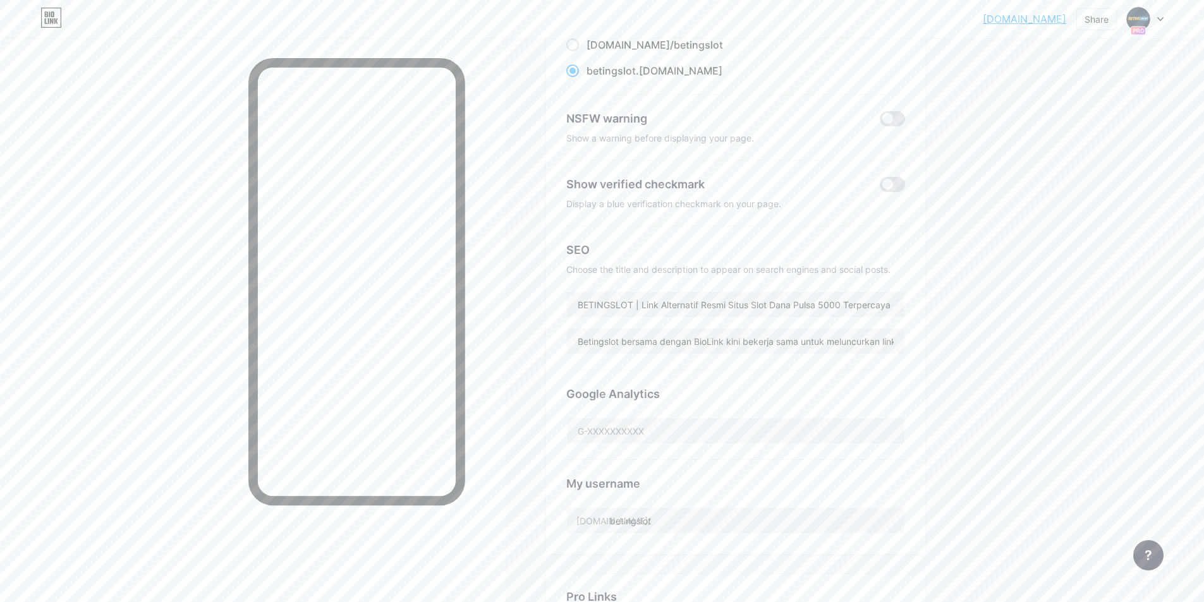
copy link "betingslot.bio.link"
click at [1160, 22] on div at bounding box center [1145, 19] width 37 height 23
click at [1054, 107] on div "+ Add a new page" at bounding box center [1086, 109] width 142 height 13
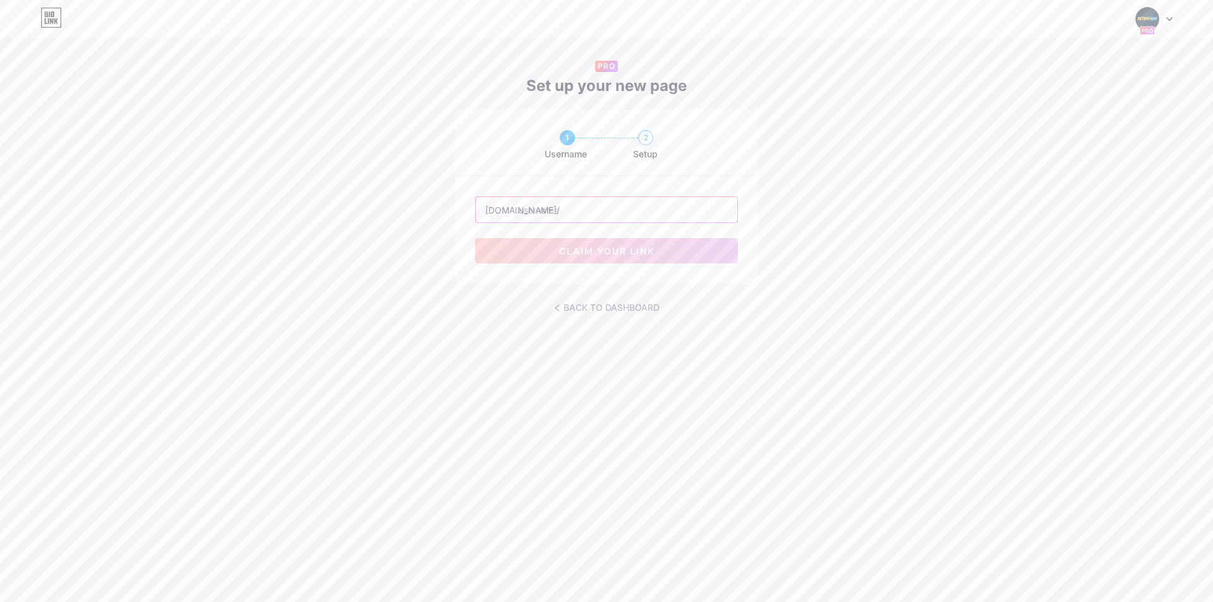
click at [617, 215] on input "text" at bounding box center [607, 209] width 262 height 25
drag, startPoint x: 868, startPoint y: 195, endPoint x: 1009, endPoint y: 136, distance: 152.4
click at [870, 197] on div "1 Username 2 Setup bio.link/ claim your link" at bounding box center [606, 197] width 1213 height 174
click at [1158, 20] on img at bounding box center [1148, 19] width 24 height 24
click at [1094, 82] on li "Logout" at bounding box center [1094, 86] width 157 height 34
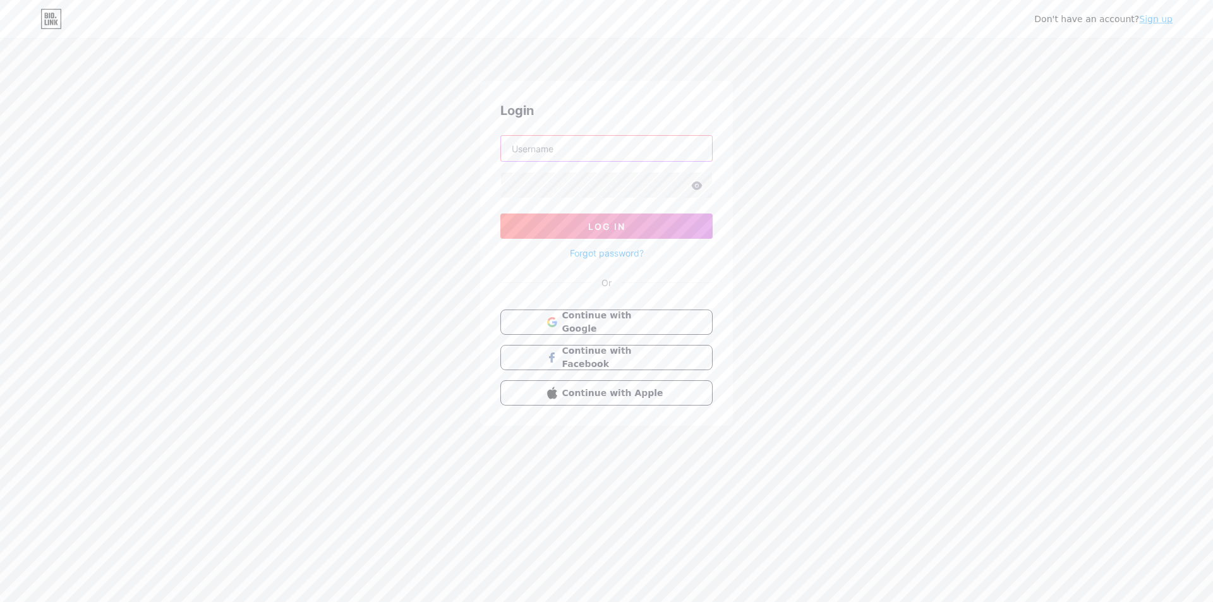
click at [599, 152] on input "text" at bounding box center [606, 148] width 211 height 25
paste input "kave.marketing@gmail.com"
type input "pekave.marketing@gmail.com"
click at [698, 190] on icon at bounding box center [697, 185] width 11 height 8
click at [1153, 16] on link "Sign up" at bounding box center [1155, 19] width 33 height 10
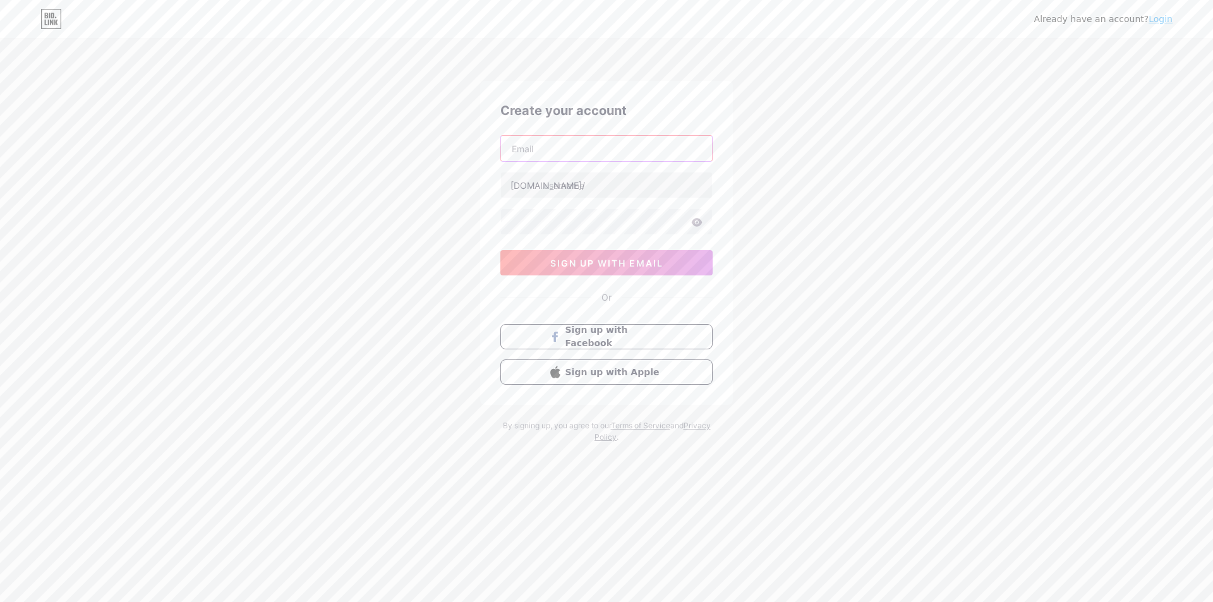
click at [573, 152] on input "text" at bounding box center [606, 148] width 211 height 25
type input "pekave.marketing@gmail.com"
type input "aslidomino"
click at [581, 260] on span "sign up with email" at bounding box center [606, 263] width 113 height 11
click at [722, 530] on div "Already have an account? Login Create your account pekave.marketing@gmail.com b…" at bounding box center [606, 301] width 1213 height 602
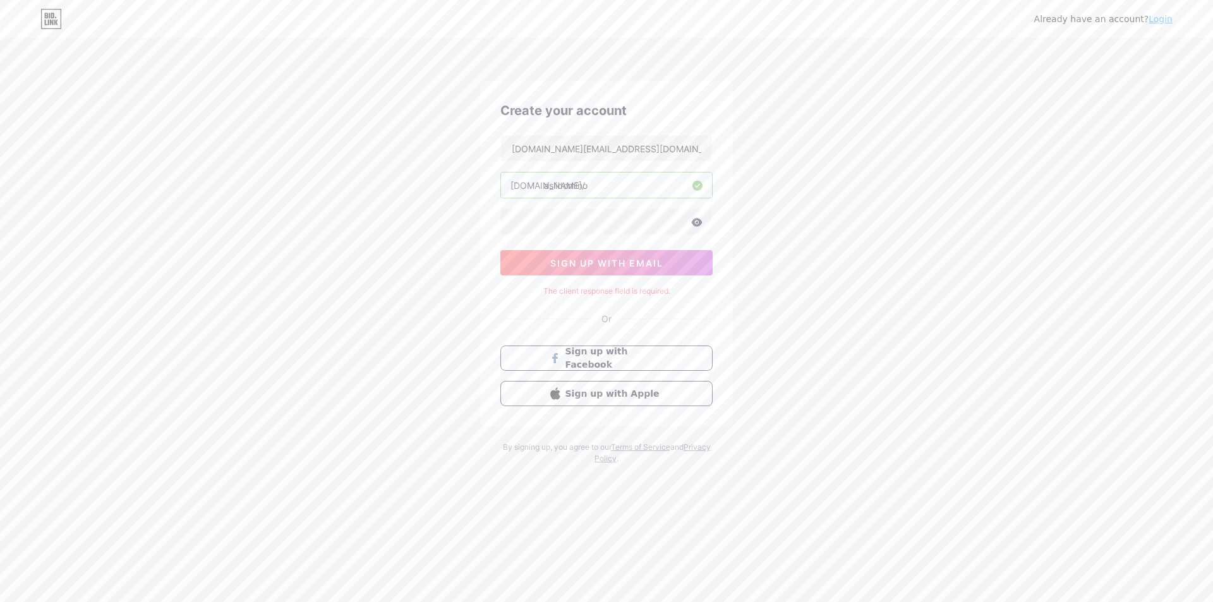
click at [415, 195] on div "Already have an account? Login Create your account pekave.marketing@gmail.com b…" at bounding box center [606, 252] width 1213 height 505
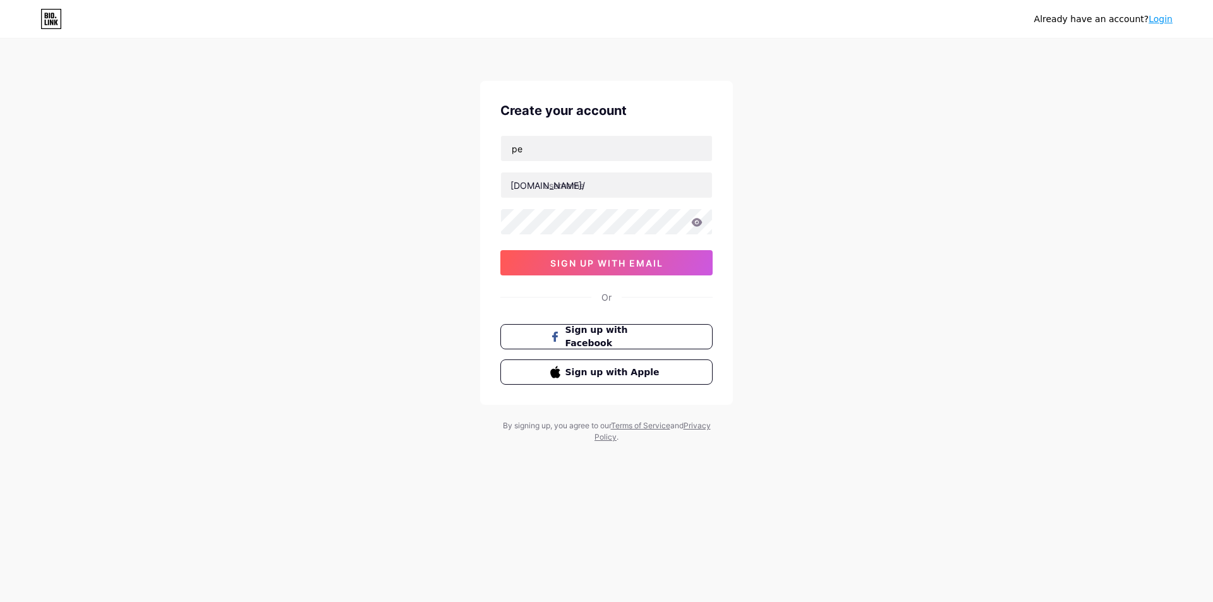
type input "[DOMAIN_NAME][EMAIL_ADDRESS][DOMAIN_NAME]"
type input "aslidomino"
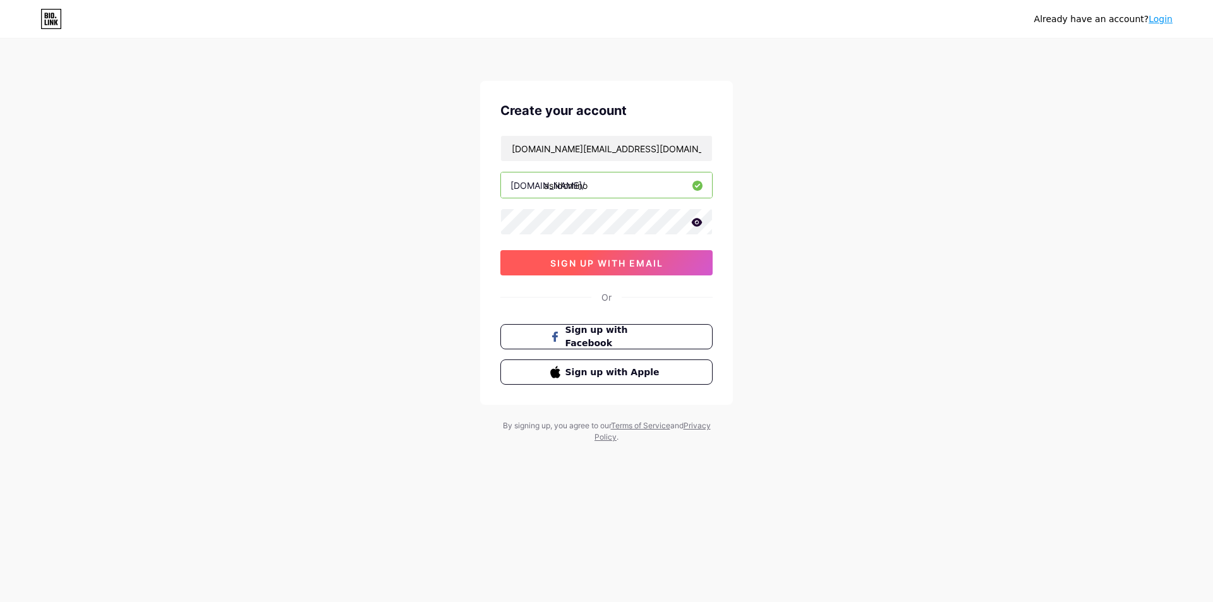
click at [624, 258] on span "sign up with email" at bounding box center [606, 263] width 113 height 11
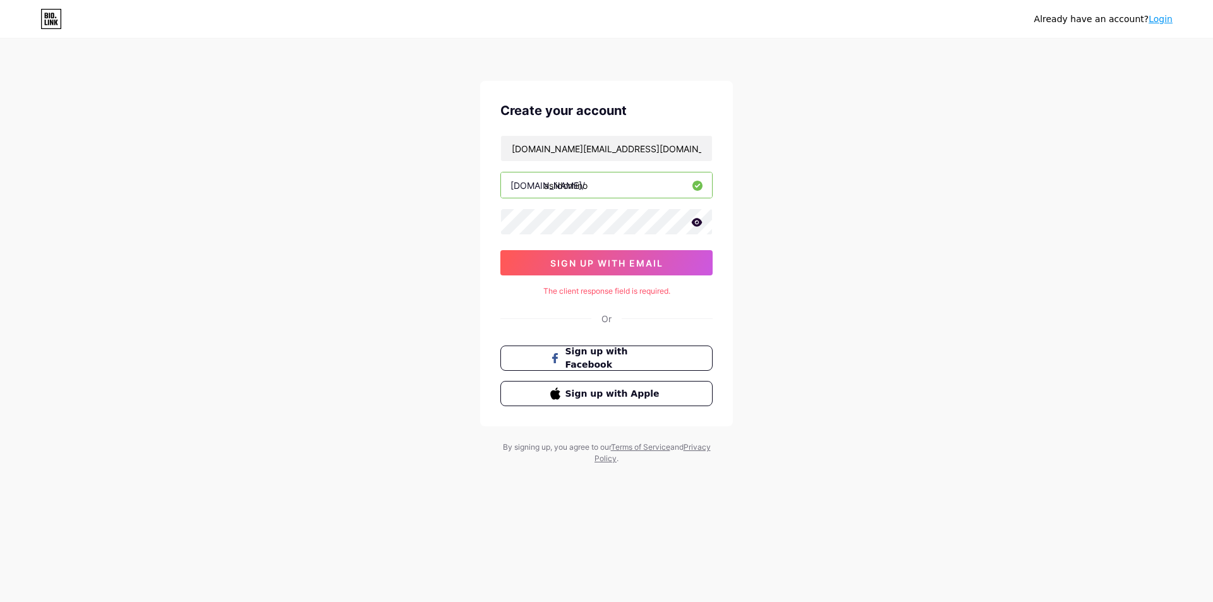
click at [800, 252] on div "Already have an account? Login Create your account pekave.marketing@gmail.com b…" at bounding box center [606, 252] width 1213 height 505
click at [828, 215] on div "Already have an account? Login Create your account pekave.marketing@gmail.com b…" at bounding box center [606, 252] width 1213 height 505
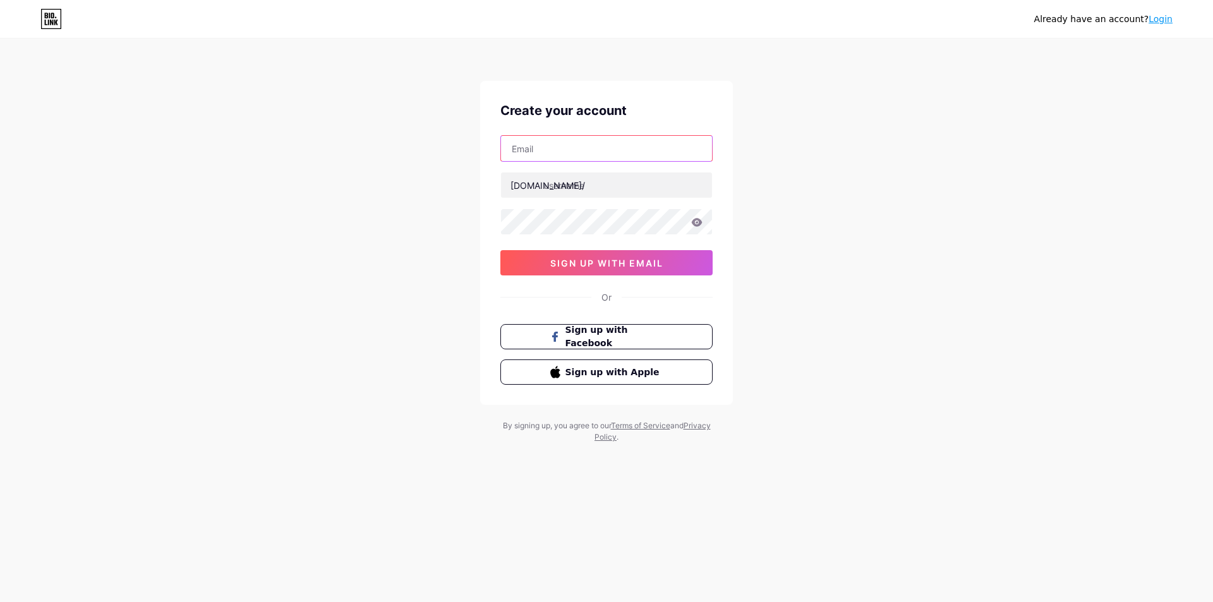
click at [607, 147] on input "text" at bounding box center [606, 148] width 211 height 25
type input "[DOMAIN_NAME][EMAIL_ADDRESS][DOMAIN_NAME]"
click at [601, 191] on input "text" at bounding box center [606, 185] width 211 height 25
type input "aslidomino"
click at [696, 221] on icon at bounding box center [696, 222] width 11 height 9
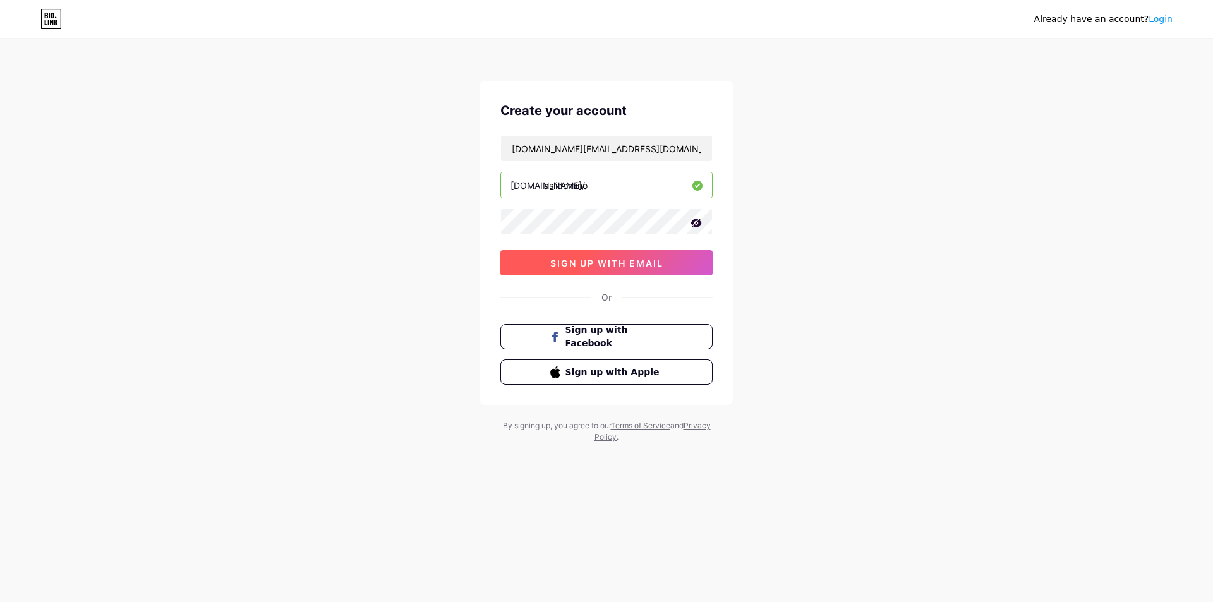
click at [613, 259] on span "sign up with email" at bounding box center [606, 263] width 113 height 11
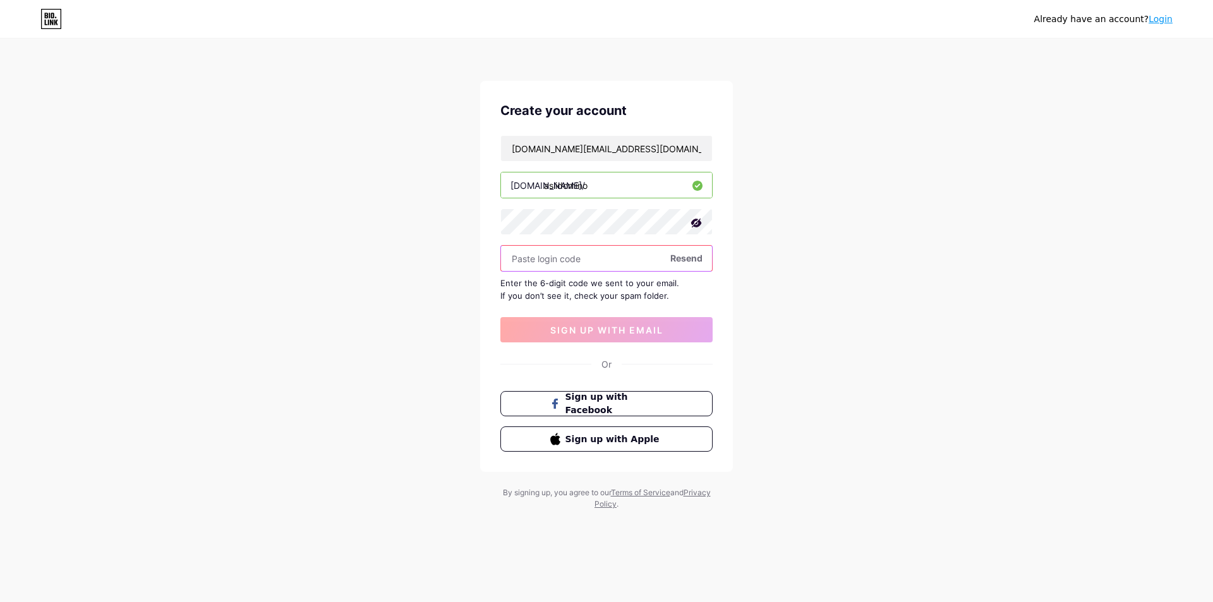
paste input "427483"
type input "427483"
click at [646, 322] on button "sign up with email" at bounding box center [606, 329] width 212 height 25
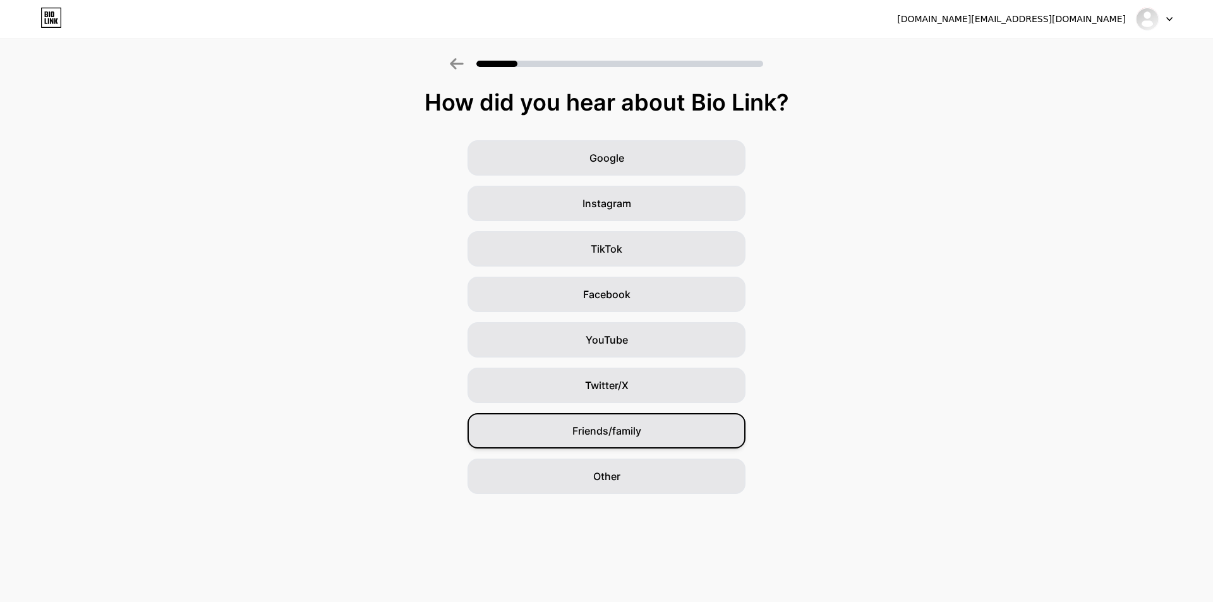
click at [640, 438] on span "Friends/family" at bounding box center [607, 430] width 69 height 15
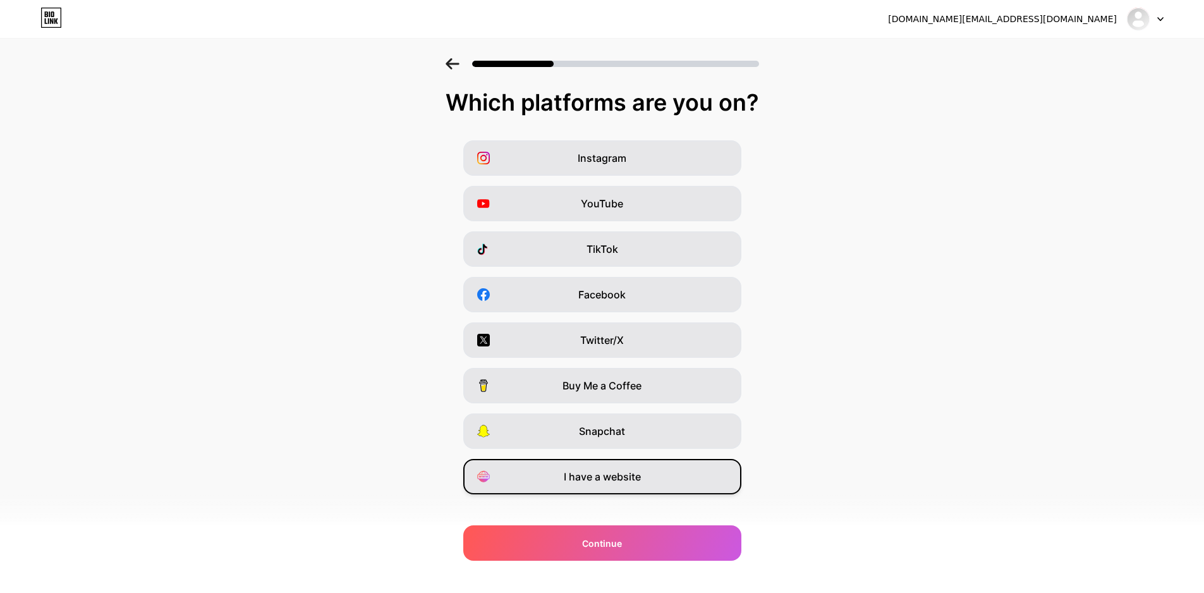
click at [611, 485] on div "I have a website" at bounding box center [602, 476] width 278 height 35
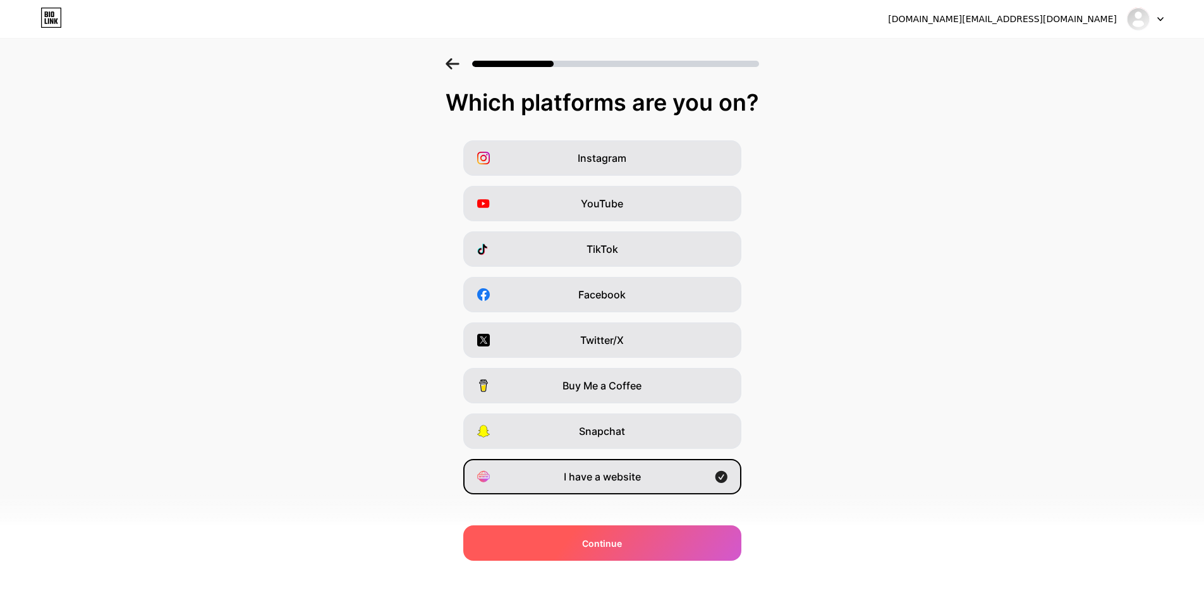
click at [622, 543] on span "Continue" at bounding box center [602, 543] width 40 height 13
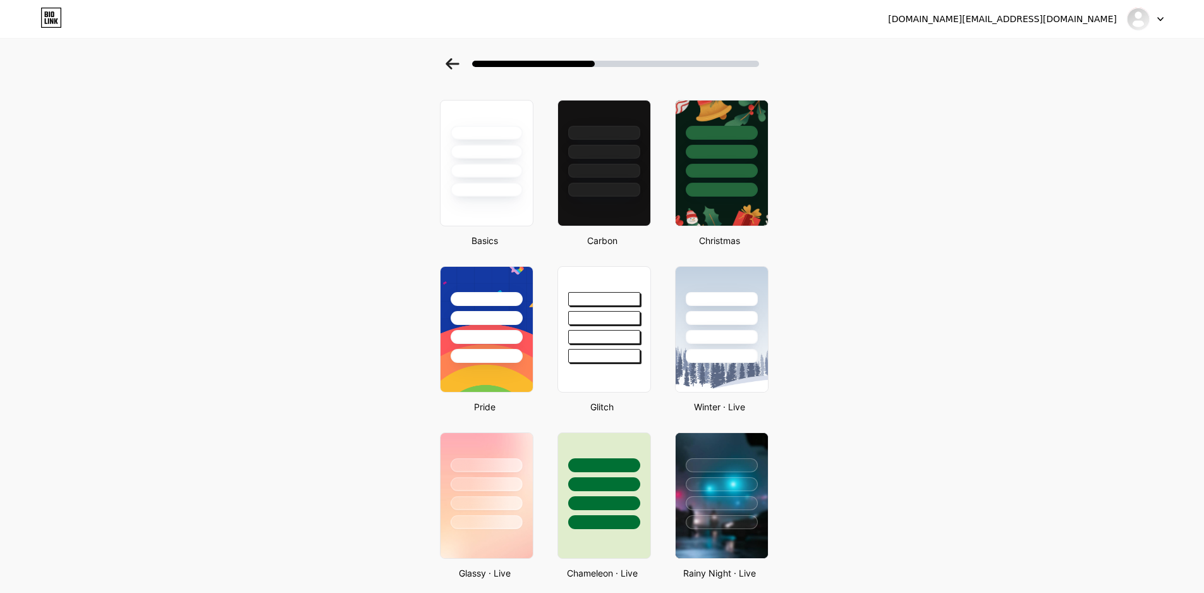
scroll to position [28, 0]
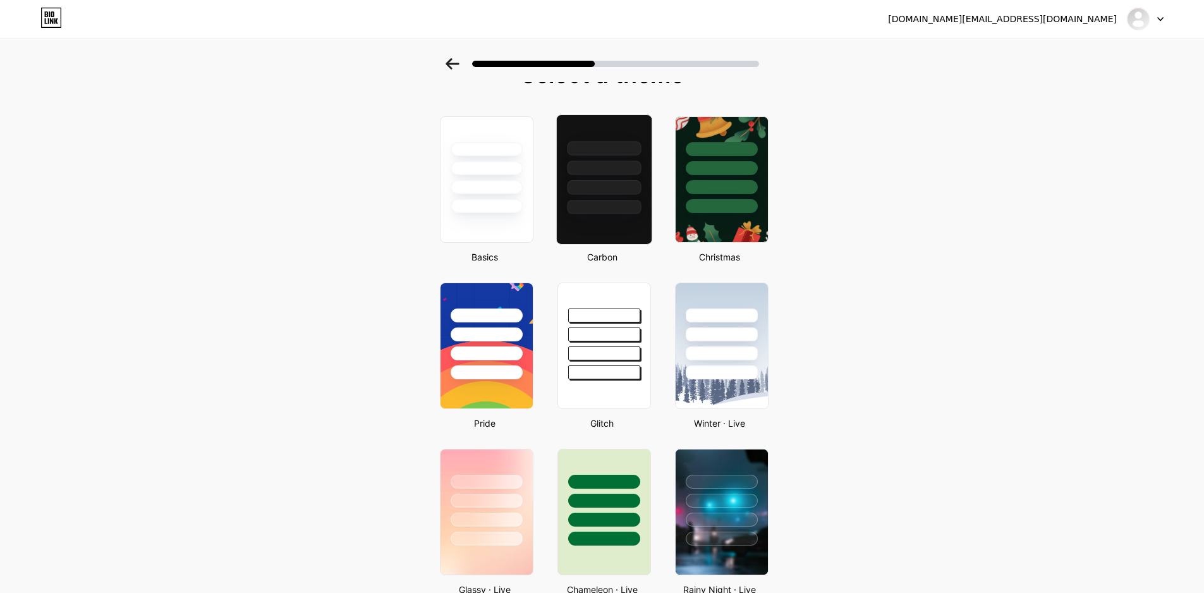
click at [605, 214] on div at bounding box center [603, 179] width 96 height 130
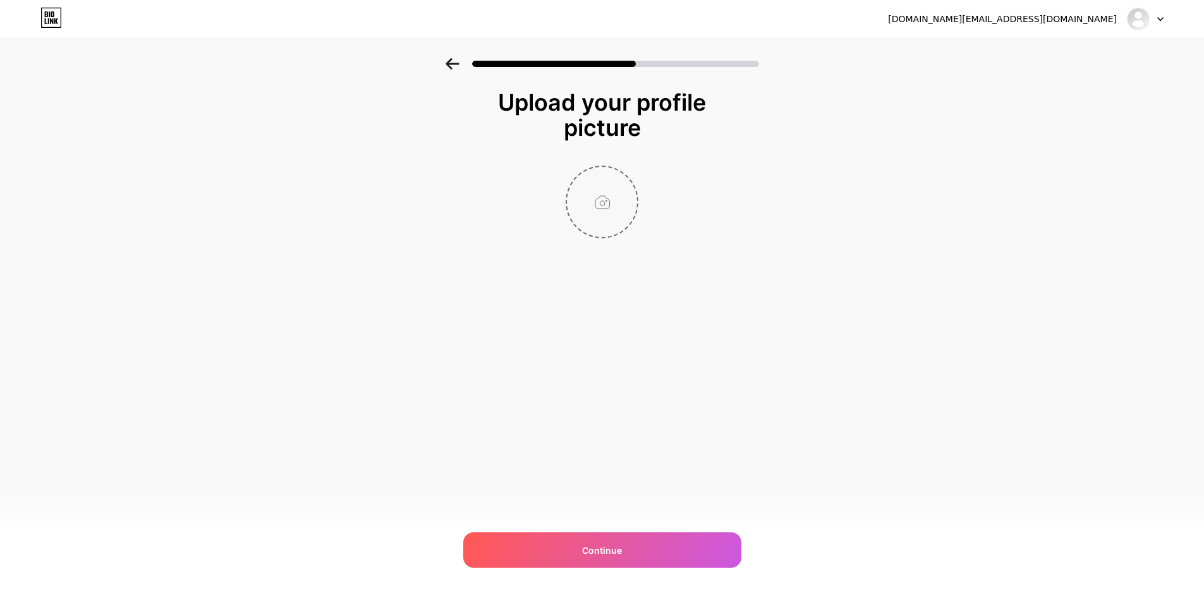
scroll to position [0, 0]
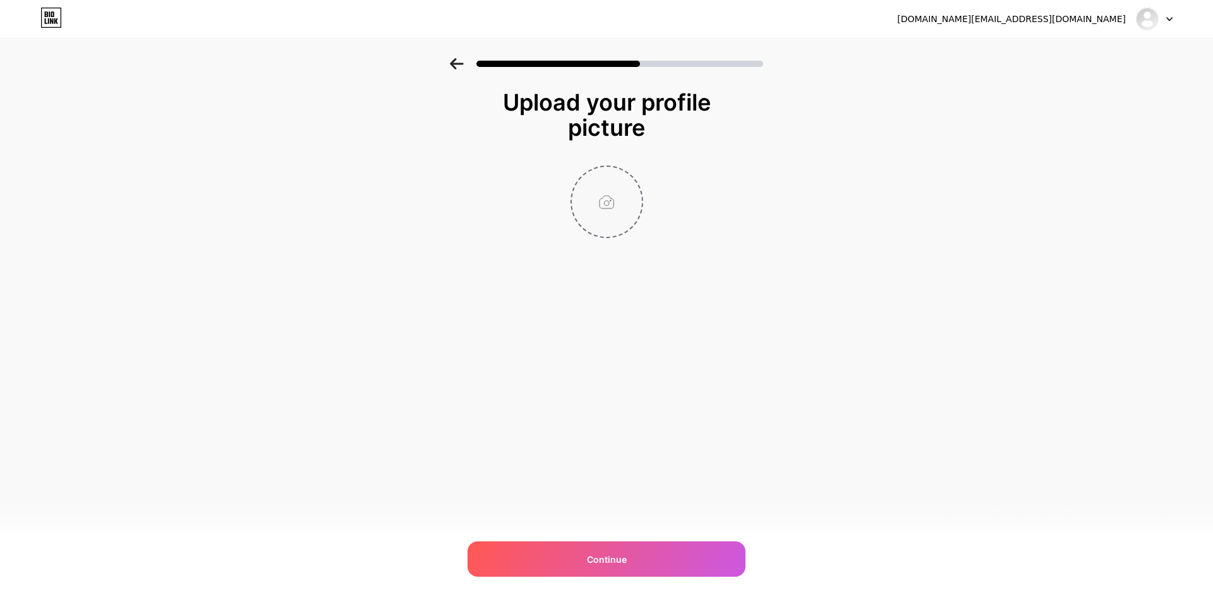
click at [590, 229] on input "file" at bounding box center [607, 202] width 70 height 70
type input "C:\fakepath\unnamed-_1_.webp"
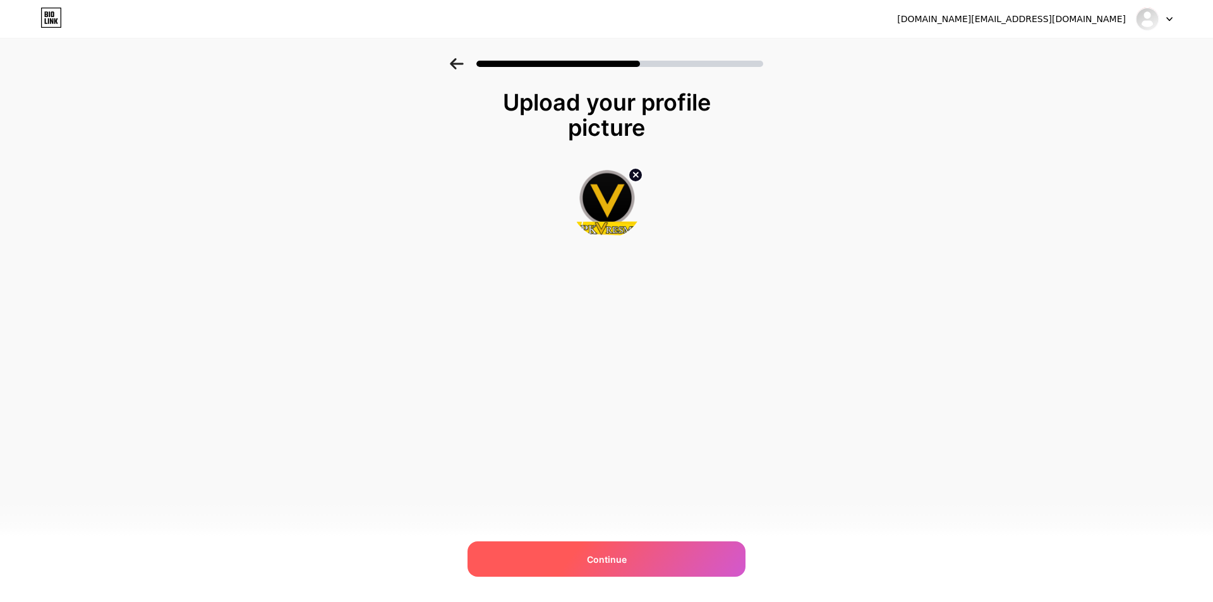
click at [593, 559] on span "Continue" at bounding box center [607, 559] width 40 height 13
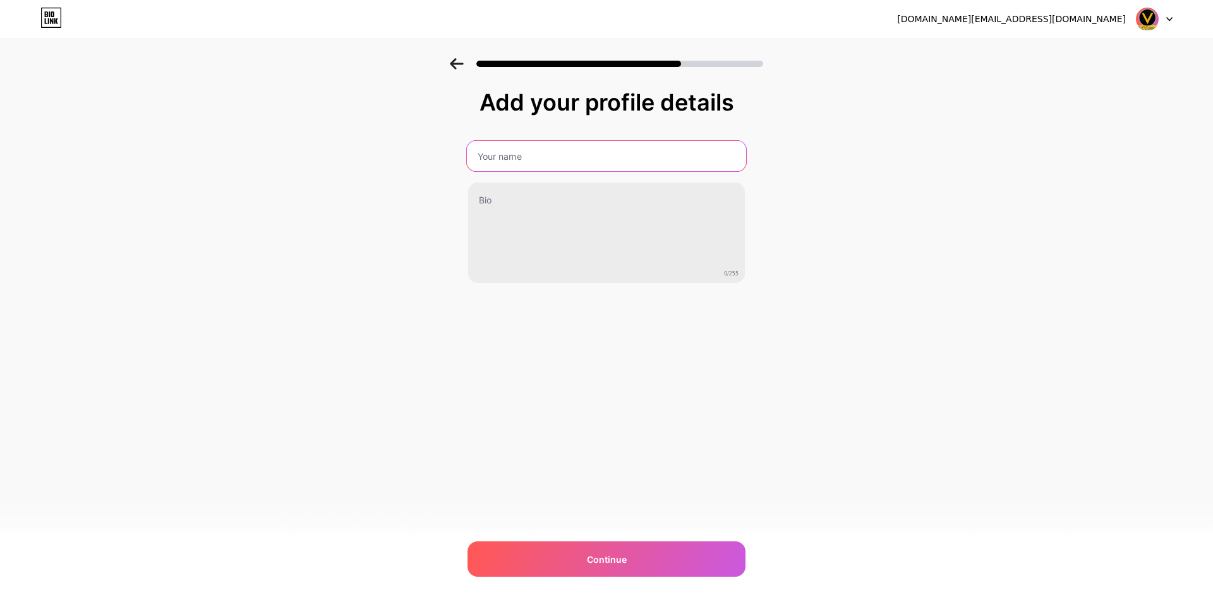
click at [547, 154] on input "text" at bounding box center [606, 156] width 279 height 30
type input "Aslidomino"
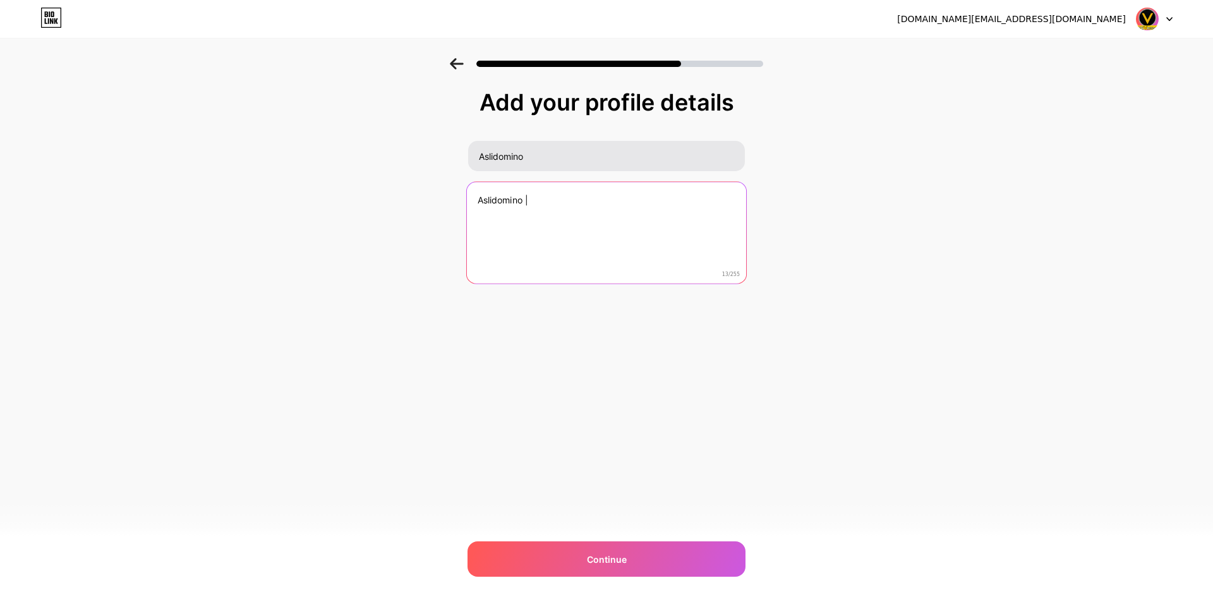
paste textarea "Aslidomino"
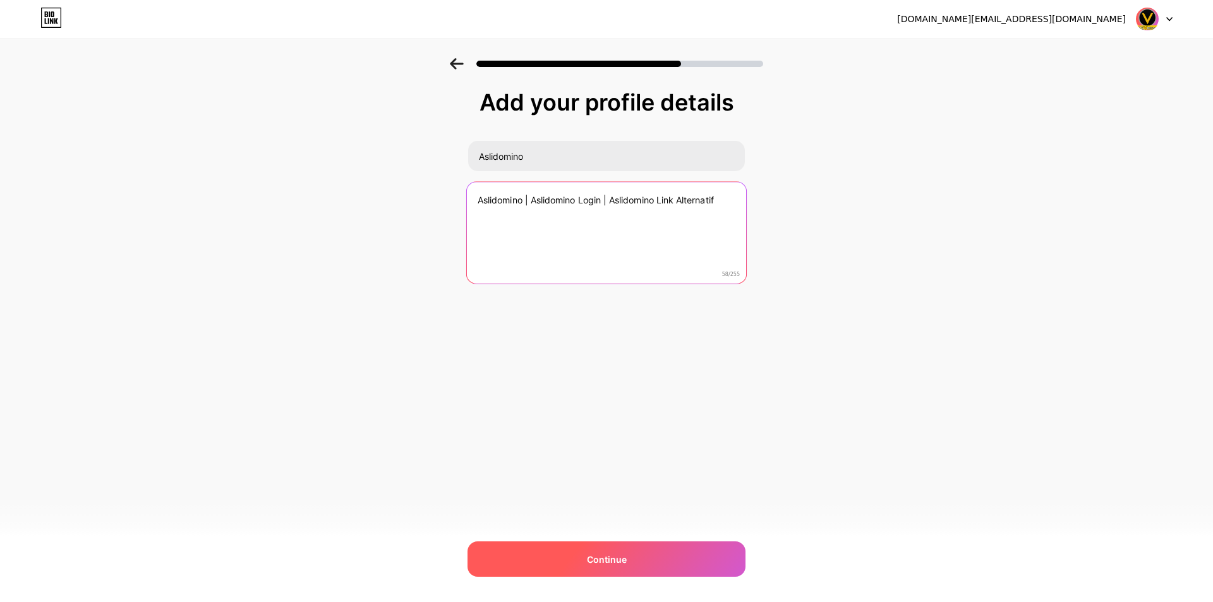
type textarea "Aslidomino | Aslidomino Login | Aslidomino Link Alternatif"
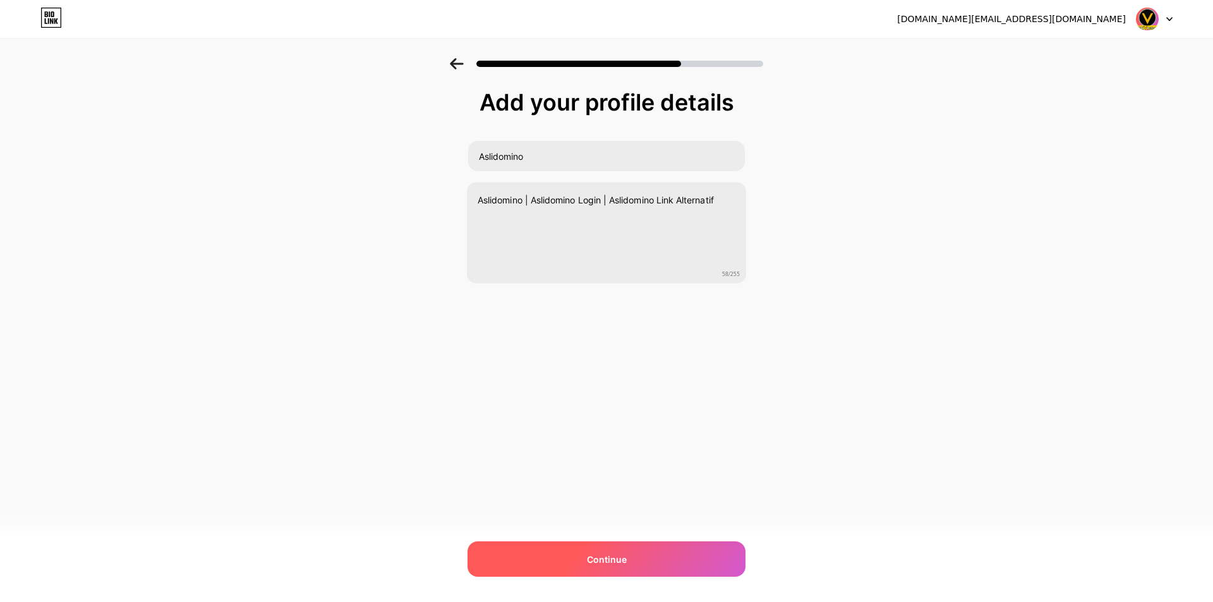
click at [607, 552] on div "Continue" at bounding box center [607, 559] width 278 height 35
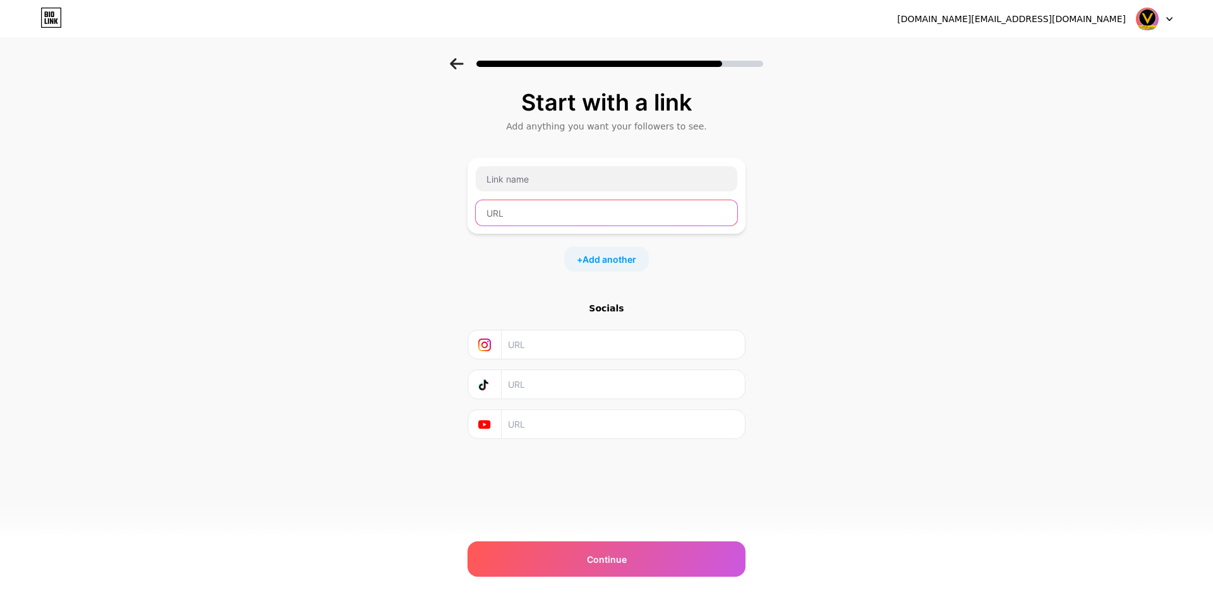
click at [539, 206] on input "text" at bounding box center [607, 212] width 262 height 25
paste input "aslidomino666.me"
type input "https://aslidomino666.me/"
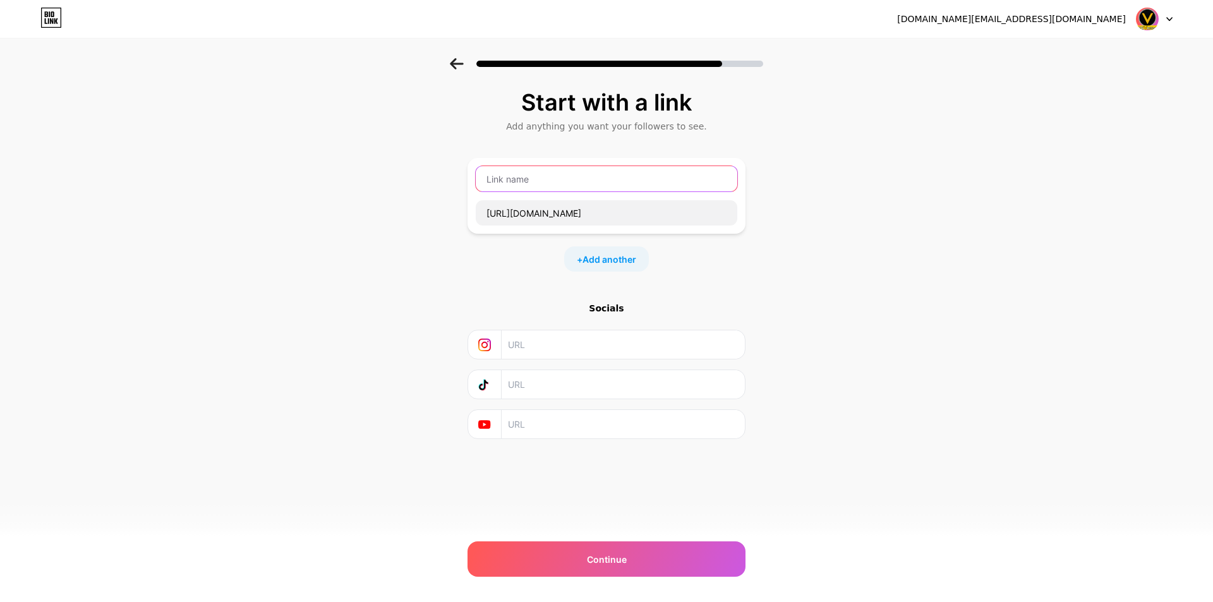
click at [557, 181] on input "text" at bounding box center [607, 178] width 262 height 25
type input "Link Daftar Situs Aslidomino"
click at [616, 265] on span "Add another" at bounding box center [610, 259] width 54 height 13
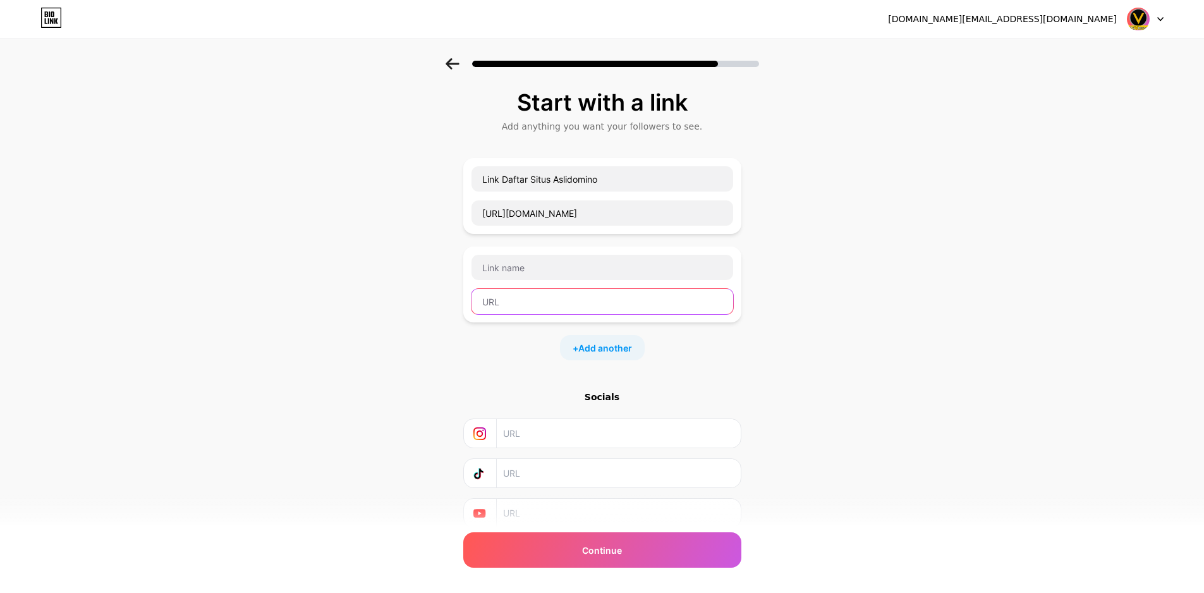
click at [552, 310] on input "text" at bounding box center [602, 301] width 262 height 25
paste input "https://aslidomino666.me/"
type input "https://aslidomino666.me/"
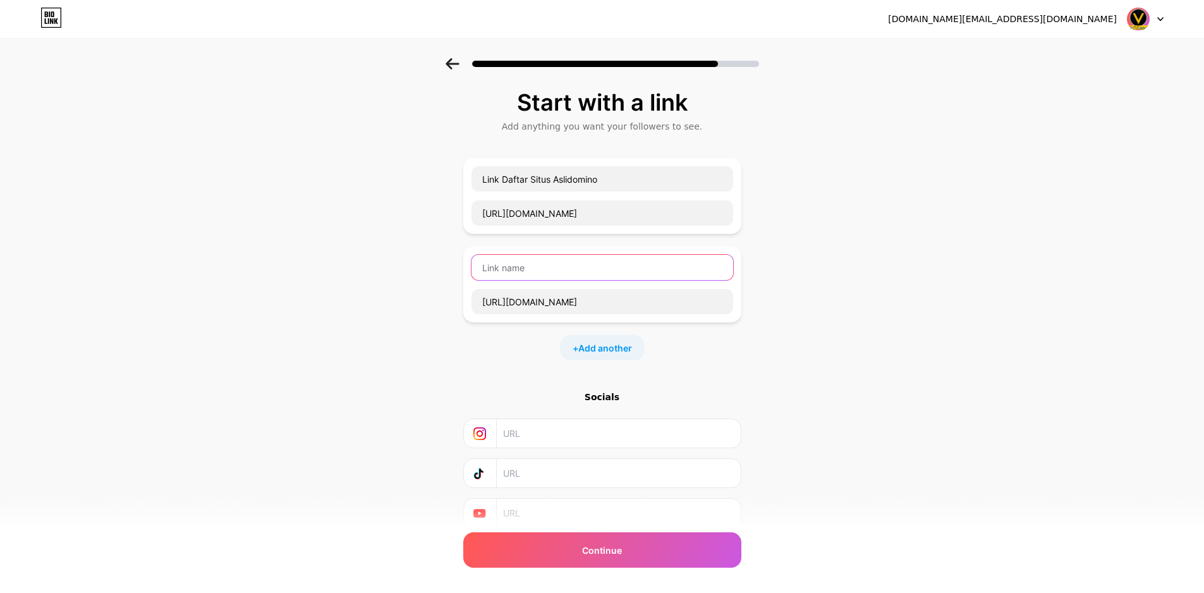
click at [554, 274] on input "text" at bounding box center [602, 267] width 262 height 25
type input "Link Login Situs Aslidomino"
click at [597, 343] on span "Add another" at bounding box center [605, 347] width 54 height 13
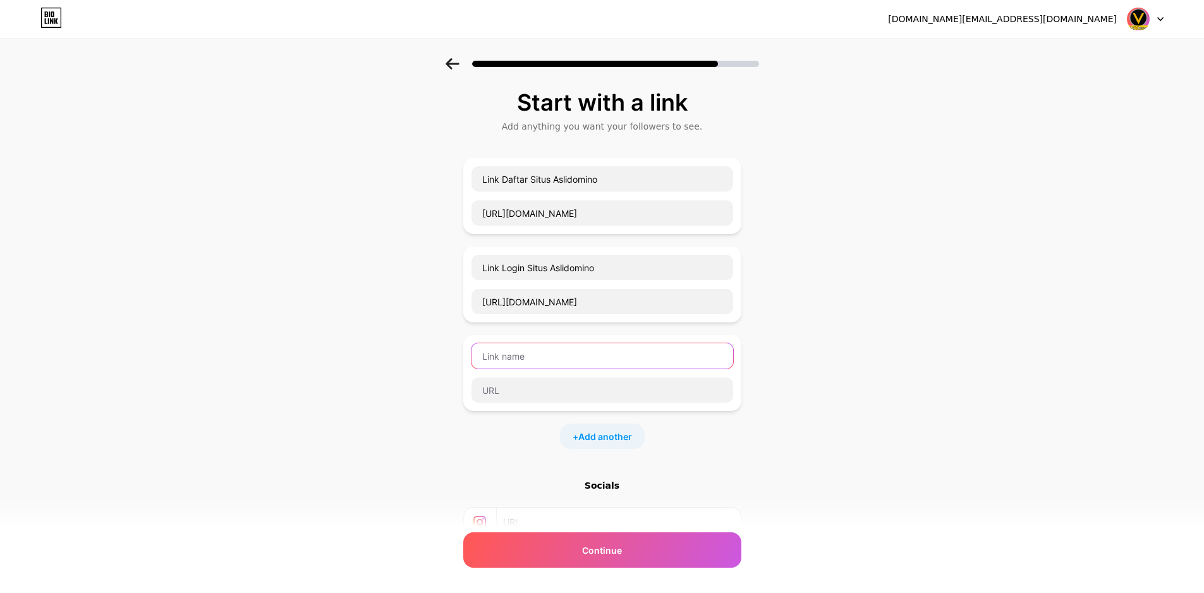
click at [554, 356] on input "text" at bounding box center [602, 355] width 262 height 25
type input "Buktin Kemenangan Aslidomino"
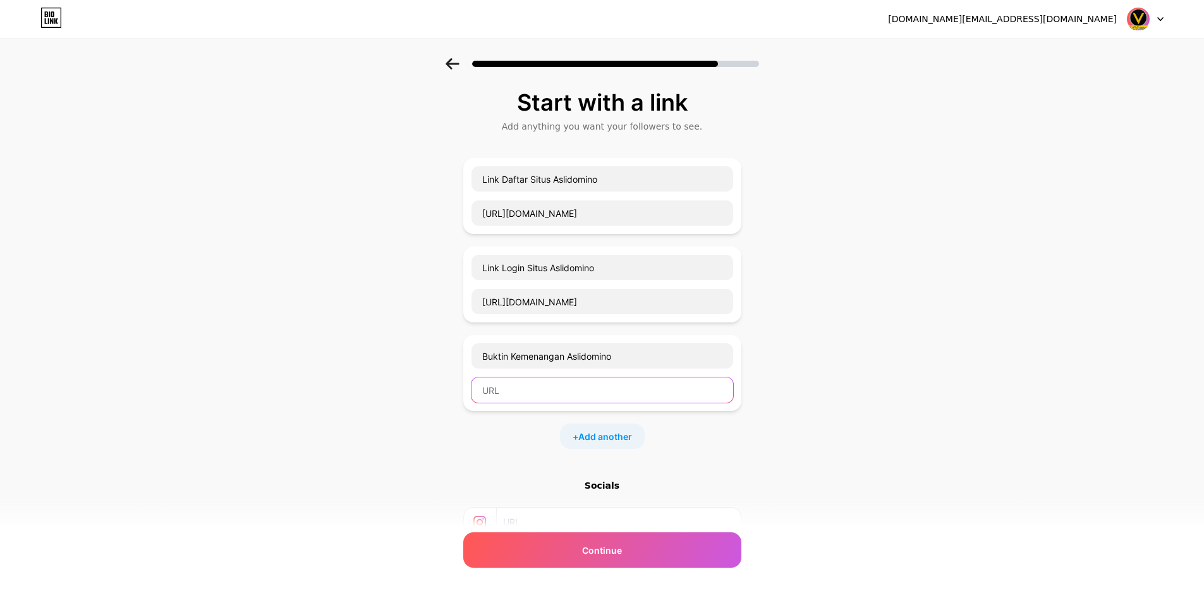
click at [554, 402] on input "text" at bounding box center [602, 389] width 262 height 25
paste input "https://aslidomino666.me/"
type input "https://aslidomino666.me/"
click at [599, 434] on span "Add another" at bounding box center [605, 436] width 54 height 13
click at [569, 439] on input "text" at bounding box center [602, 444] width 262 height 25
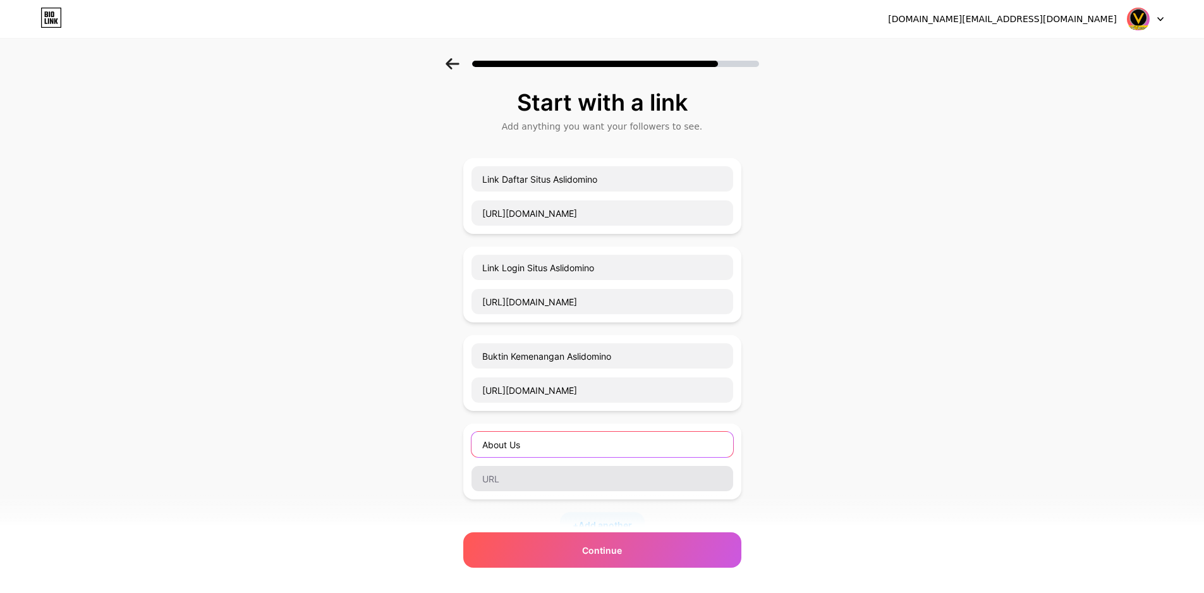
type input "About Us"
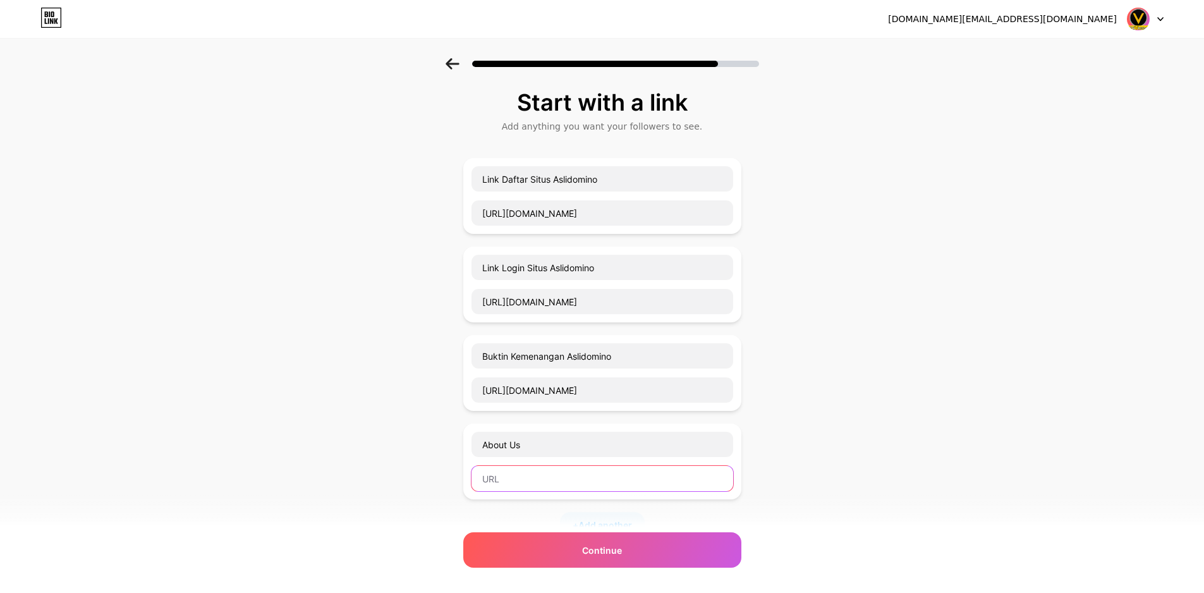
click at [573, 480] on input "text" at bounding box center [602, 478] width 262 height 25
paste input "https://aslidomino666.me/"
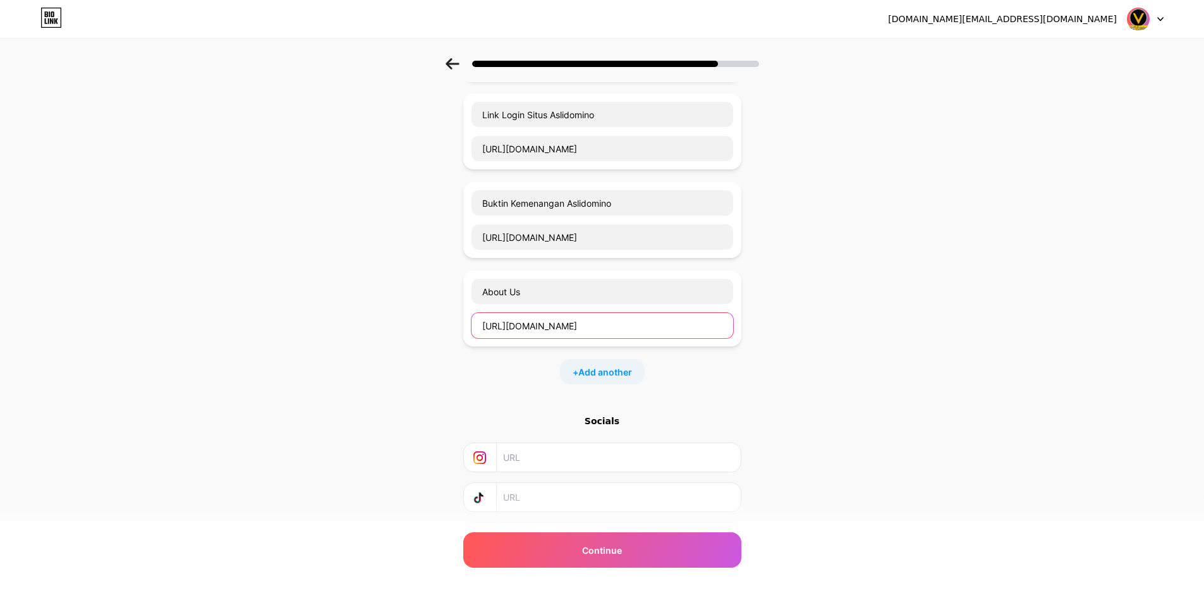
scroll to position [190, 0]
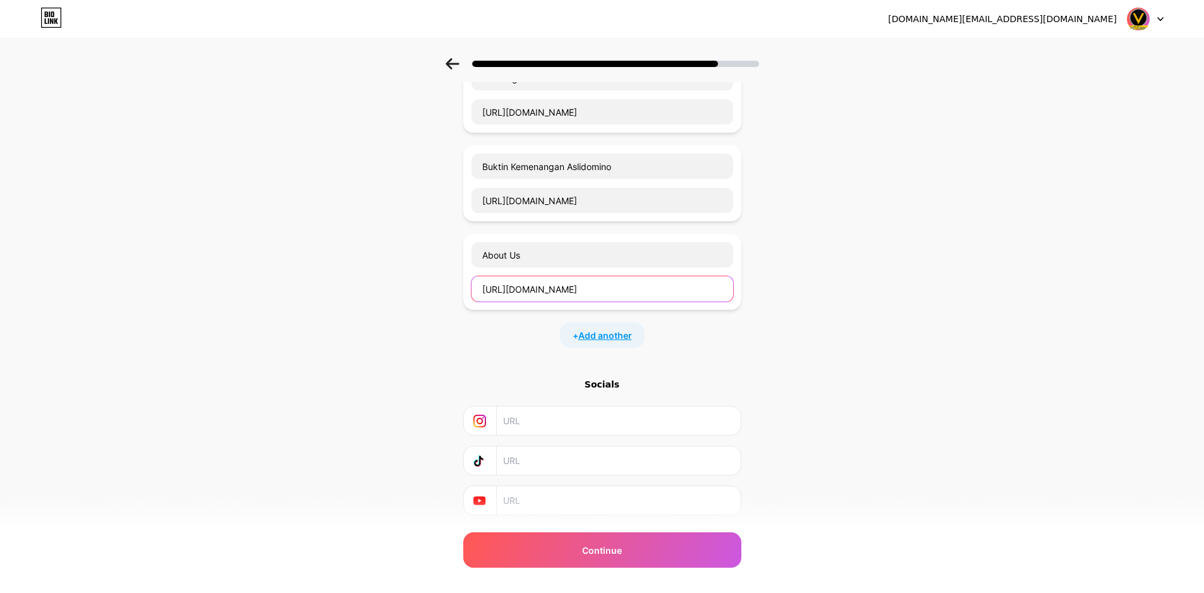
type input "https://aslidomino666.me/"
click at [603, 334] on span "Add another" at bounding box center [605, 335] width 54 height 13
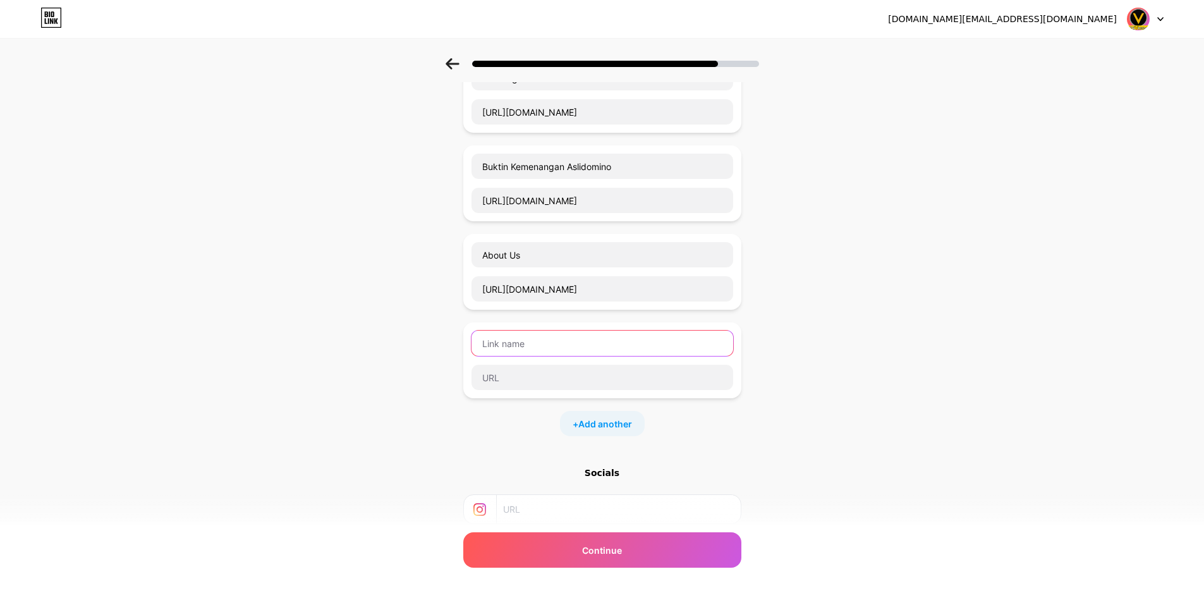
click at [573, 351] on input "text" at bounding box center [602, 342] width 262 height 25
type input "Review Member Aslidomino"
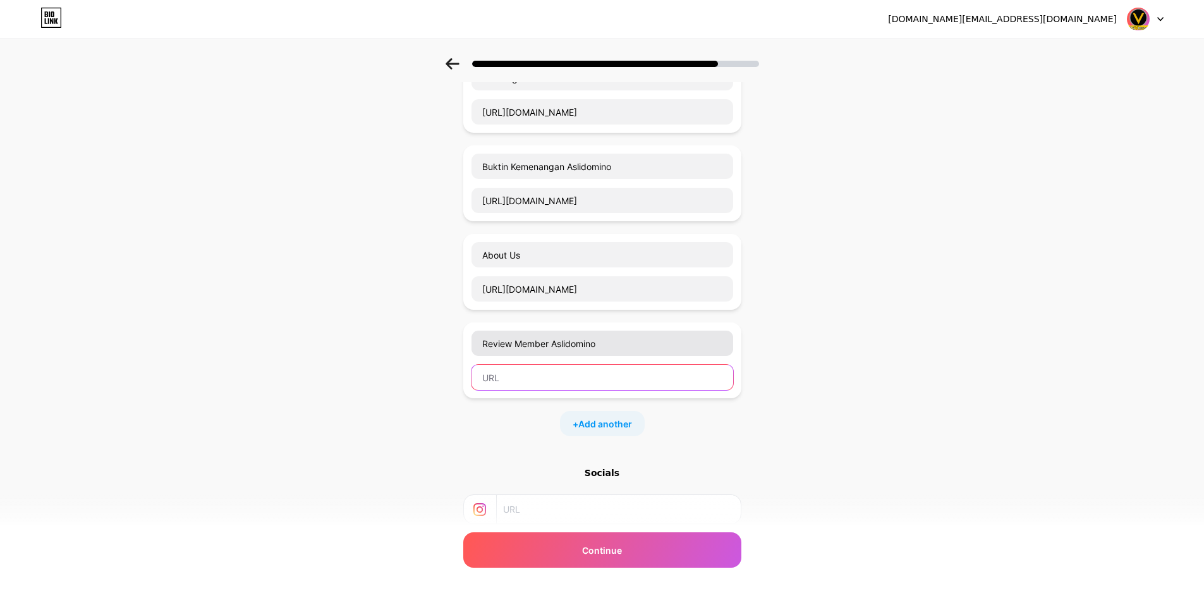
paste input "https://aslidomino666.me/"
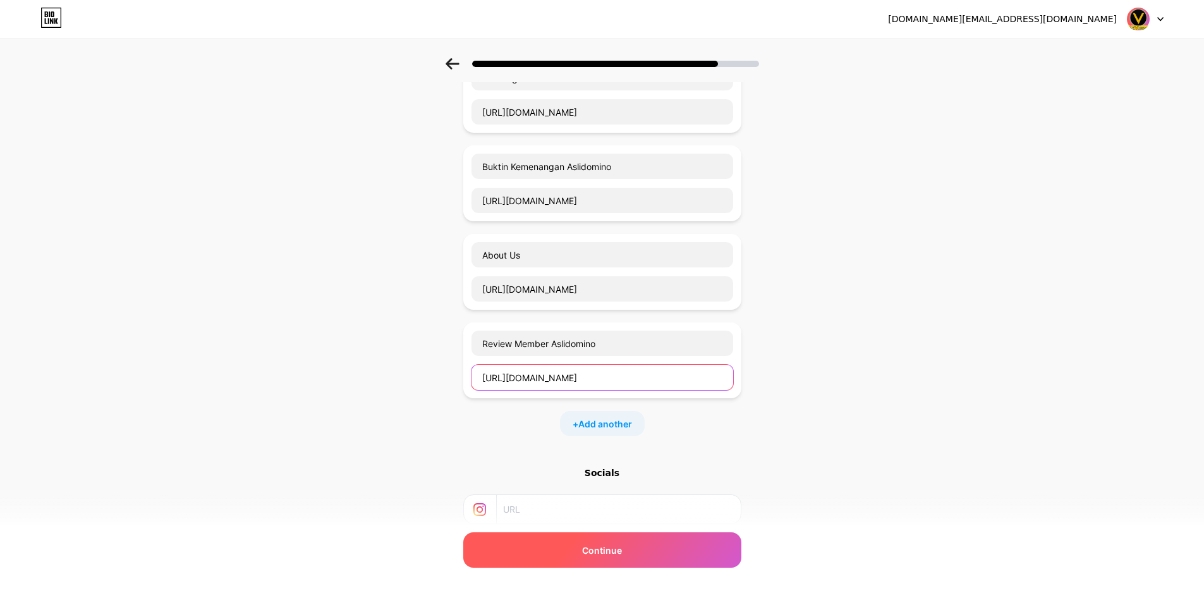
type input "https://aslidomino666.me/"
click at [610, 551] on span "Continue" at bounding box center [602, 549] width 40 height 13
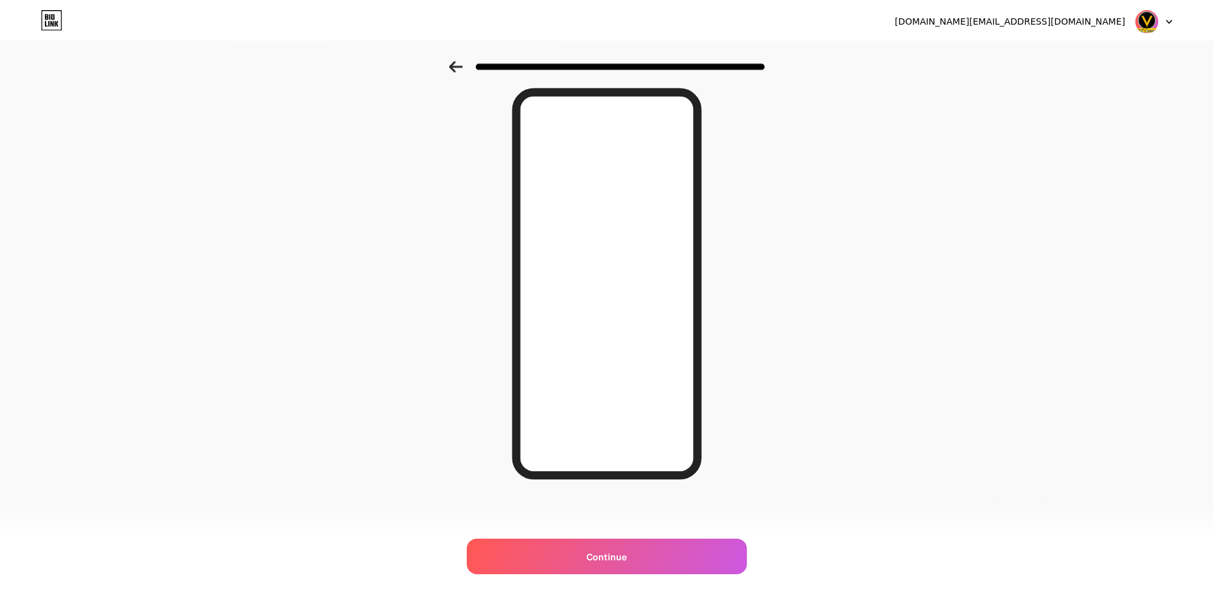
scroll to position [0, 0]
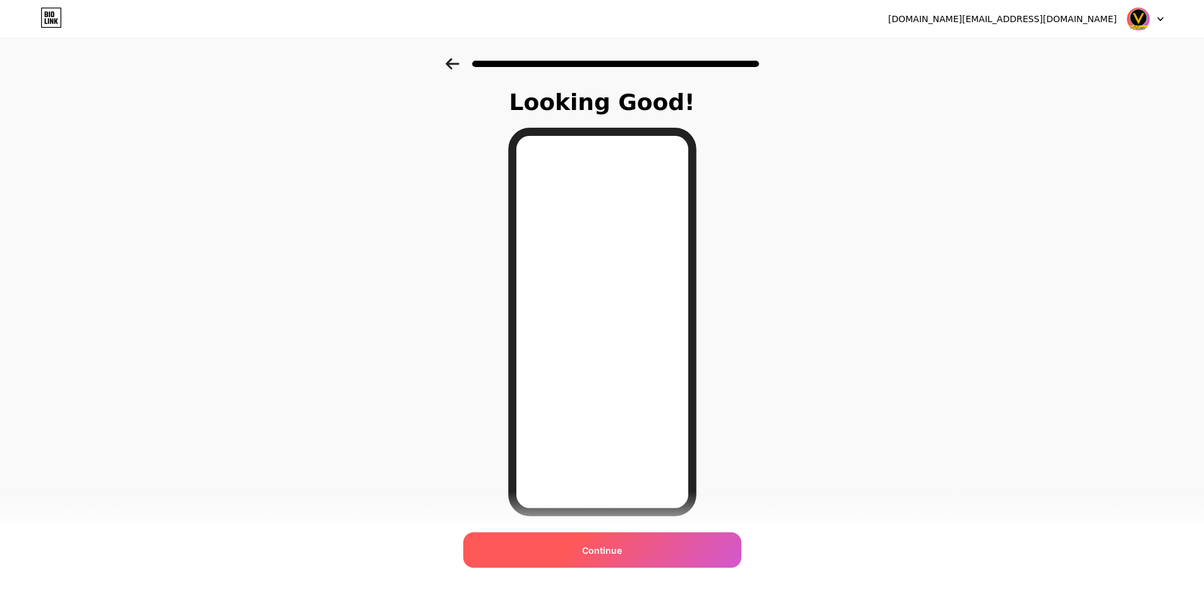
click at [628, 547] on div "Continue" at bounding box center [602, 549] width 278 height 35
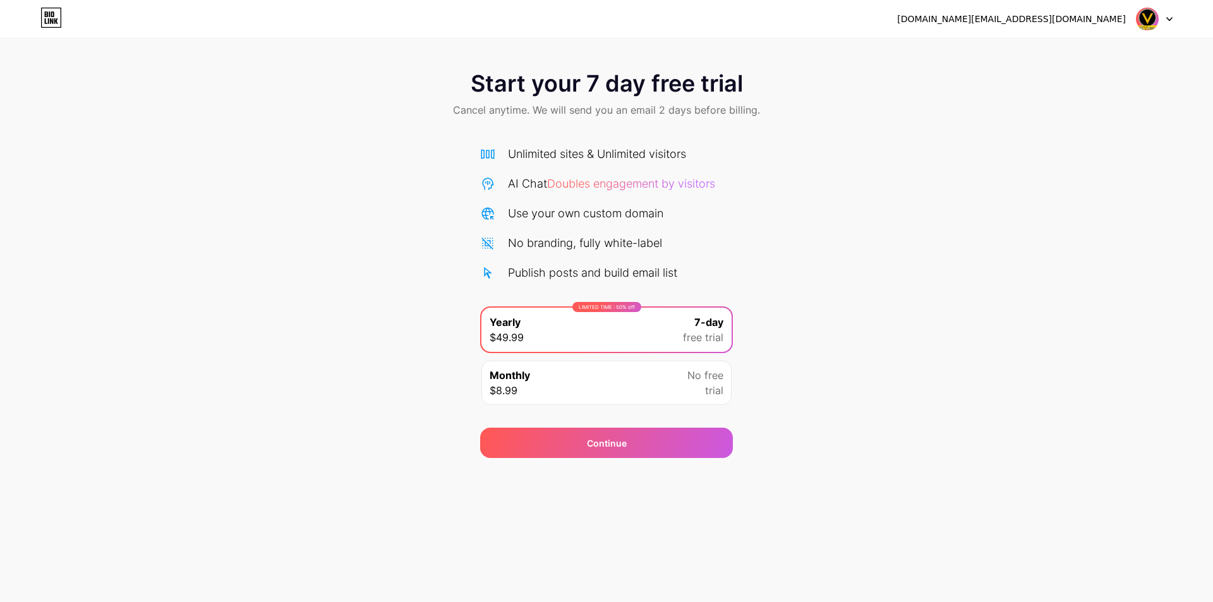
click at [614, 373] on div "Monthly $8.99 No free trial" at bounding box center [607, 383] width 250 height 44
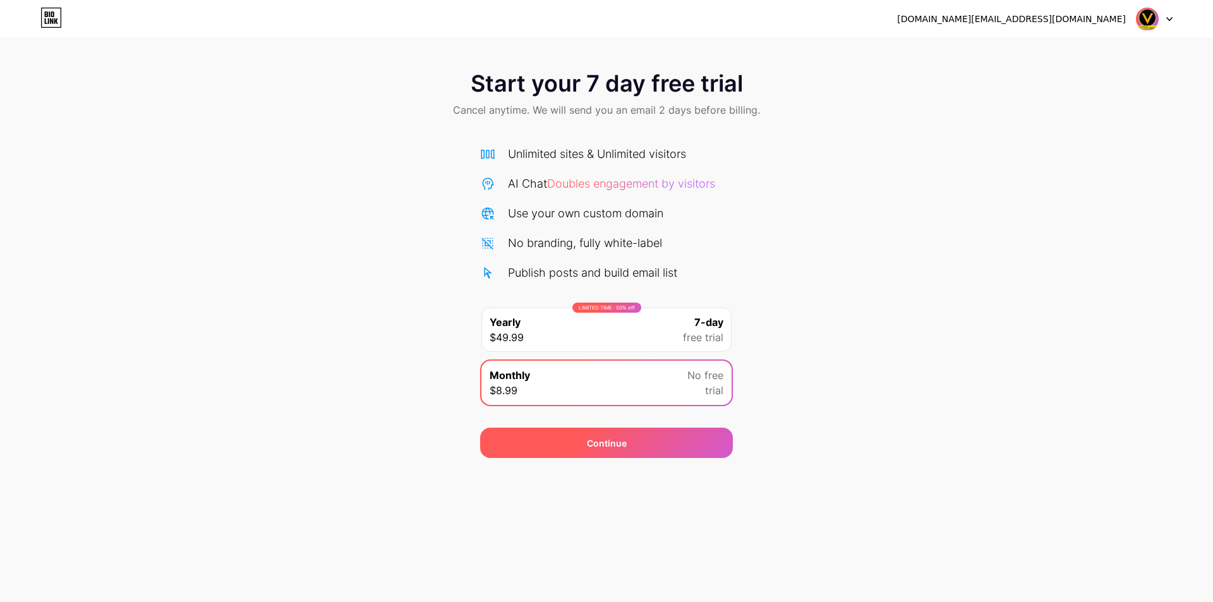
click at [616, 446] on div "Continue" at bounding box center [607, 443] width 40 height 13
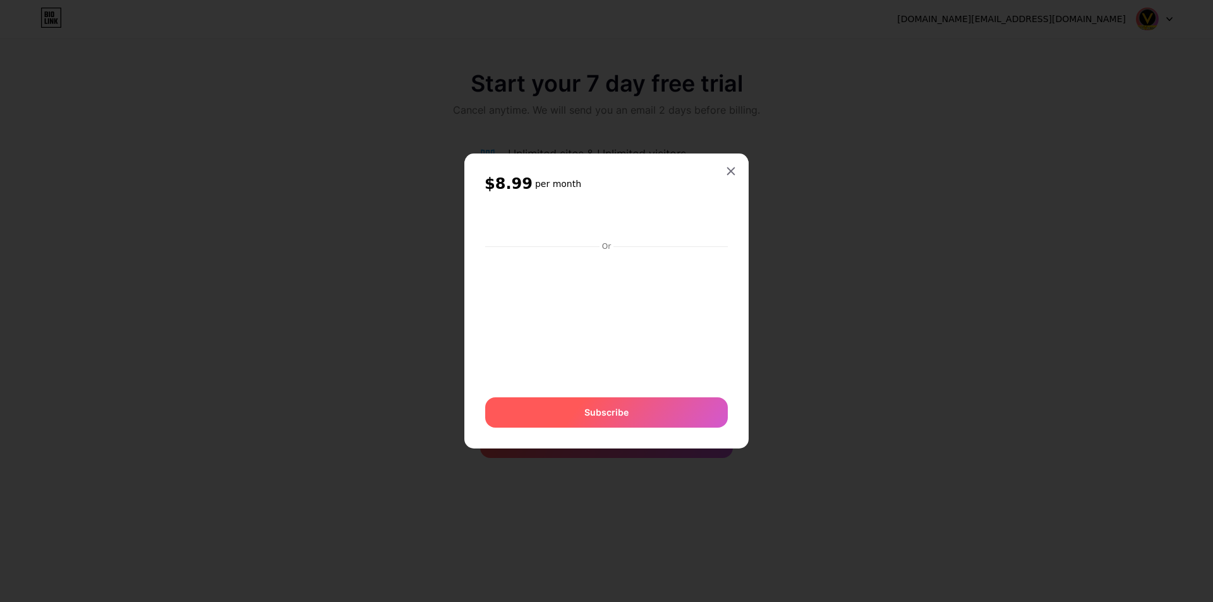
click at [646, 409] on div "Subscribe" at bounding box center [606, 412] width 243 height 30
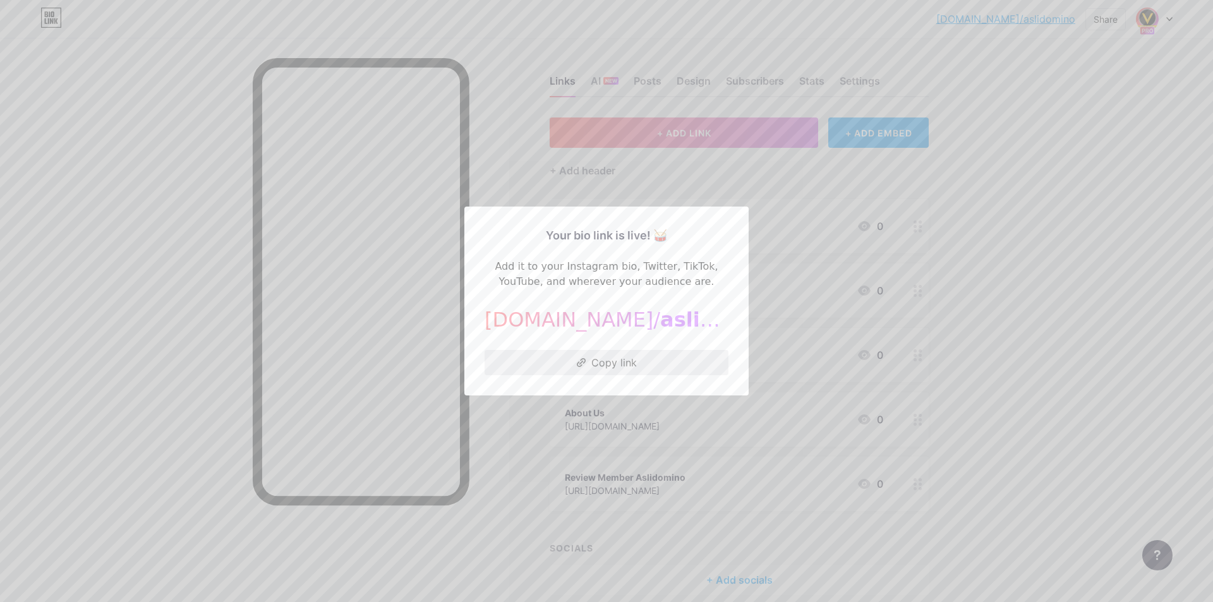
click at [624, 359] on button "Copy link" at bounding box center [607, 362] width 244 height 25
click at [913, 252] on div at bounding box center [606, 301] width 1213 height 602
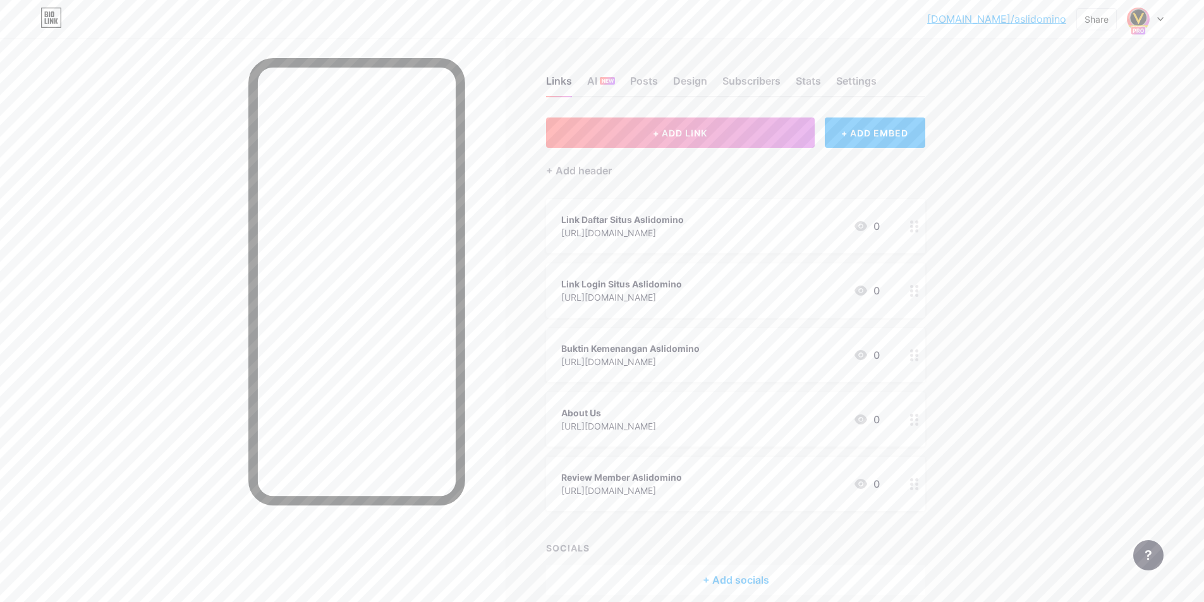
click at [1008, 242] on div "bio.link/aslido... bio.link/aslidomino Share Switch accounts Aslidomino bio.lin…" at bounding box center [602, 329] width 1204 height 658
drag, startPoint x: 1008, startPoint y: 242, endPoint x: 1029, endPoint y: 187, distance: 59.0
click at [1029, 187] on div "bio.link/aslido... bio.link/aslidomino Share Switch accounts Aslidomino bio.lin…" at bounding box center [602, 329] width 1204 height 658
click at [1154, 18] on div at bounding box center [1145, 19] width 37 height 23
click at [1044, 105] on div "+ Add a new page" at bounding box center [1086, 109] width 142 height 13
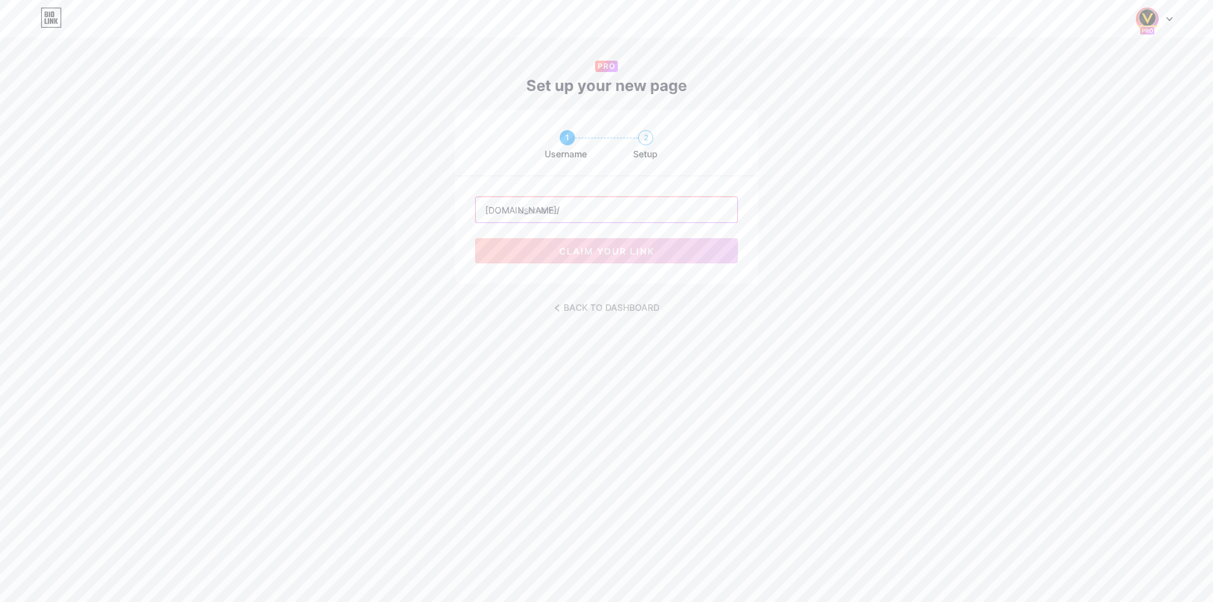
click at [571, 207] on input "text" at bounding box center [607, 209] width 262 height 25
type input "berkahpoker"
click at [796, 220] on div "1 Username 2 Setup bio.link/ berkahpoker claim your link" at bounding box center [606, 197] width 1213 height 174
click at [671, 247] on button "claim your link" at bounding box center [606, 250] width 263 height 25
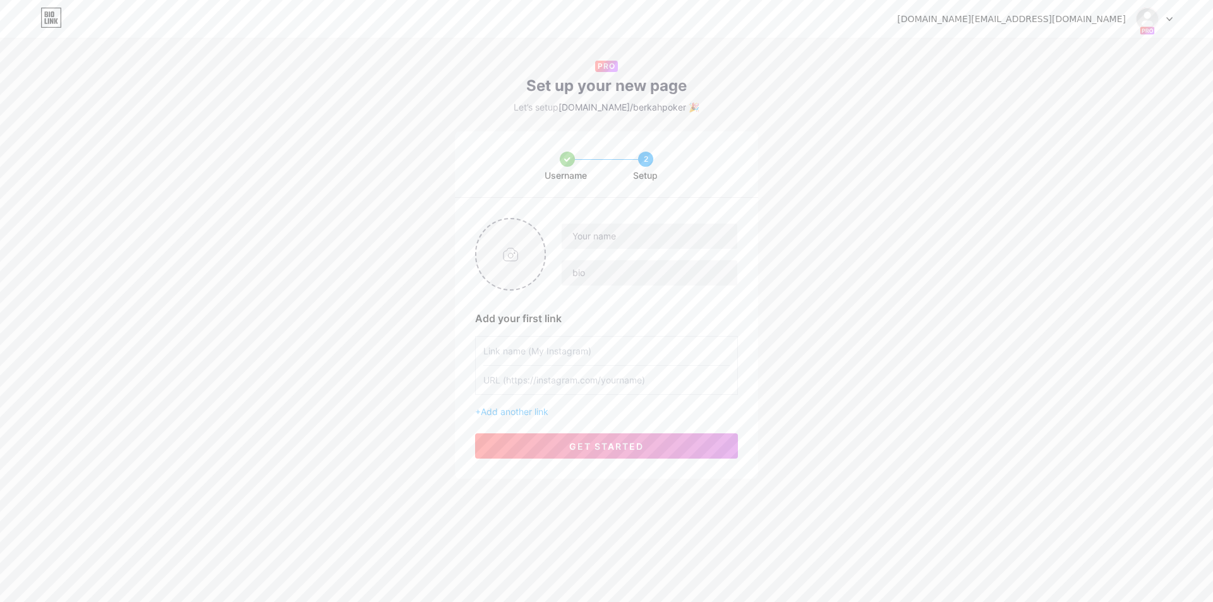
click at [498, 269] on input "file" at bounding box center [510, 254] width 68 height 70
type input "C:\fakepath\unnamed-_1_.webp"
click at [629, 240] on input "text" at bounding box center [650, 236] width 176 height 25
type input "BERKAHPOKER"
click at [625, 235] on input "BERKAHPOKER" at bounding box center [650, 236] width 176 height 25
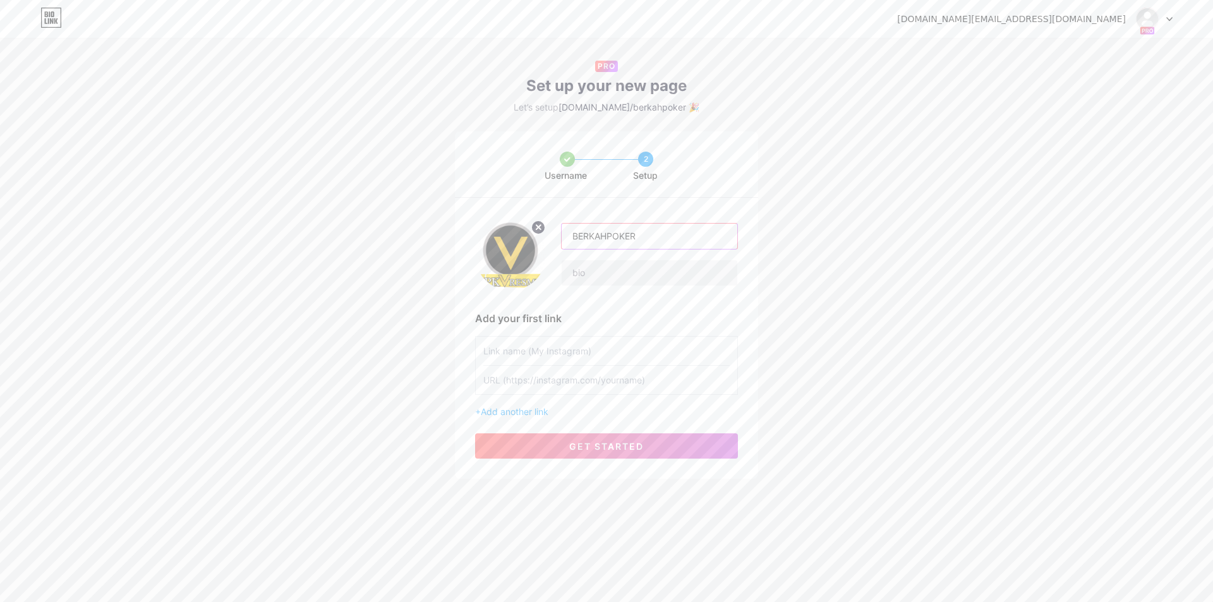
click at [625, 235] on input "BERKAHPOKER" at bounding box center [650, 236] width 176 height 25
click at [599, 273] on input "text" at bounding box center [650, 272] width 176 height 25
paste input "BERKAHPOKER"
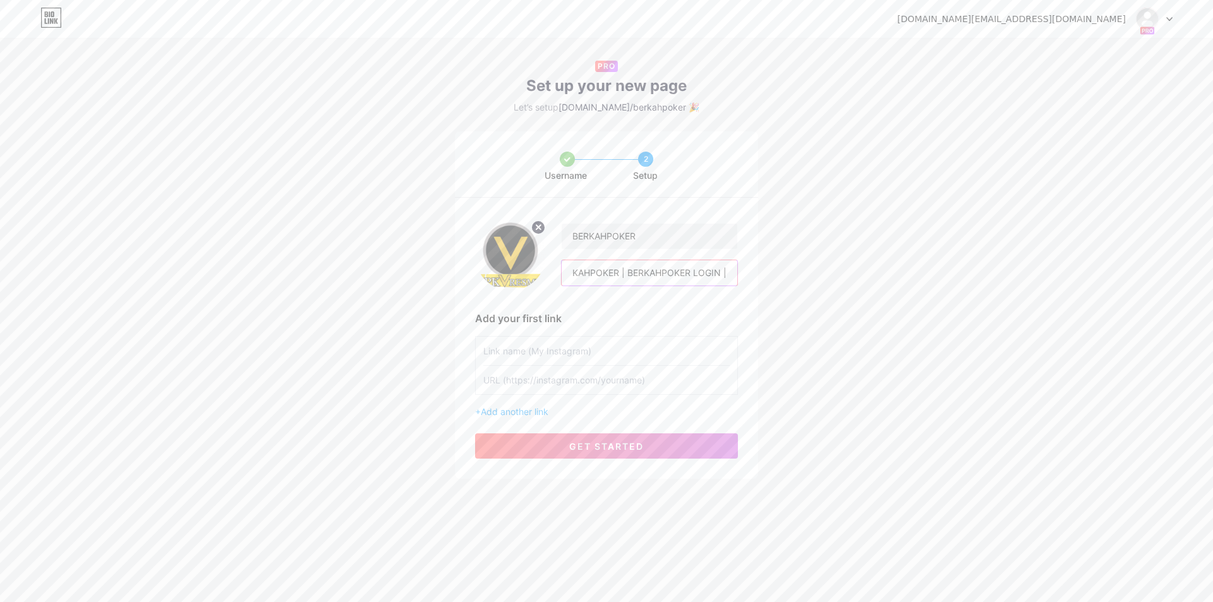
paste input "BERKAHPOKER"
type input "BERKAHPOKER | BERKAHPOKER LOGIN | BERKAHPOKER LINK ALTERNATIF"
click at [595, 312] on div "Add your first link" at bounding box center [606, 318] width 263 height 15
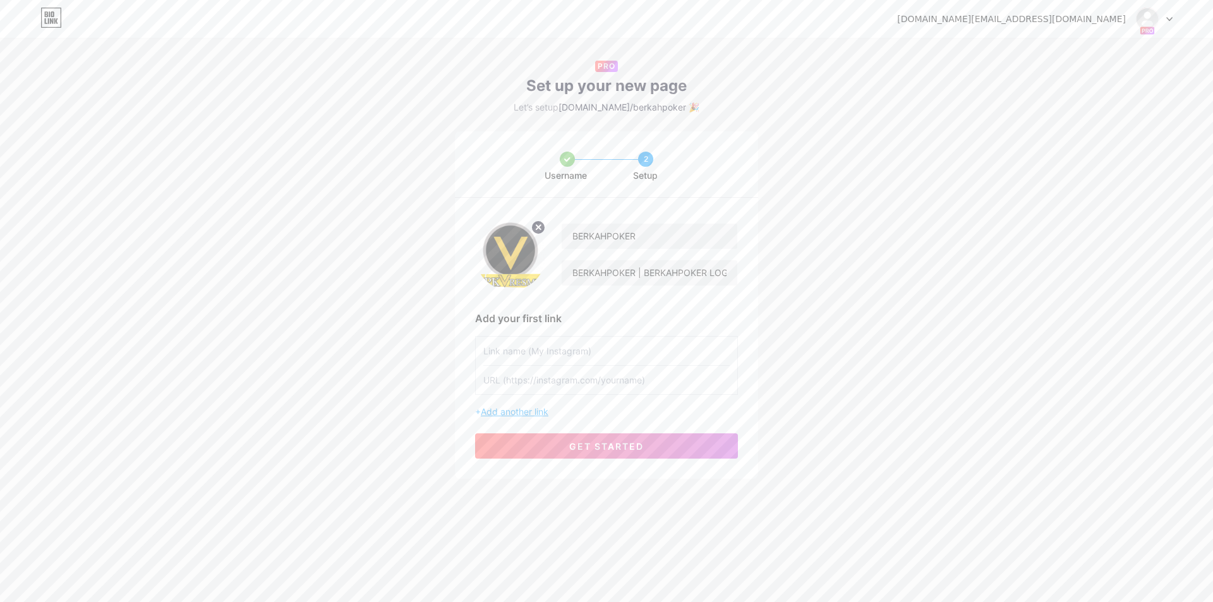
click at [535, 410] on span "Add another link" at bounding box center [515, 411] width 68 height 11
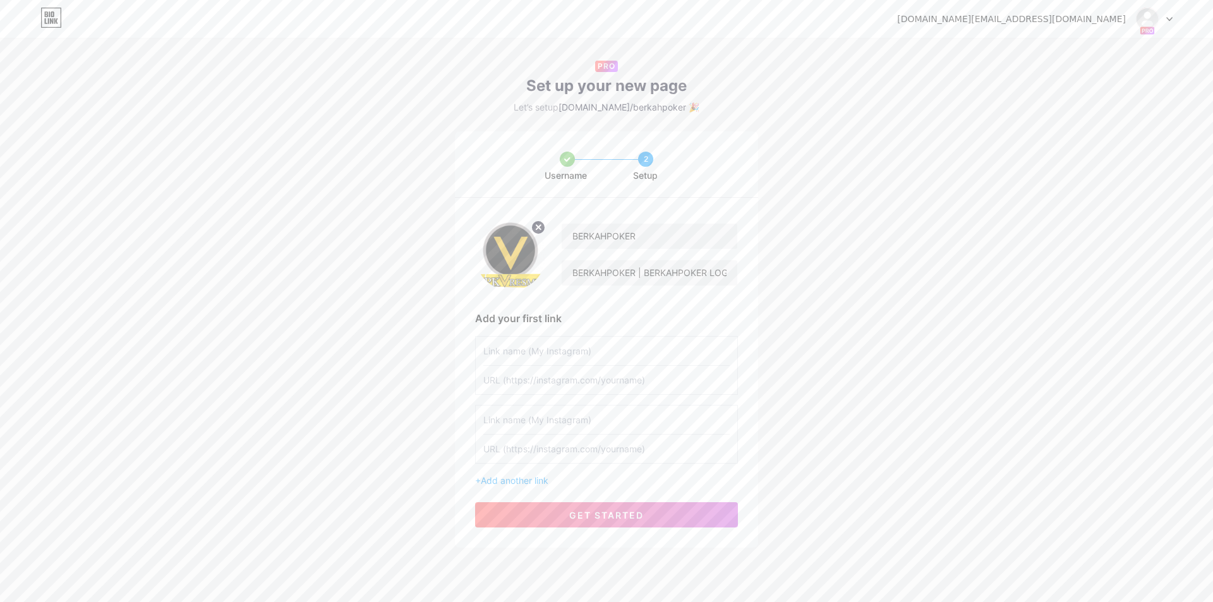
click at [547, 351] on input "text" at bounding box center [606, 351] width 246 height 28
click at [525, 476] on span "Add another link" at bounding box center [515, 480] width 68 height 11
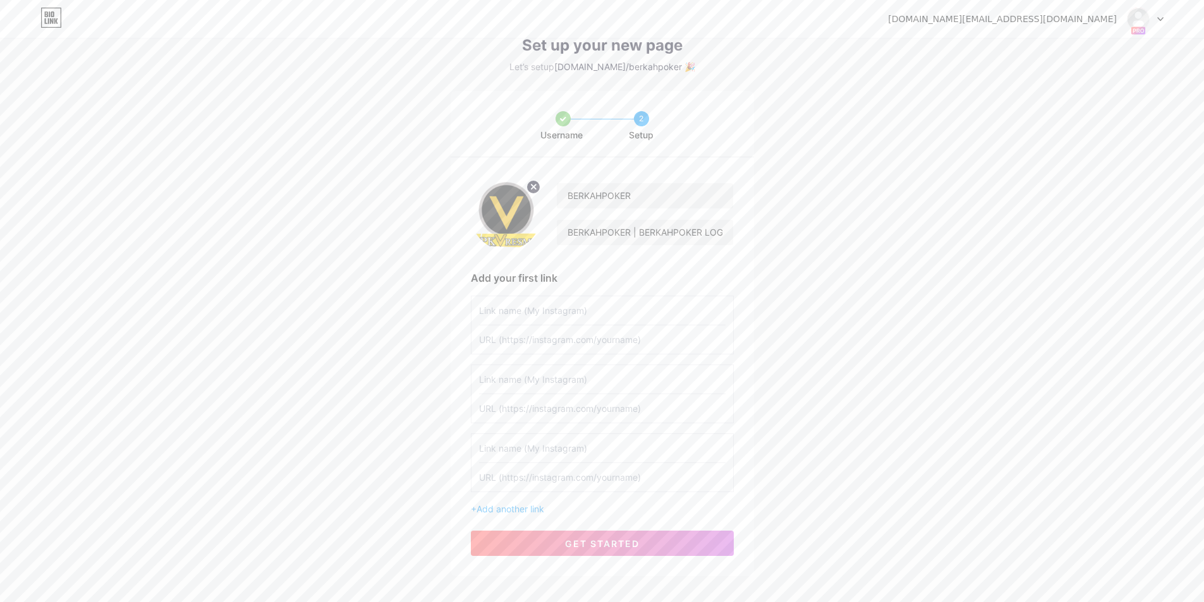
scroll to position [65, 0]
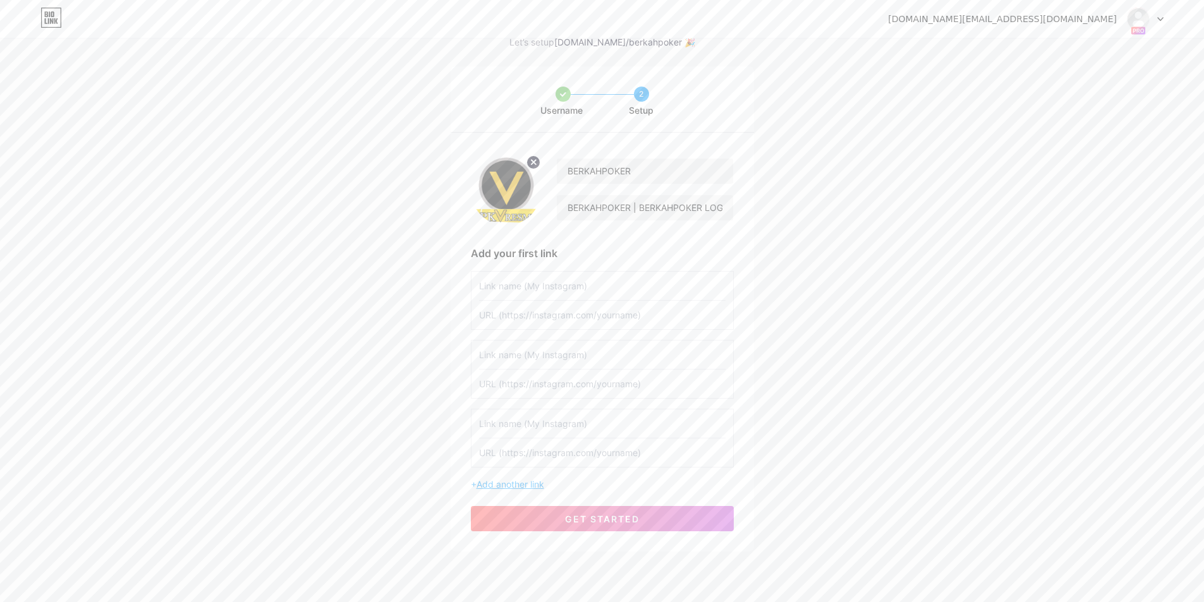
click at [517, 486] on span "Add another link" at bounding box center [510, 484] width 68 height 11
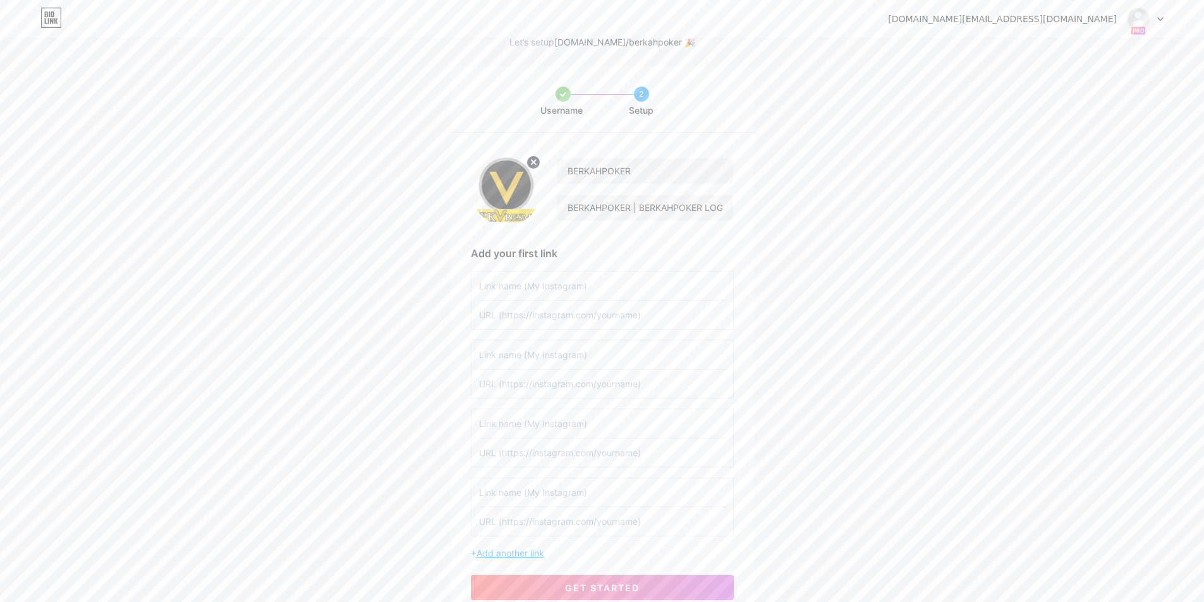
click at [515, 548] on span "Add another link" at bounding box center [510, 553] width 68 height 11
click at [547, 292] on input "text" at bounding box center [602, 286] width 246 height 28
type input "Link Login Situs Berkahpoker"
click at [576, 317] on input "text" at bounding box center [602, 315] width 246 height 28
paste input "berkahpoker66.pro"
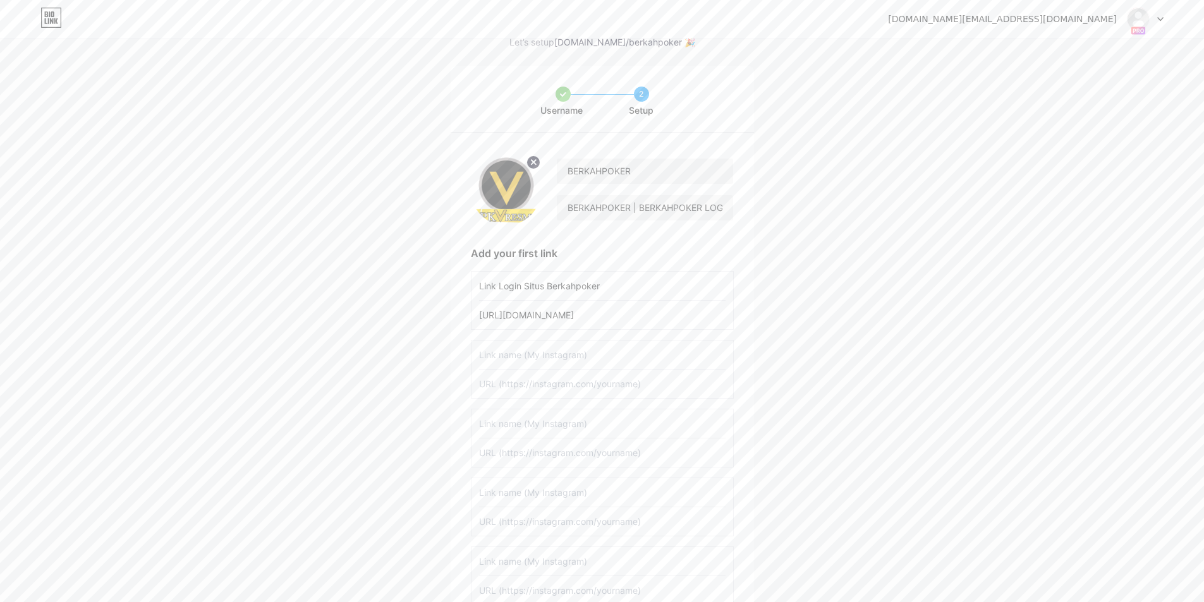
type input "https://berkahpoker66.pro/"
click at [569, 389] on input "text" at bounding box center [602, 384] width 246 height 28
paste input "https://berkahpoker66.pro/"
type input "https://berkahpoker66.pro/"
drag, startPoint x: 561, startPoint y: 454, endPoint x: 562, endPoint y: 475, distance: 20.9
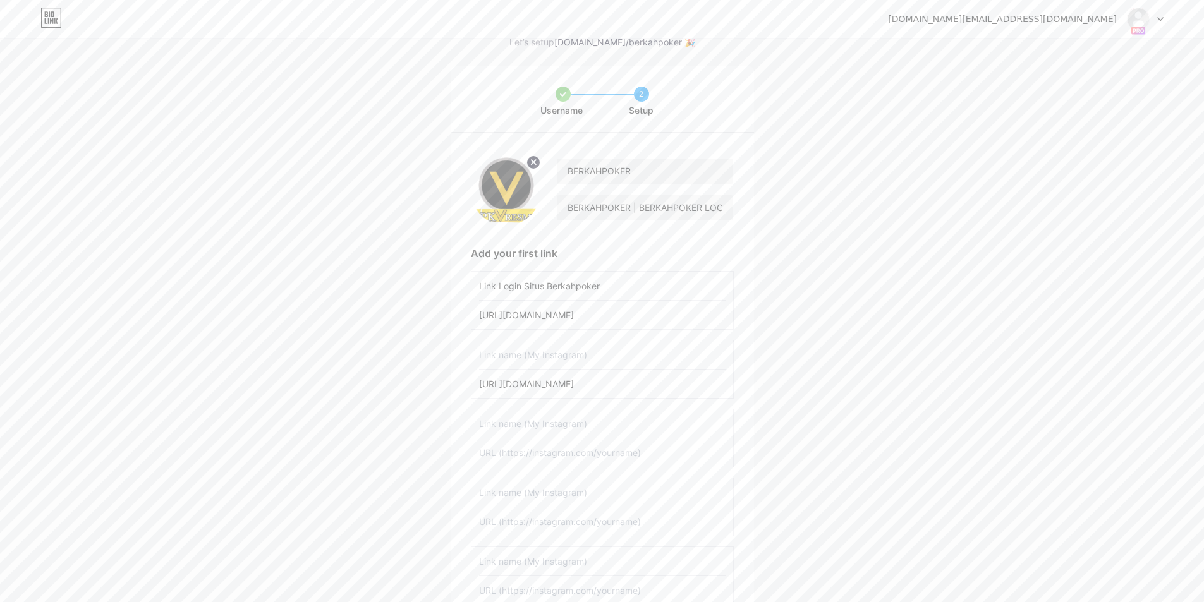
click at [561, 455] on input "text" at bounding box center [602, 453] width 246 height 28
paste input "https://berkahpoker66.pro/"
type input "https://berkahpoker66.pro/"
click at [559, 517] on input "text" at bounding box center [602, 521] width 246 height 28
paste input "https://berkahpoker66.pro/"
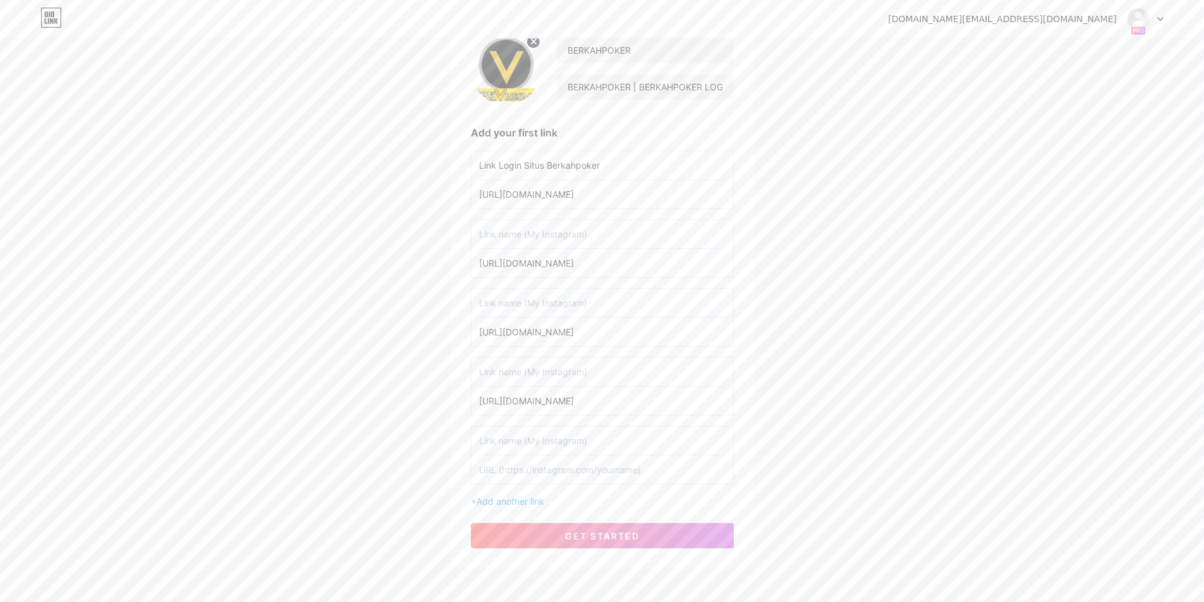
scroll to position [191, 0]
type input "https://berkahpoker66.pro/"
click at [564, 463] on input "text" at bounding box center [602, 464] width 246 height 28
paste input "https://berkahpoker66.pro/"
type input "https://berkahpoker66.pro/"
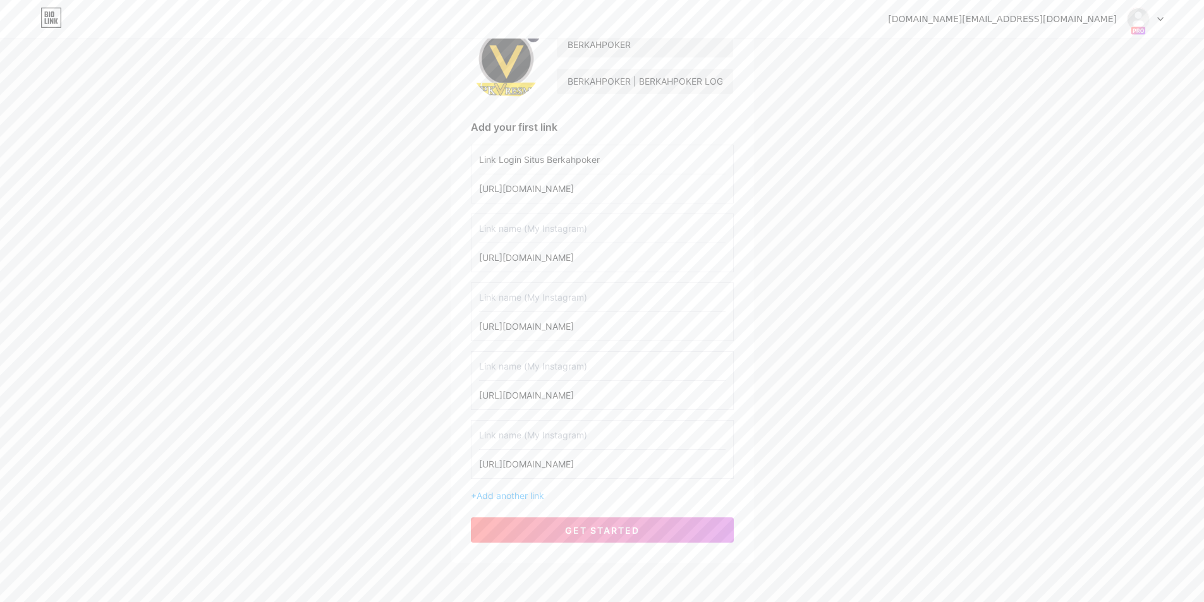
click at [510, 224] on input "text" at bounding box center [602, 228] width 246 height 28
type input "Link Daftar Situs Berkahpoker"
click at [501, 291] on input "text" at bounding box center [602, 297] width 246 height 28
type input "Review Member Berkahpoker"
click at [540, 375] on input "text" at bounding box center [602, 366] width 246 height 28
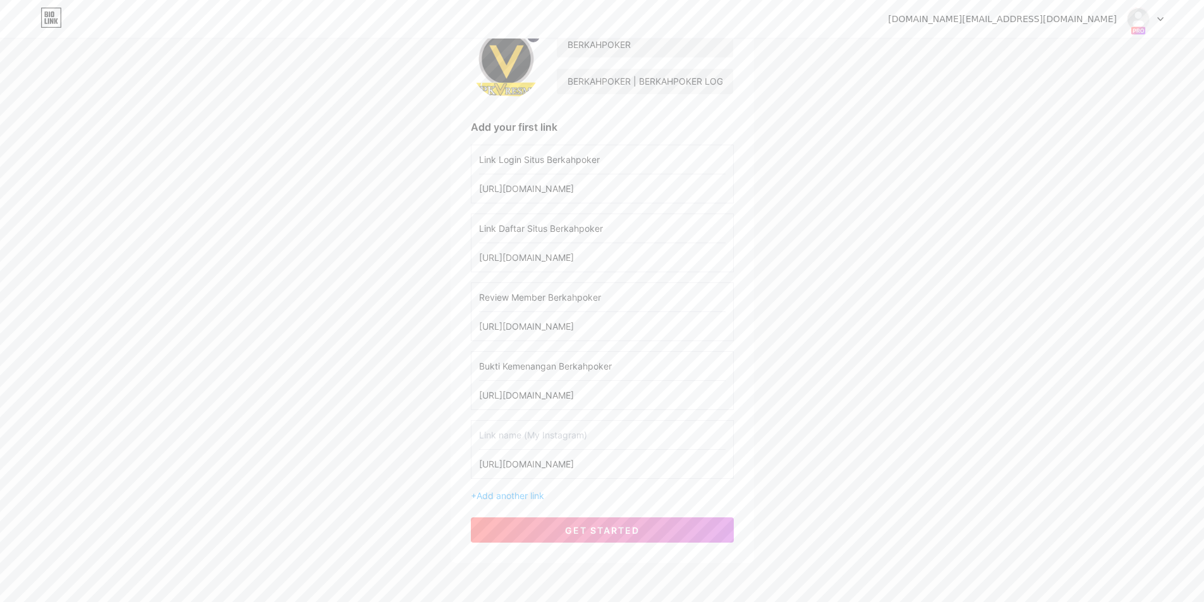
type input "Bukti Kemenangan Berkahpoker"
type input "About Us"
click at [594, 533] on span "get started" at bounding box center [602, 530] width 75 height 11
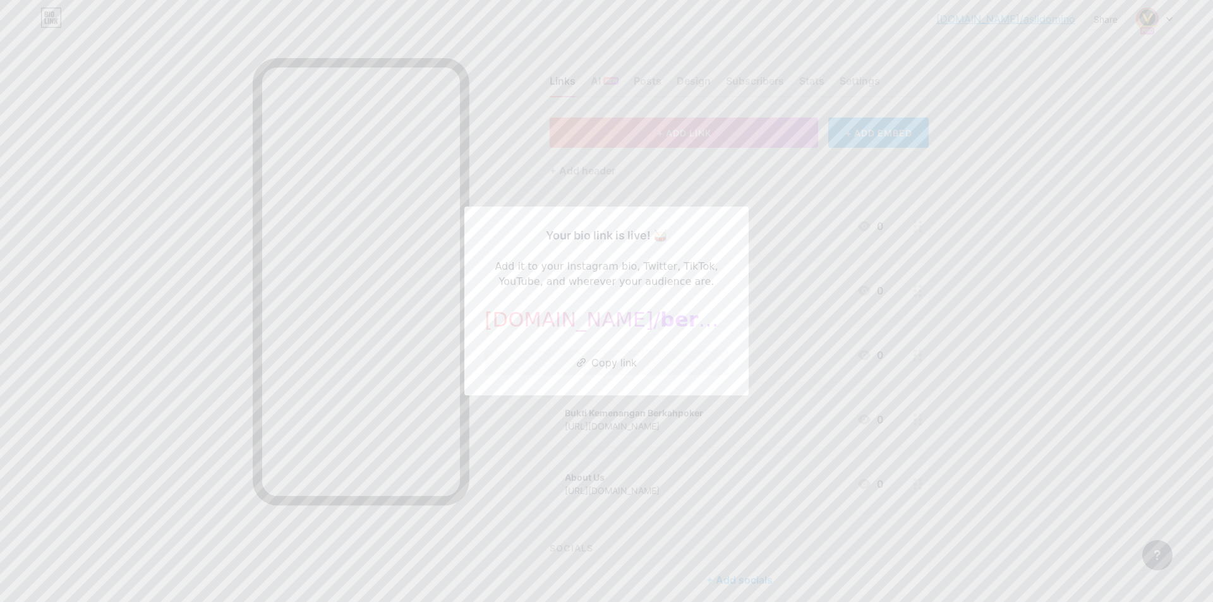
click at [519, 428] on div at bounding box center [606, 301] width 1213 height 602
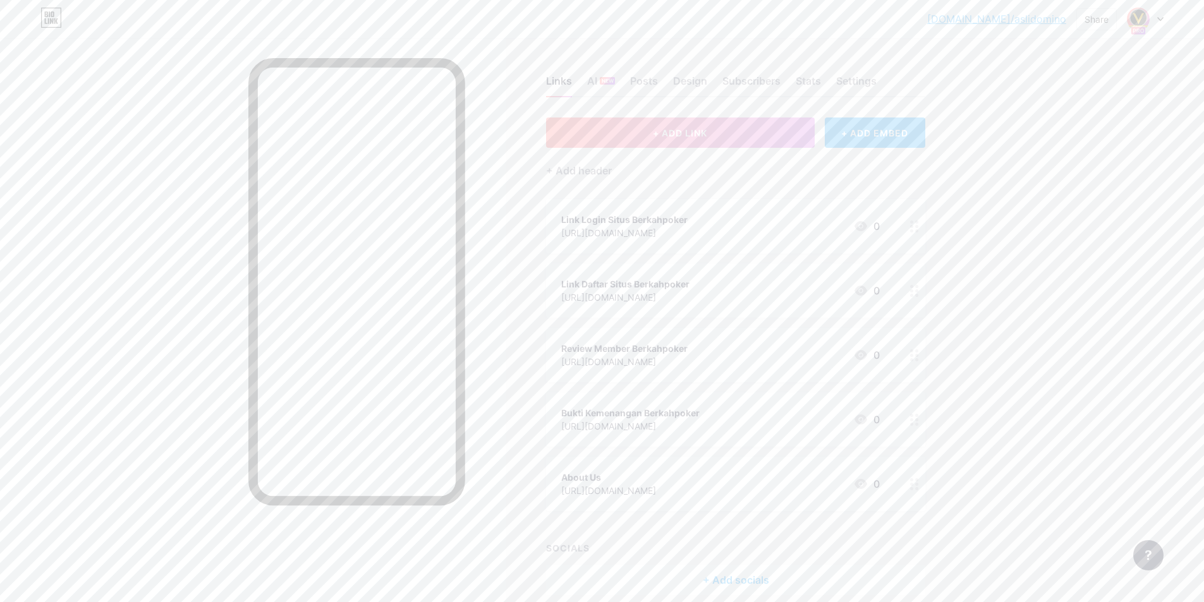
click at [1160, 21] on div at bounding box center [1145, 19] width 37 height 23
click at [1054, 279] on div "bio.link/aslido... bio.link/aslidomino Share Switch accounts Aslidomino bio.lin…" at bounding box center [602, 329] width 1204 height 658
click at [855, 76] on div "Settings" at bounding box center [856, 84] width 40 height 23
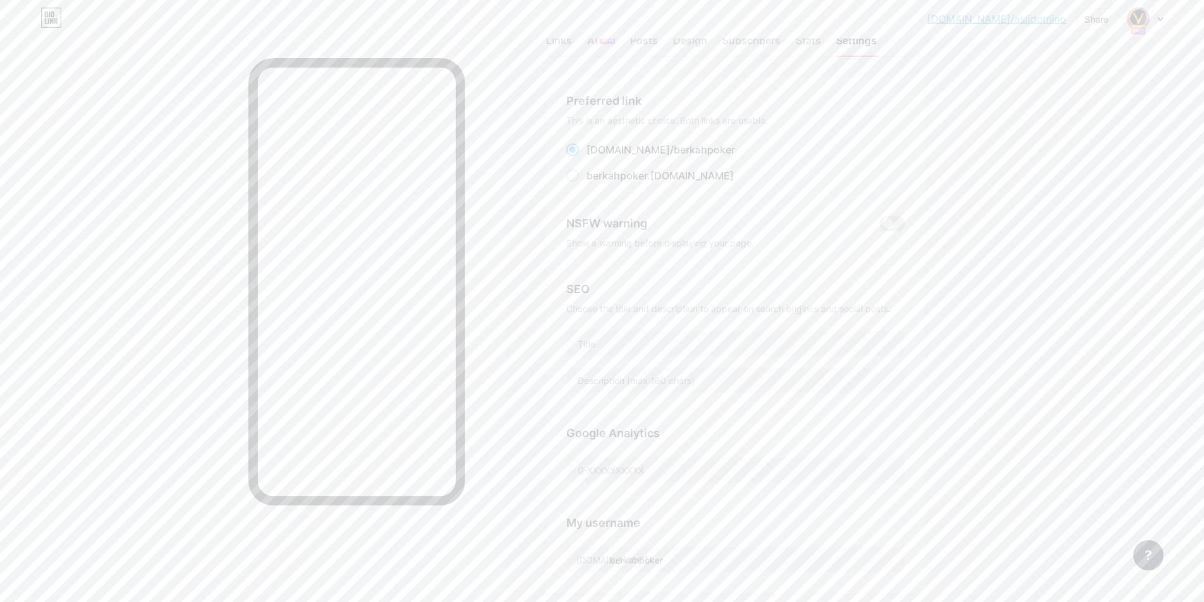
scroll to position [63, 0]
click at [667, 308] on input "text" at bounding box center [735, 320] width 337 height 25
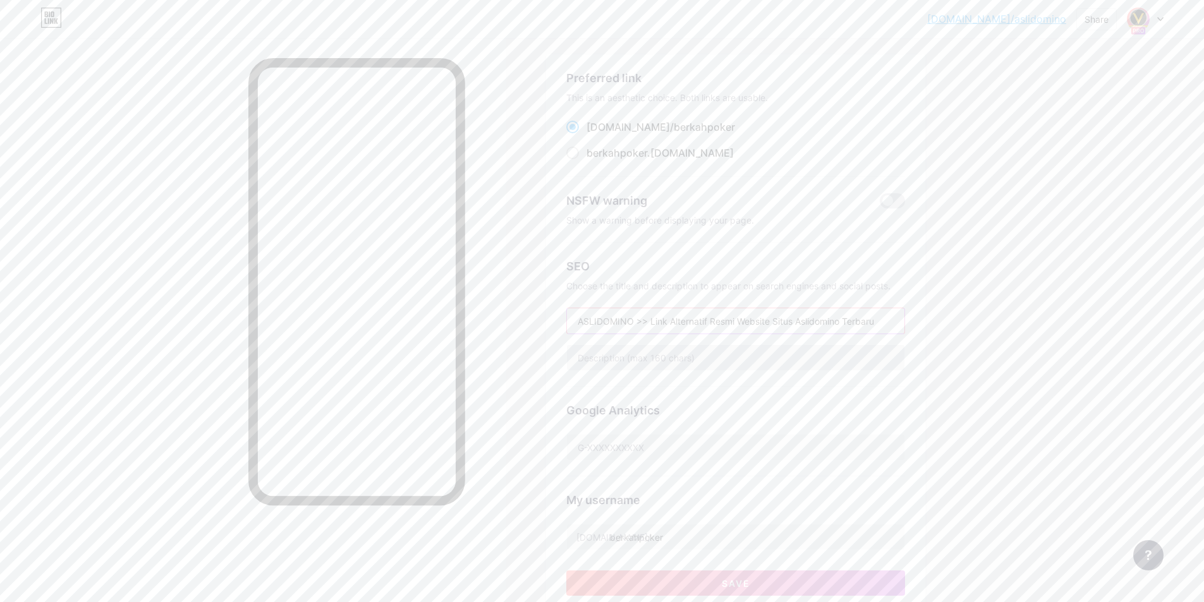
type input "ASLIDOMINO >> Link Alternatif Resmi Website Situs Aslidomino Terbaru"
click at [655, 361] on input "text" at bounding box center [735, 357] width 337 height 25
click at [736, 355] on input "Aslidomino adalah website" at bounding box center [735, 357] width 337 height 25
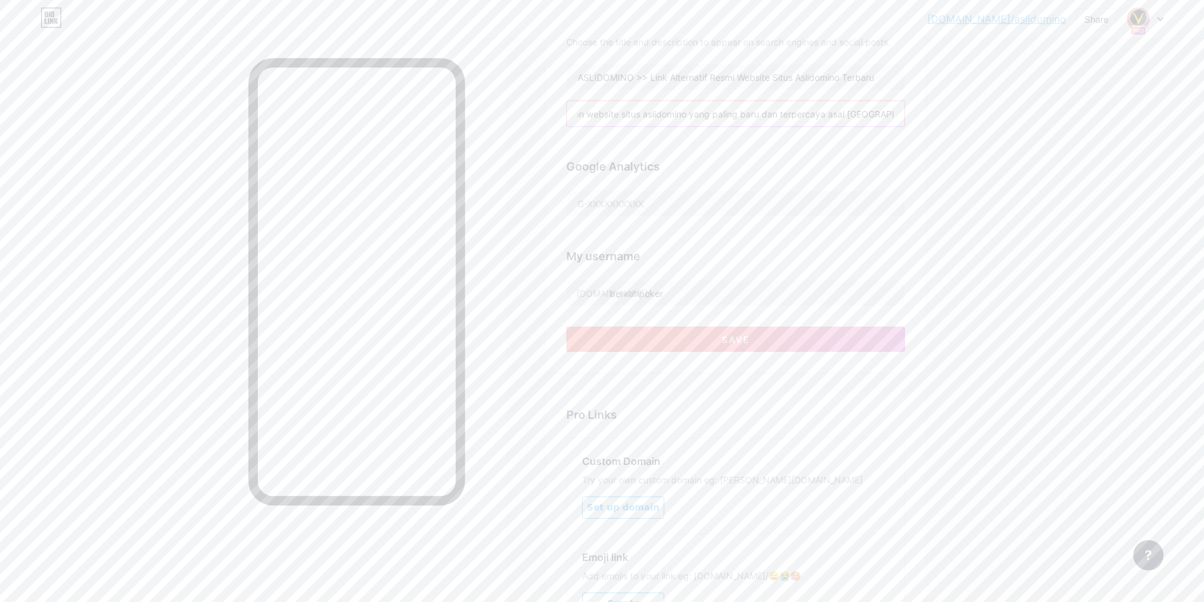
scroll to position [379, 0]
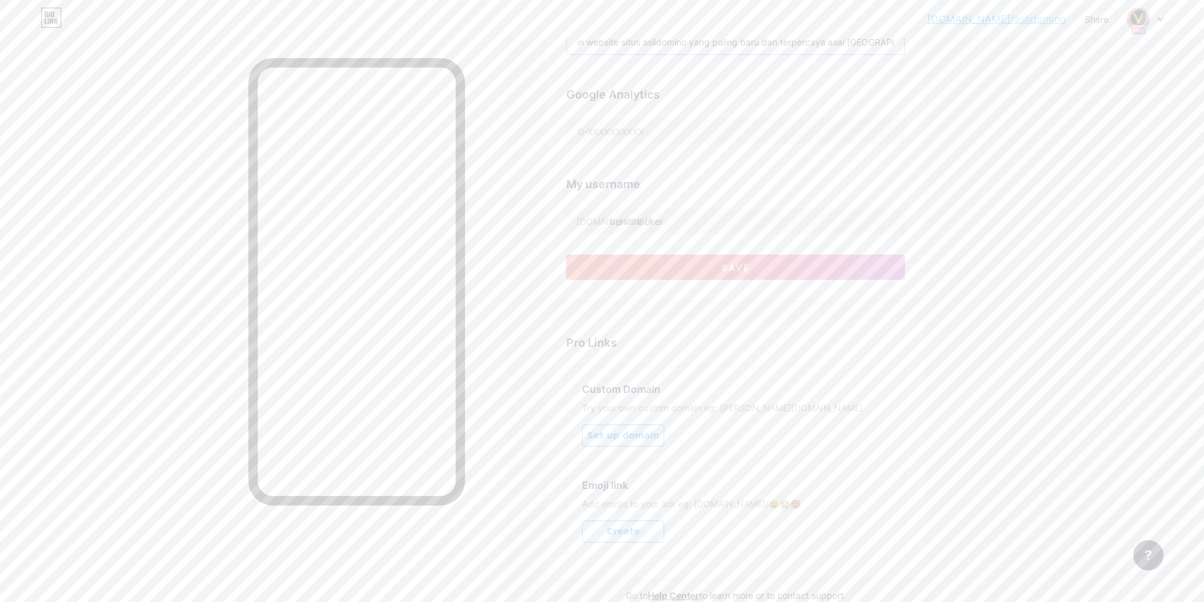
type input "Aslidomino berikut adalah link alternatif resmi keluaran website situs aslidomi…"
click at [743, 269] on span "Save" at bounding box center [736, 267] width 28 height 11
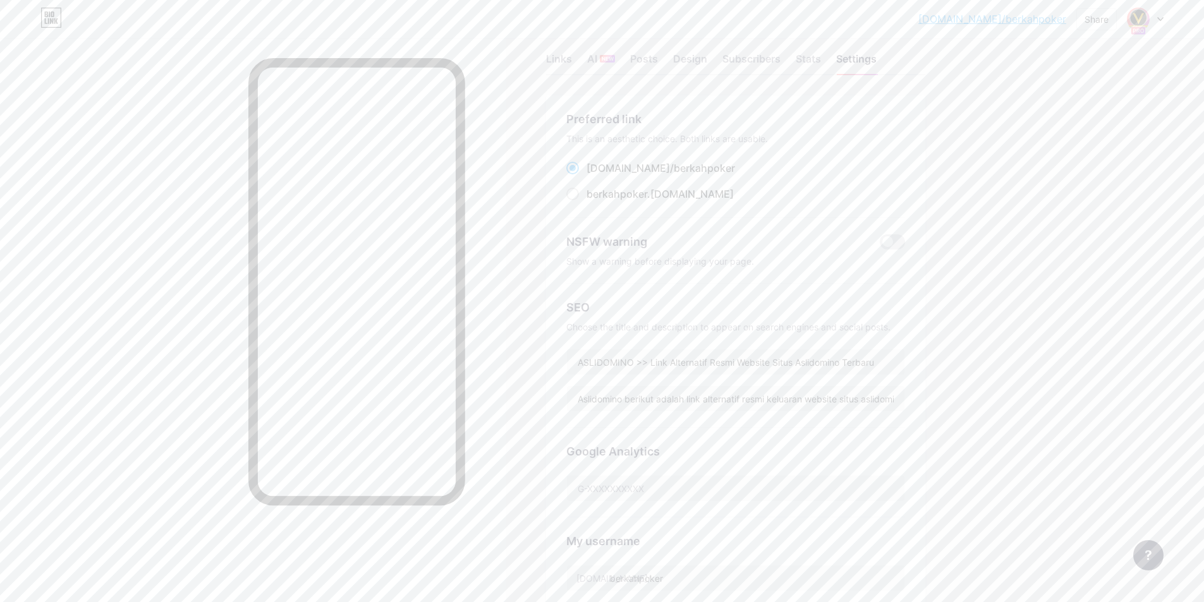
scroll to position [0, 0]
click at [680, 84] on div "Design" at bounding box center [690, 84] width 34 height 23
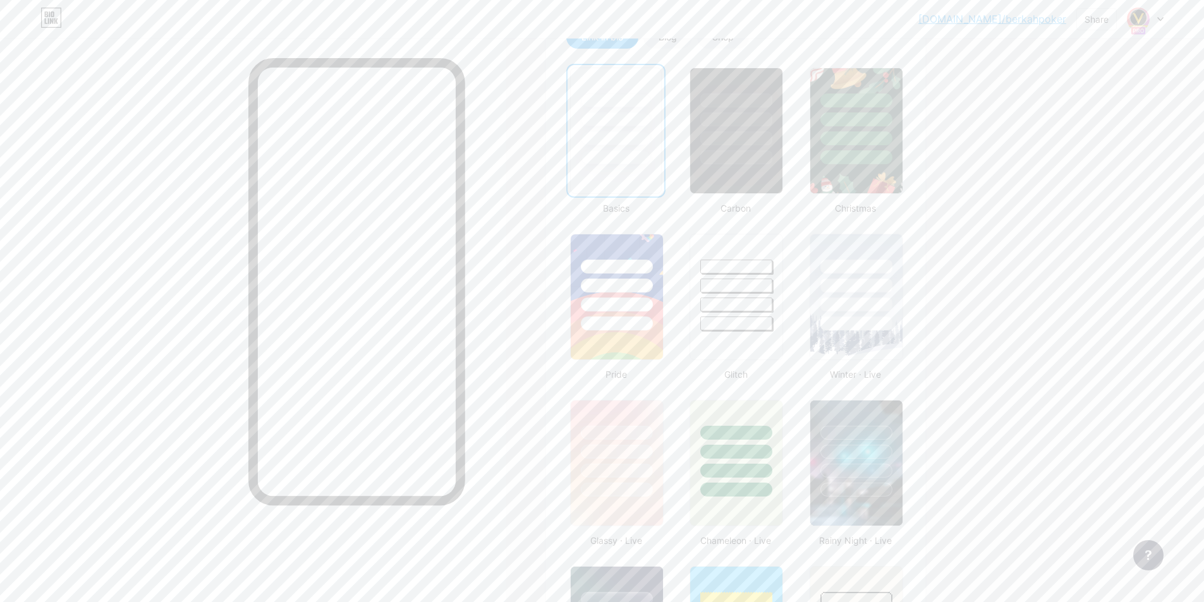
scroll to position [316, 0]
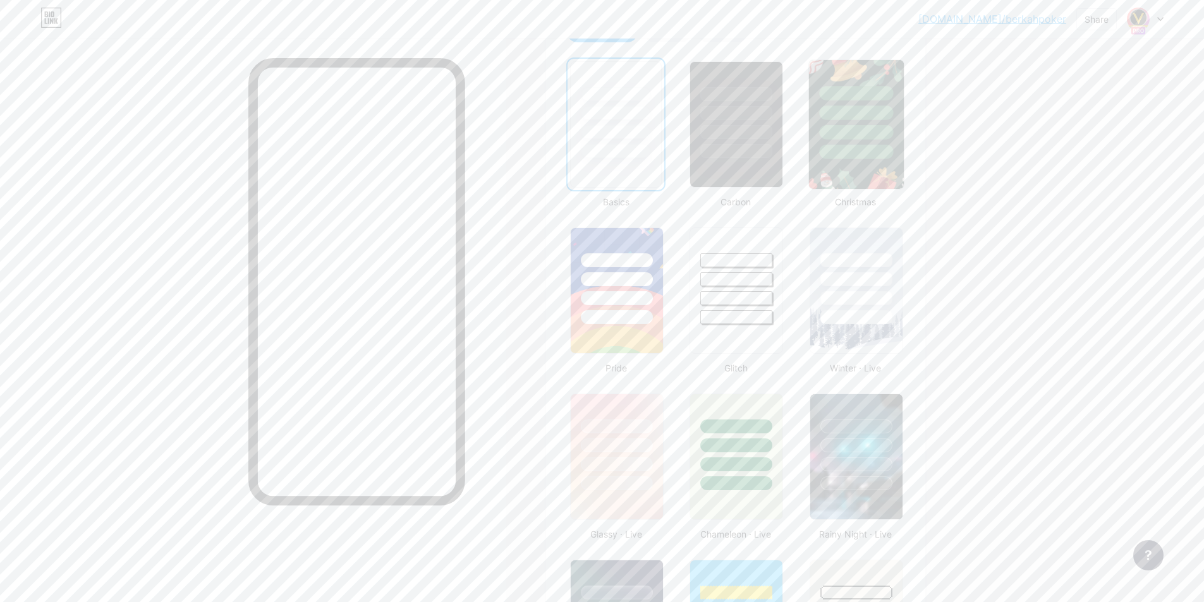
click at [851, 126] on div at bounding box center [856, 132] width 74 height 15
click at [767, 255] on div at bounding box center [737, 259] width 74 height 15
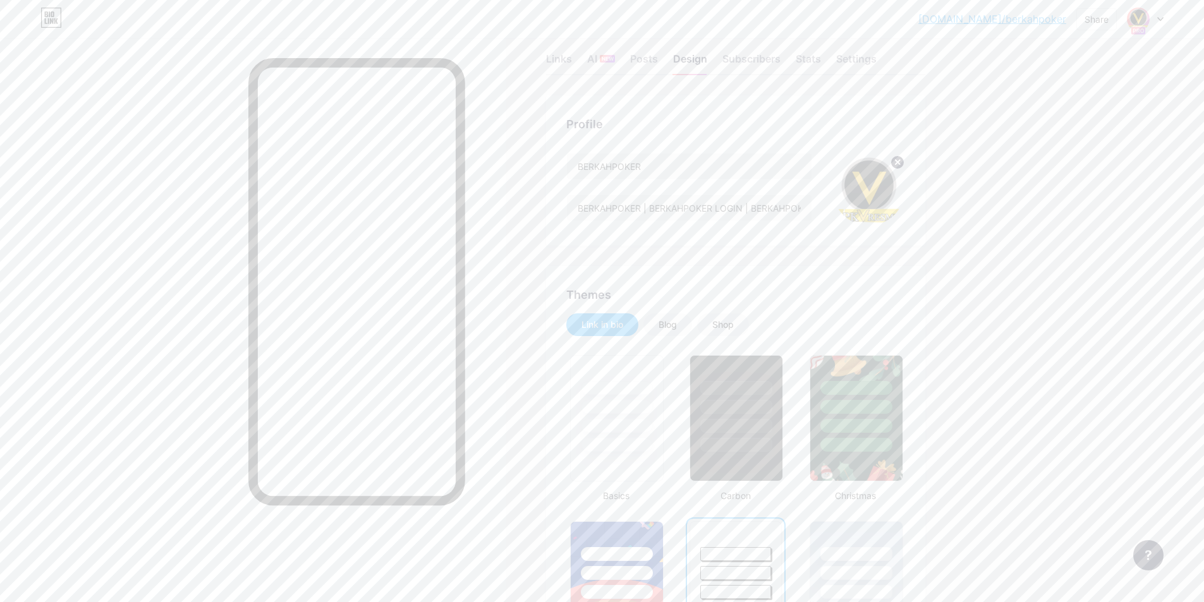
scroll to position [0, 0]
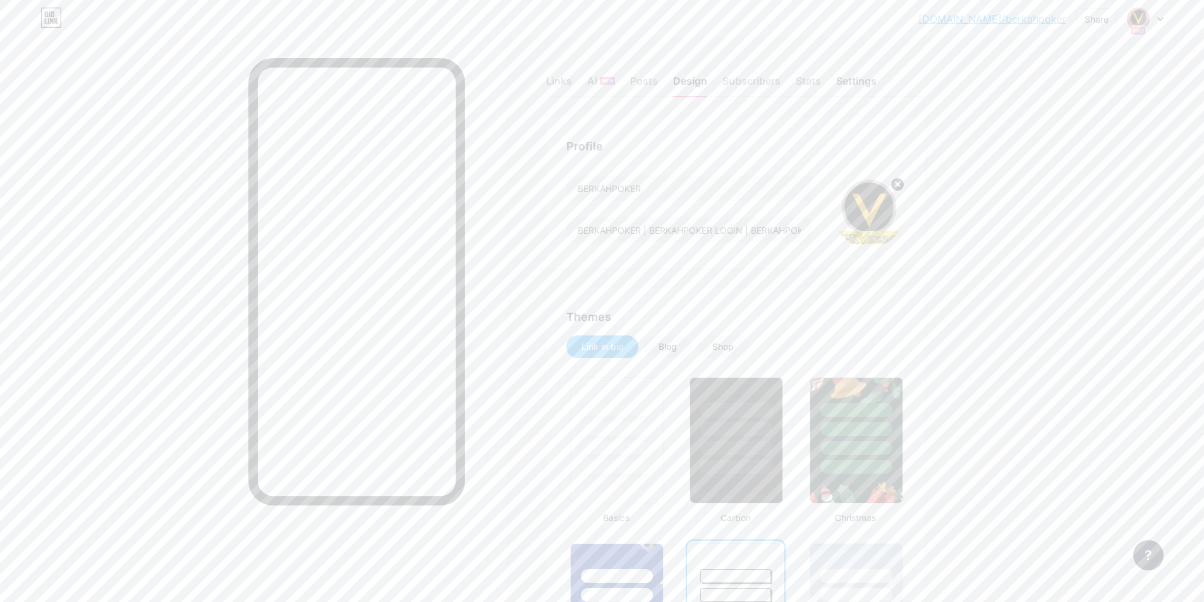
click at [847, 76] on div "Settings" at bounding box center [856, 84] width 40 height 23
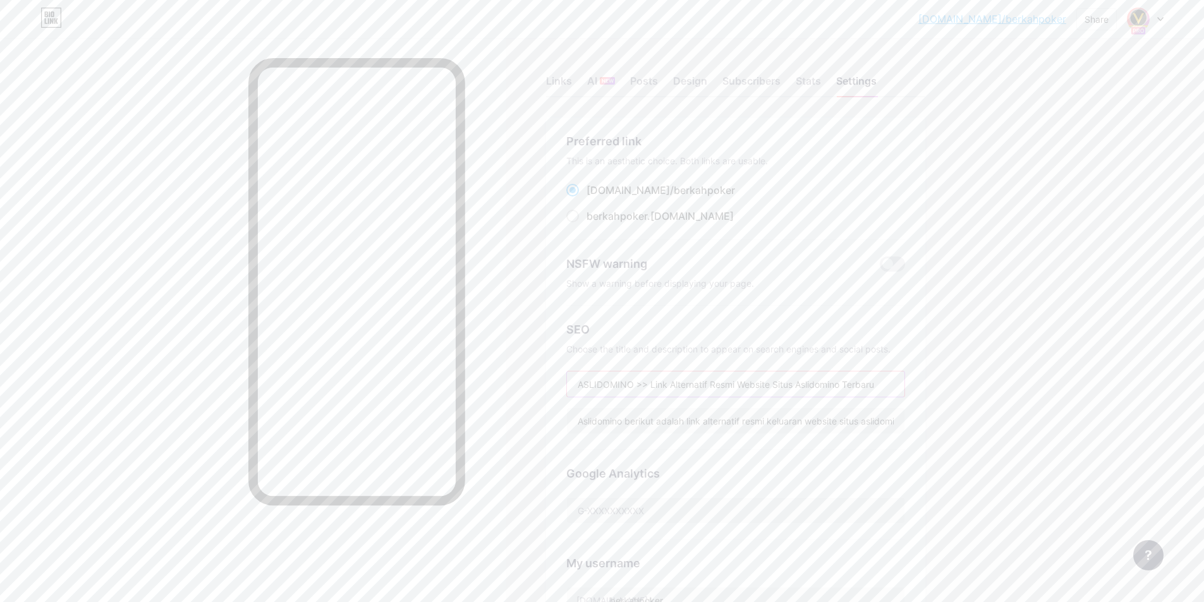
click at [607, 380] on input "ASLIDOMINO >> Link Alternatif Resmi Website Situs Aslidomino Terbaru" at bounding box center [735, 384] width 337 height 25
click at [605, 385] on input "ASLIDOMINO >> Link Alternatif Resmi Website Situs Aslidomino Terbaru" at bounding box center [735, 384] width 337 height 25
click at [840, 380] on input "BERKAHPOKER >> Link Alternatif Resmi Website Situs Aslidomino Terbaru" at bounding box center [735, 384] width 337 height 25
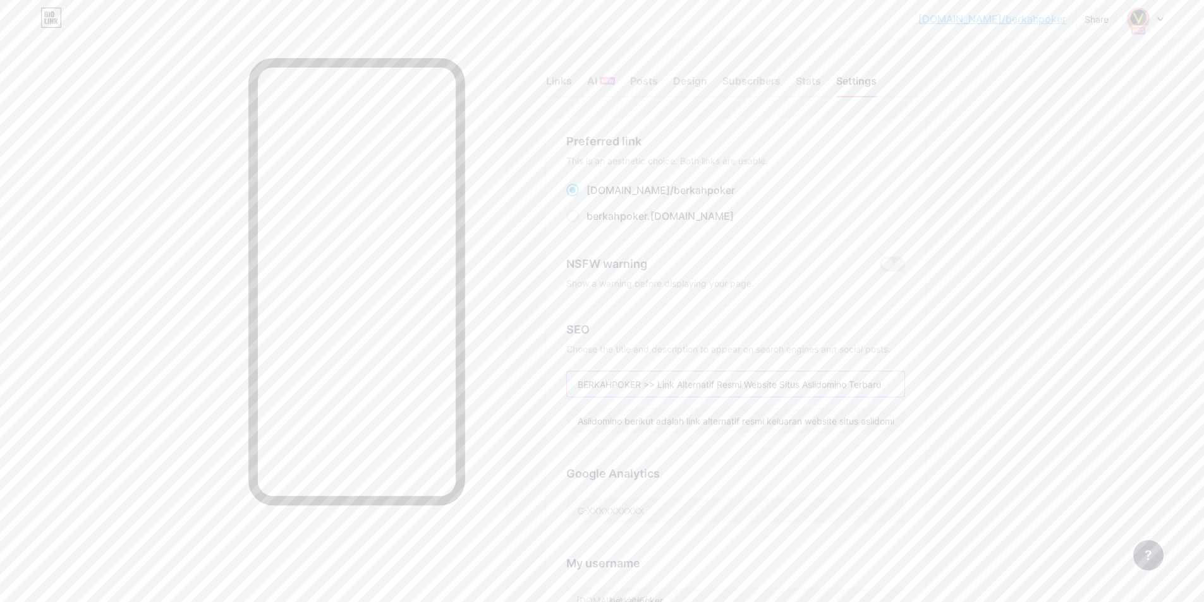
click at [840, 380] on input "BERKAHPOKER >> Link Alternatif Resmi Website Situs Aslidomino Terbaru" at bounding box center [735, 384] width 337 height 25
type input "BERKAHPOKER >> Link Alternatif Resmi Website Situs Berkahpoker Terbaru"
click at [595, 423] on input "Aslidomino berikut adalah link alternatif resmi keluaran website situs aslidomi…" at bounding box center [735, 420] width 337 height 25
click at [590, 423] on input "Aslidomino berikut adalah link alternatif resmi keluaran website situs aslidomi…" at bounding box center [735, 420] width 337 height 25
click at [887, 417] on input "Berkahpoker berikut adalah link alternatif resmi keluaran website situs aslidom…" at bounding box center [735, 420] width 337 height 25
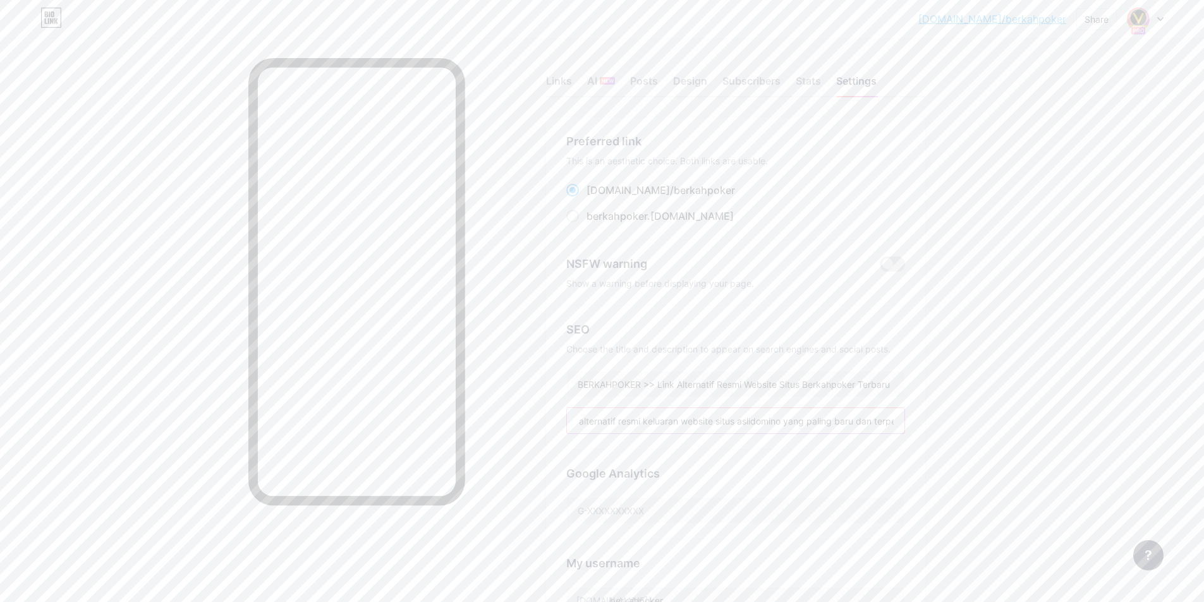
scroll to position [0, 145]
drag, startPoint x: 887, startPoint y: 417, endPoint x: 746, endPoint y: 418, distance: 141.6
click at [746, 418] on input "Berkahpoker berikut adalah link alternatif resmi keluaran website situs aslidom…" at bounding box center [735, 420] width 337 height 25
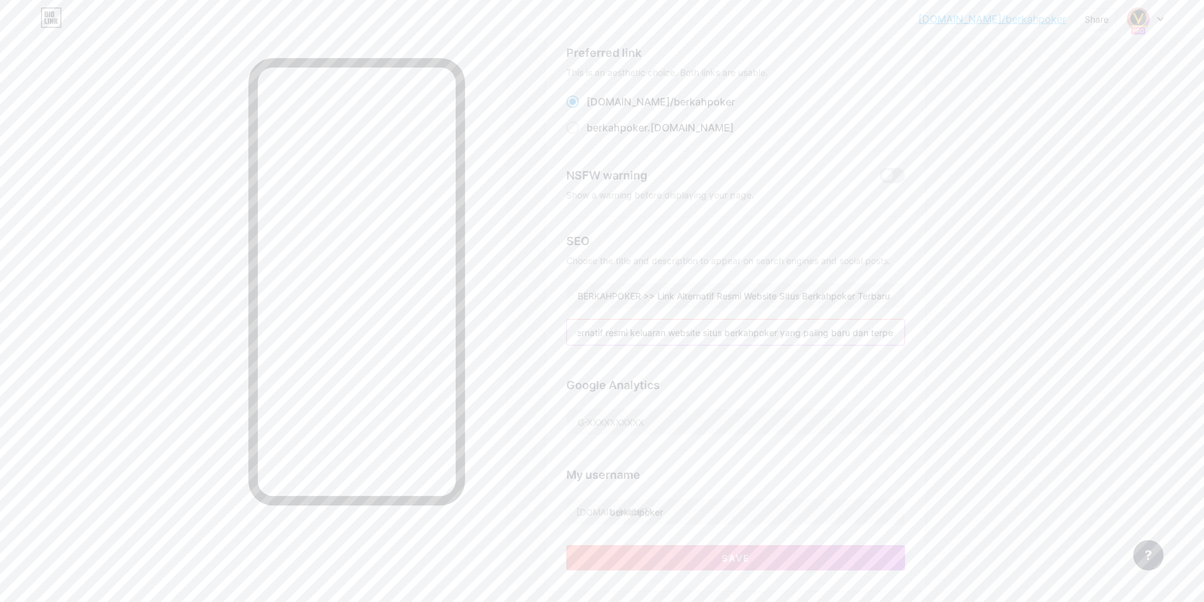
scroll to position [253, 0]
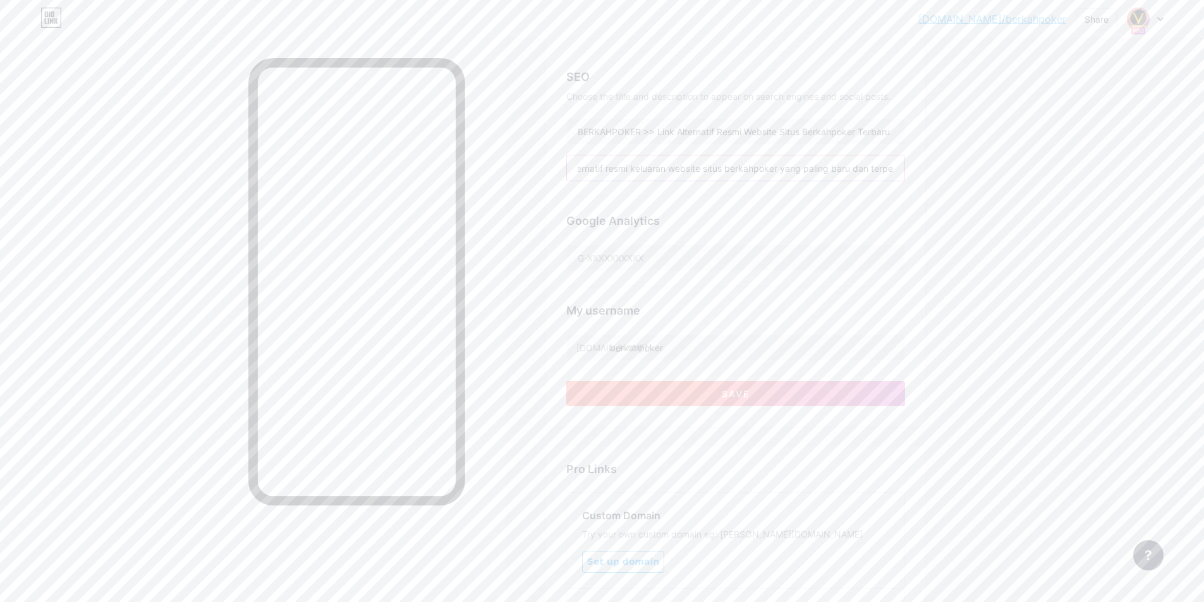
type input "Berkahpoker berikut adalah link alternatif resmi keluaran website situs berkahp…"
click at [805, 387] on button "Save" at bounding box center [735, 393] width 339 height 25
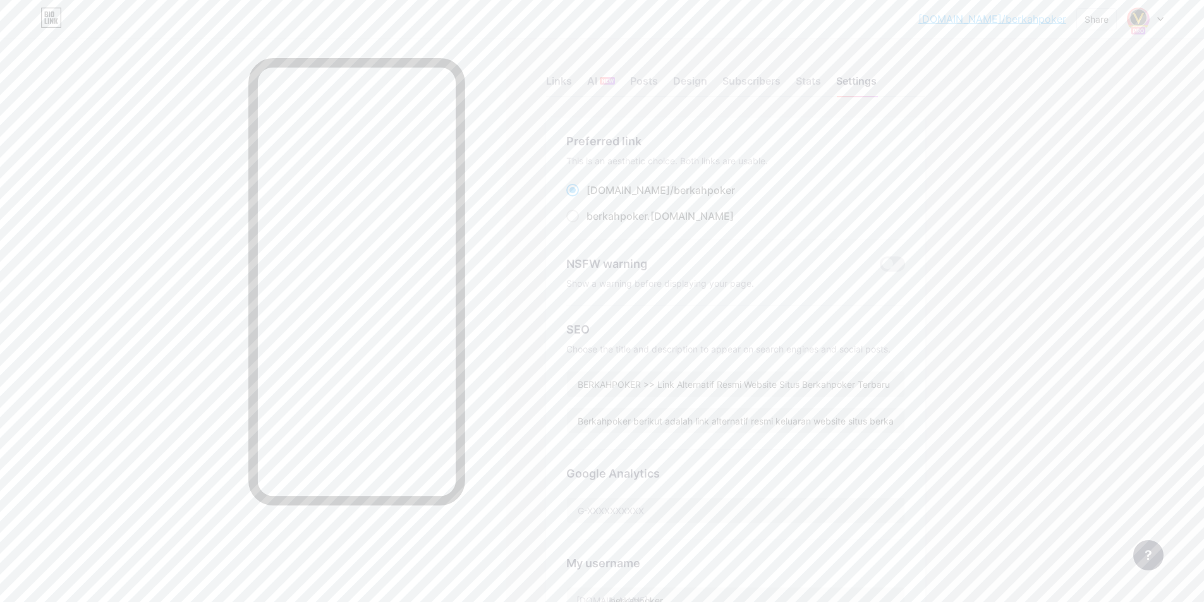
click at [1160, 18] on icon at bounding box center [1160, 19] width 6 height 4
click at [1098, 115] on div "Aslidomino" at bounding box center [1095, 111] width 105 height 10
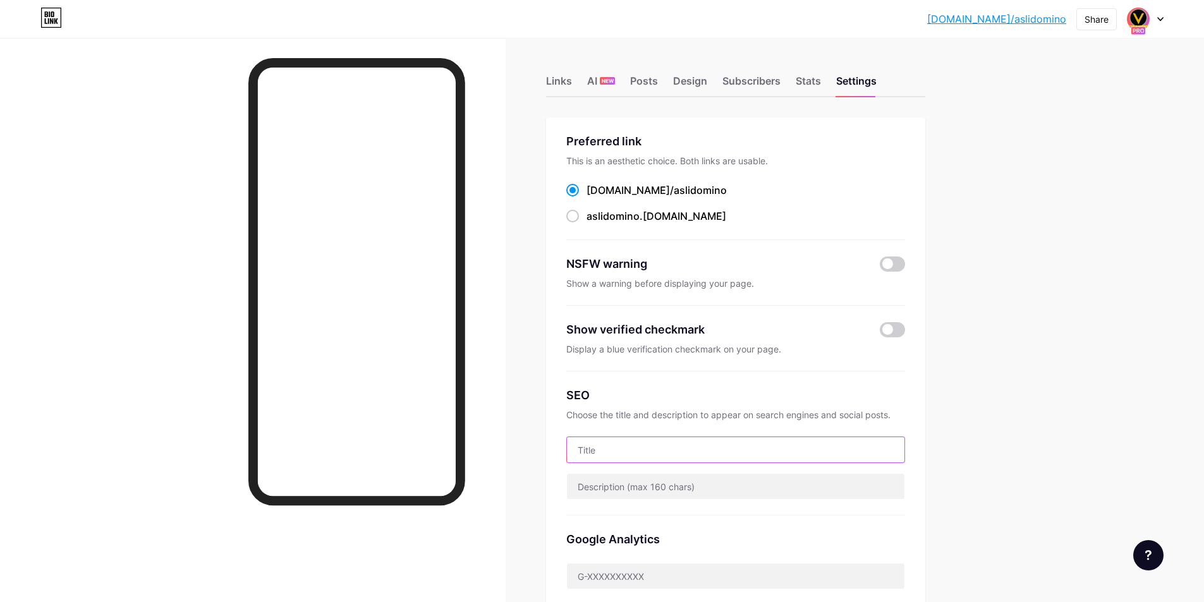
click at [644, 447] on input "text" at bounding box center [735, 449] width 337 height 25
type input "ASLIDOMINO - Situs DominoQ BandarQ AduQ Server PKV Games"
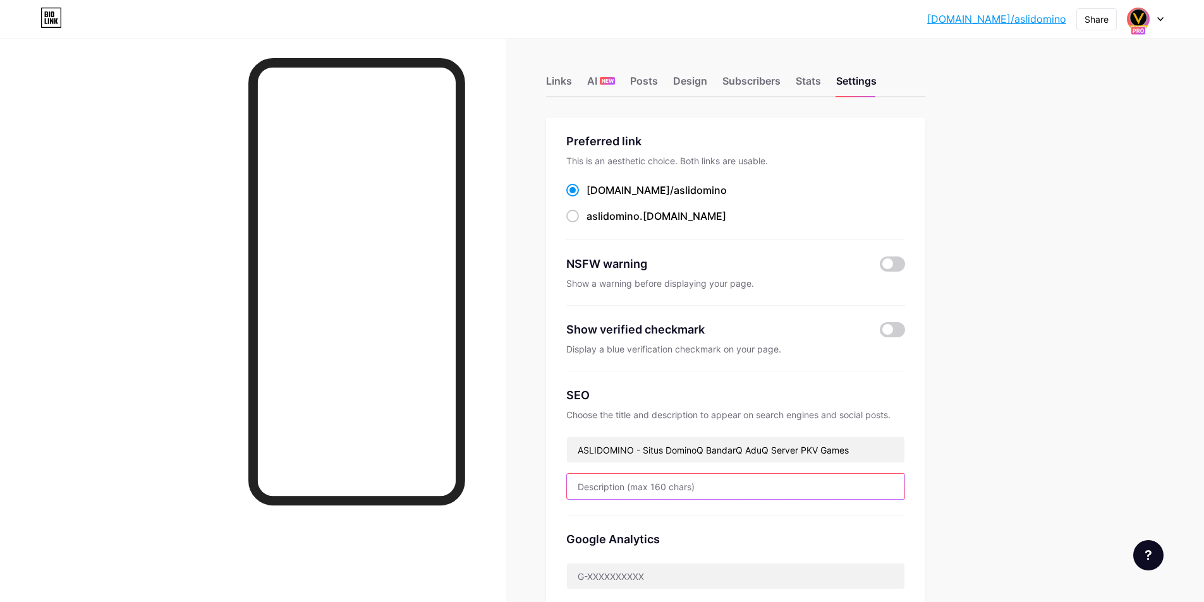
click at [690, 489] on input "text" at bounding box center [735, 486] width 337 height 25
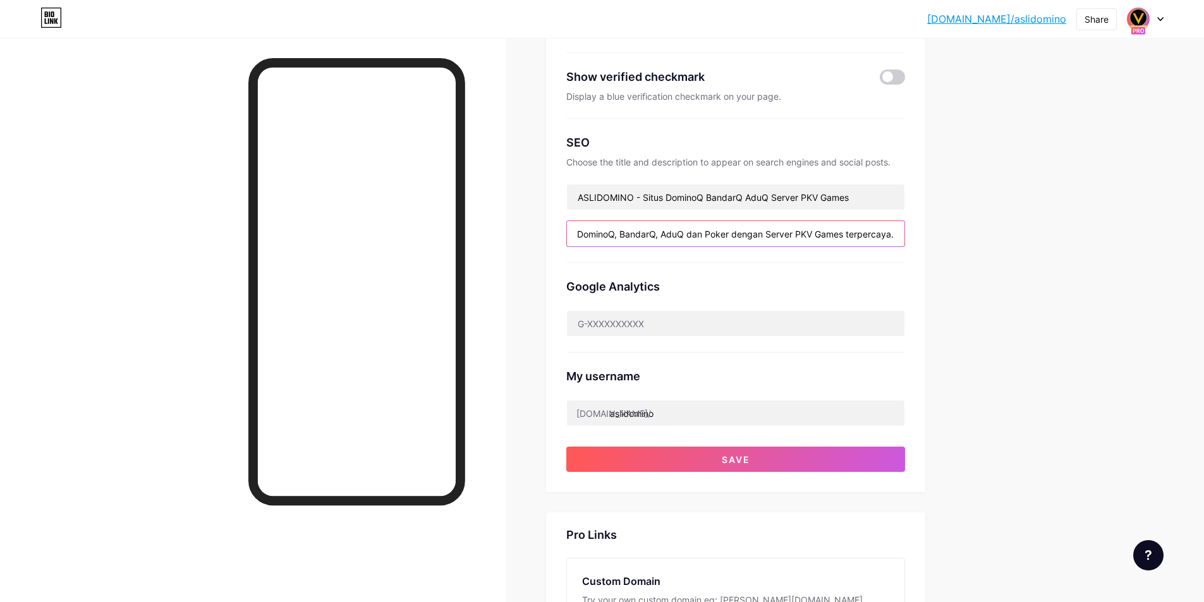
scroll to position [316, 0]
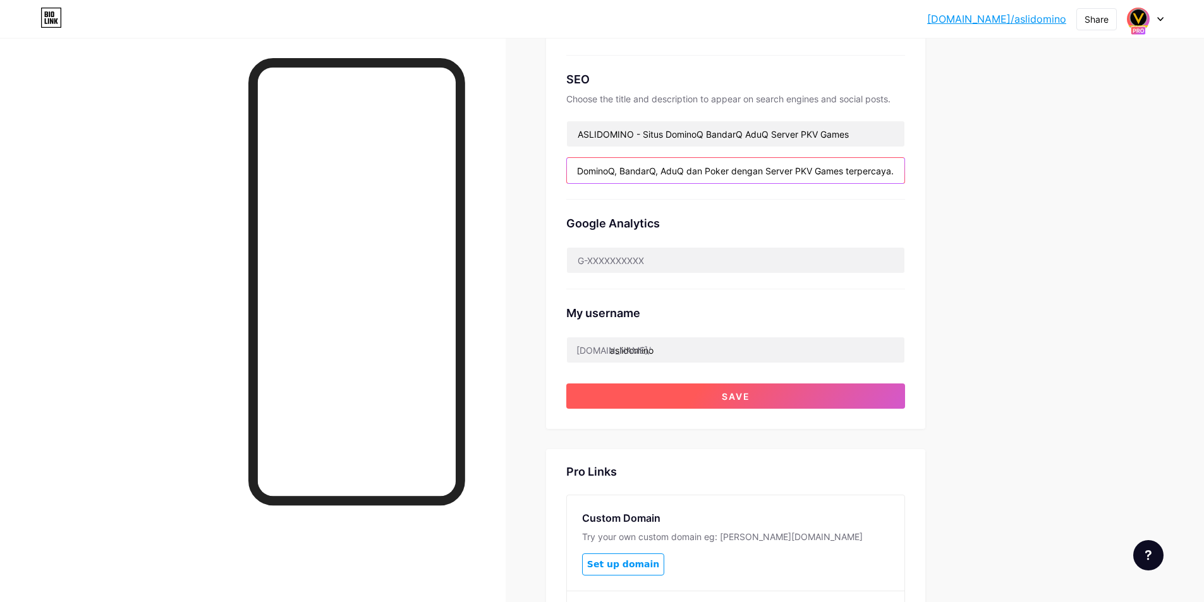
type input "Aslidomino adalah situs yang menyediakan berbagai macam permainan kartu seperti…"
drag, startPoint x: 761, startPoint y: 395, endPoint x: 772, endPoint y: 396, distance: 10.1
click at [762, 395] on button "Save" at bounding box center [735, 396] width 339 height 25
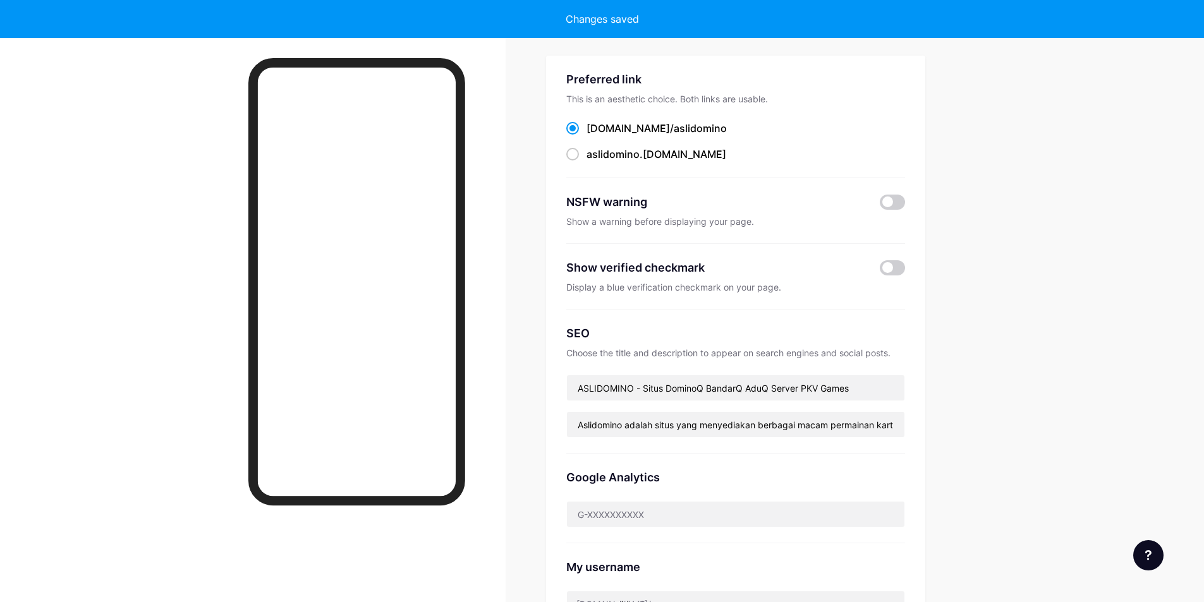
scroll to position [0, 0]
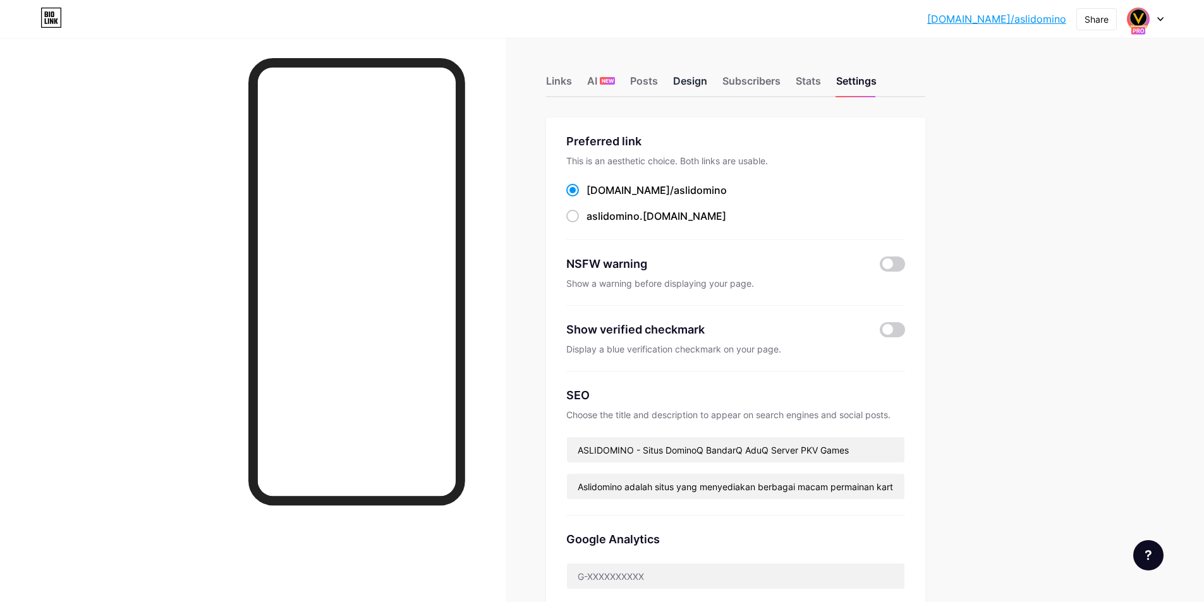
click at [679, 75] on div "Design" at bounding box center [690, 84] width 34 height 23
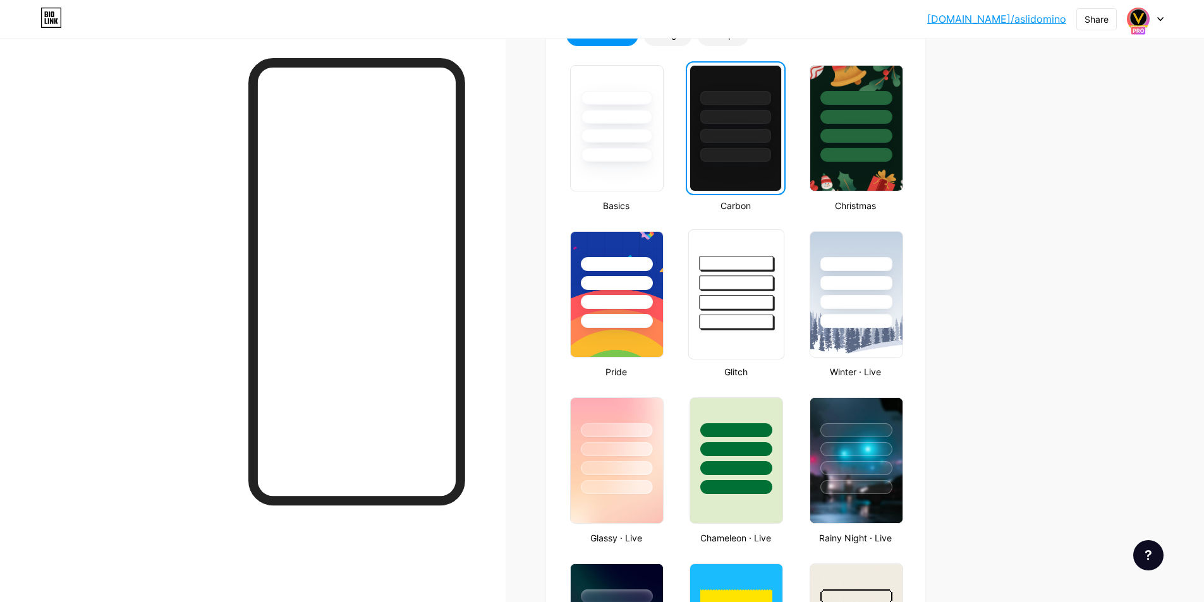
scroll to position [316, 0]
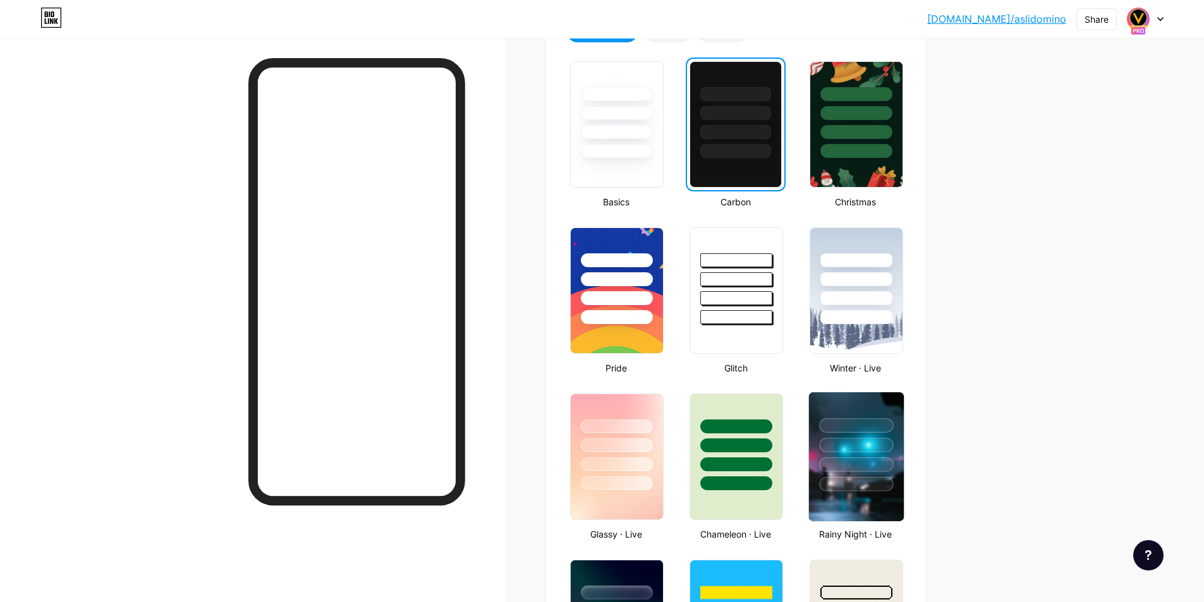
click at [848, 456] on div at bounding box center [856, 441] width 95 height 99
